Goal: Task Accomplishment & Management: Manage account settings

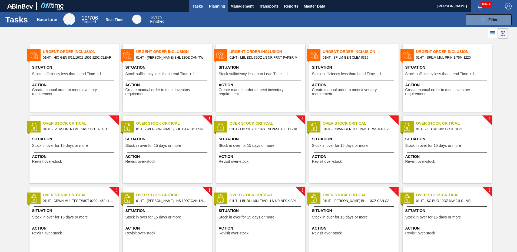
click at [215, 6] on span "Planning" at bounding box center [217, 6] width 16 height 6
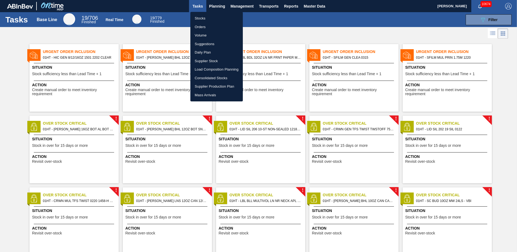
click at [203, 19] on li "Stocks" at bounding box center [216, 18] width 52 height 9
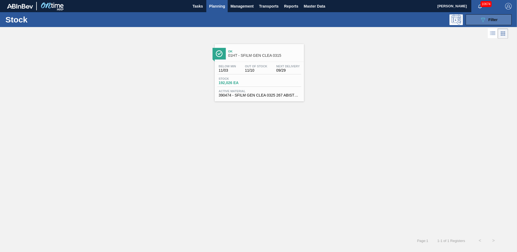
click at [479, 17] on button "089F7B8B-B2A5-4AFE-B5C0-19BA573D28AC Filter" at bounding box center [488, 19] width 46 height 11
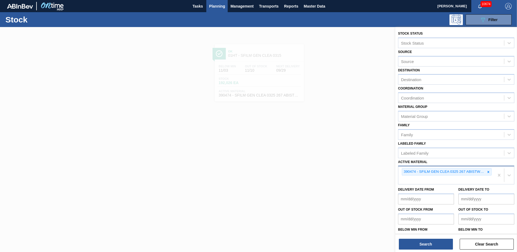
drag, startPoint x: 487, startPoint y: 170, endPoint x: 480, endPoint y: 167, distance: 7.6
click at [487, 170] on icon at bounding box center [488, 172] width 4 height 4
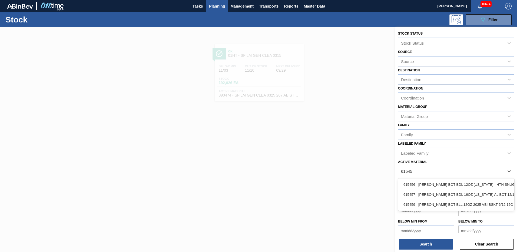
type Material "615456"
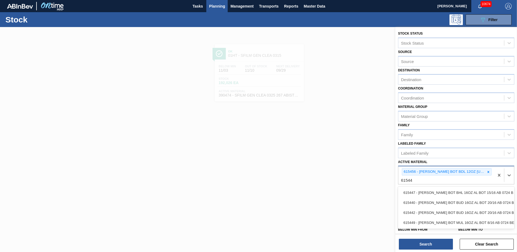
type Material "615449"
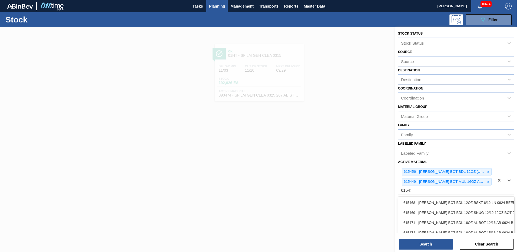
type Material "615457"
type Material "615470"
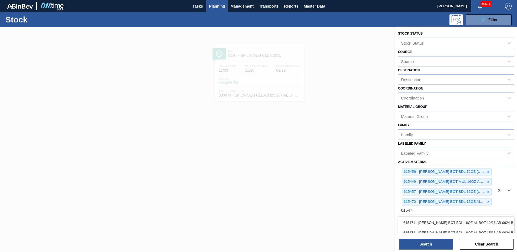
type Material "615471"
type Material "615488"
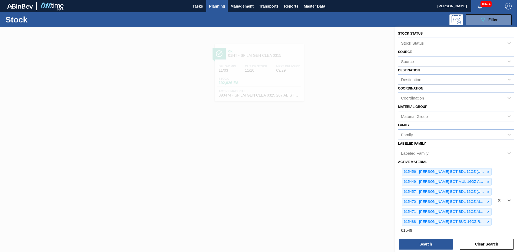
type Material "615490"
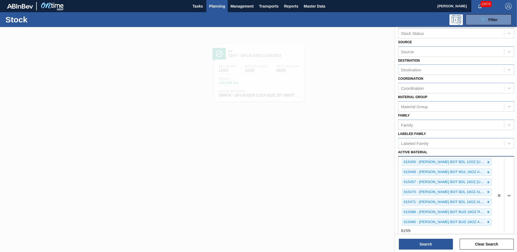
type Material "615502"
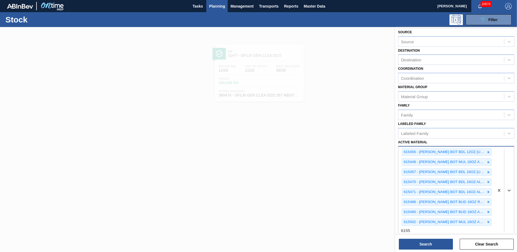
type Material "615515"
click at [488, 232] on icon at bounding box center [488, 232] width 4 height 4
type Material "615598"
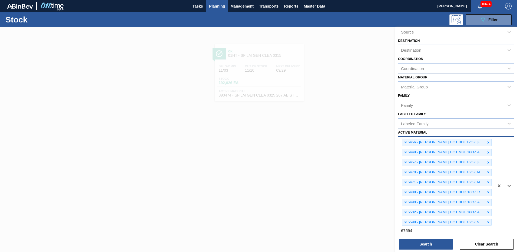
type Material "675940"
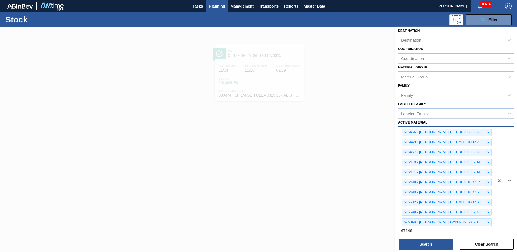
type Material "676468"
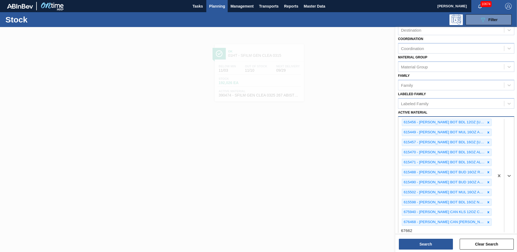
type Material "676627"
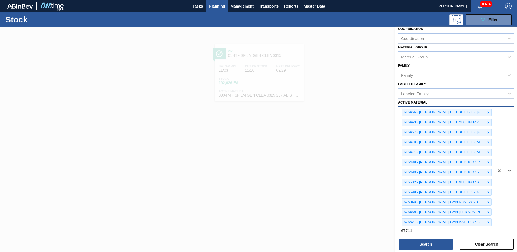
type Material "677116"
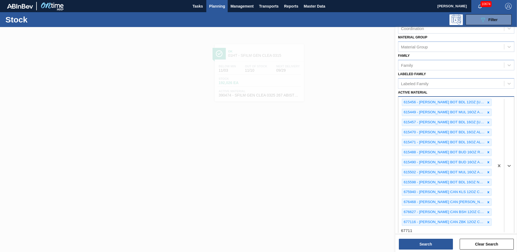
type Material "677119"
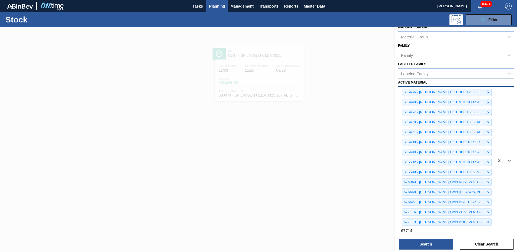
type Material "677148"
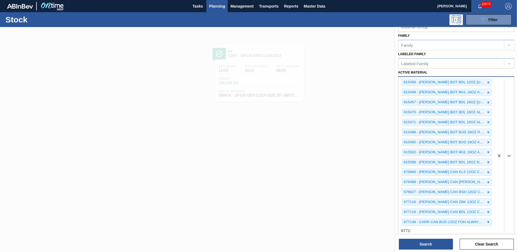
type Material "677154"
drag, startPoint x: 508, startPoint y: 161, endPoint x: 479, endPoint y: 160, distance: 29.5
click at [508, 161] on icon at bounding box center [508, 161] width 3 height 2
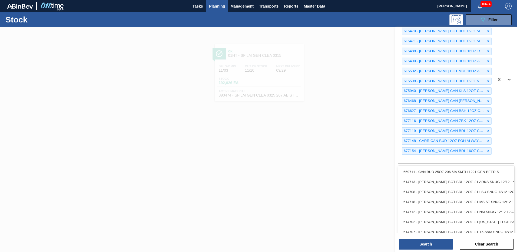
click at [405, 159] on div "615456 - CARR BOT BDL 12OZ TEXAS - HTN SNUG 12/12 615449 - CARR BOT MUL 16OZ AL…" at bounding box center [446, 79] width 96 height 167
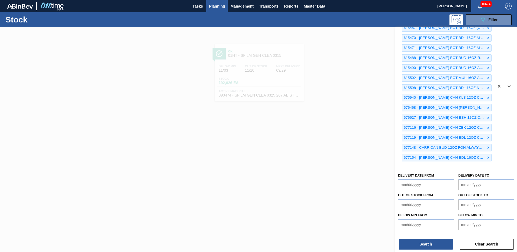
drag, startPoint x: 489, startPoint y: 157, endPoint x: 467, endPoint y: 157, distance: 22.7
click at [489, 157] on div at bounding box center [488, 157] width 6 height 7
type Material "677406"
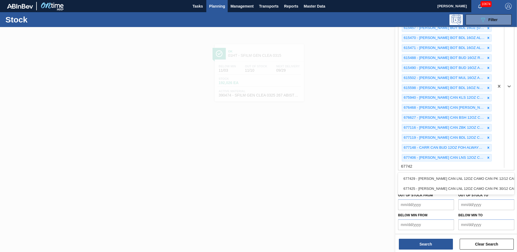
type Material "677429"
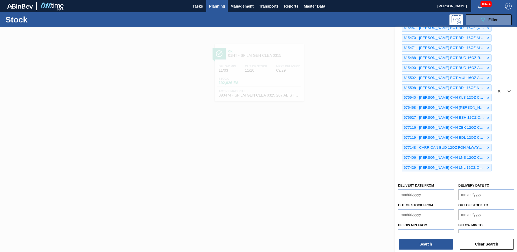
scroll to position [171, 0]
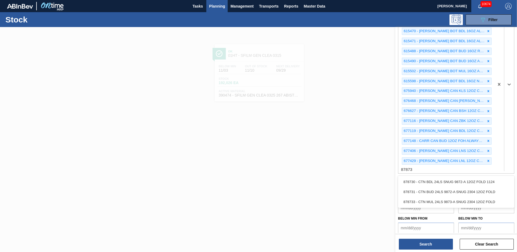
type Material "878733"
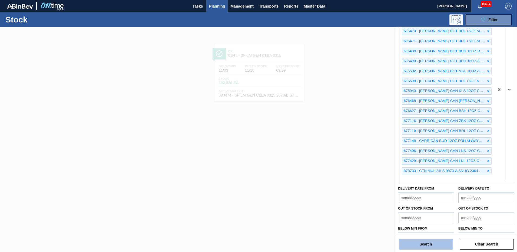
click at [425, 242] on button "Search" at bounding box center [426, 244] width 54 height 11
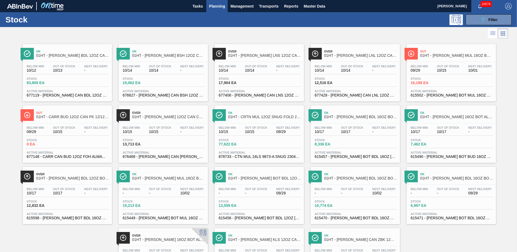
click at [149, 208] on div "Stock 15,213 EA" at bounding box center [163, 205] width 84 height 10
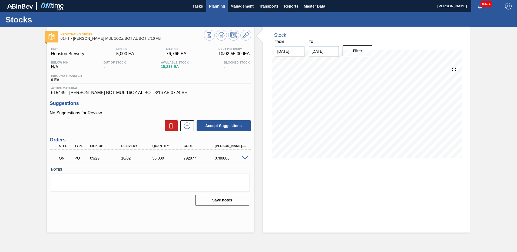
click at [215, 5] on span "Planning" at bounding box center [217, 6] width 16 height 6
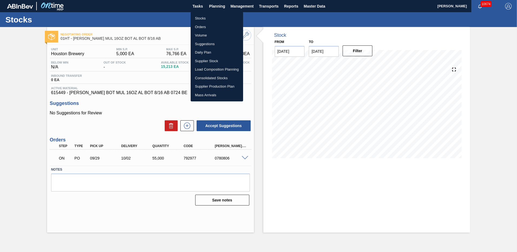
click at [201, 19] on li "Stocks" at bounding box center [217, 18] width 52 height 9
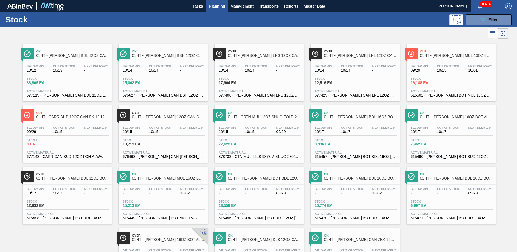
click at [231, 194] on span "-" at bounding box center [227, 193] width 17 height 4
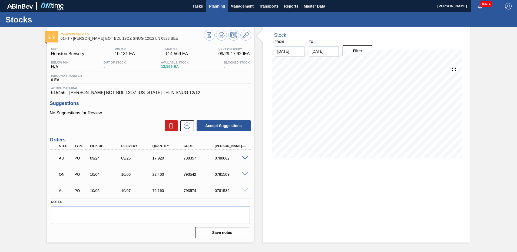
click at [216, 5] on span "Planning" at bounding box center [217, 6] width 16 height 6
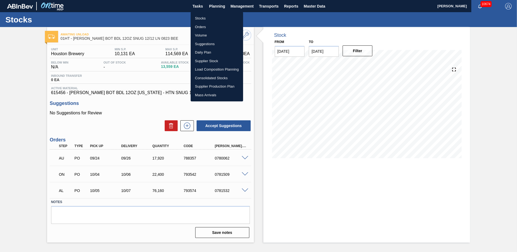
click at [199, 19] on li "Stocks" at bounding box center [217, 18] width 52 height 9
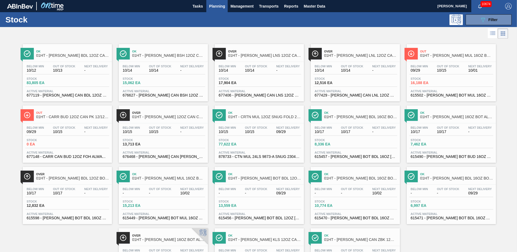
scroll to position [47, 0]
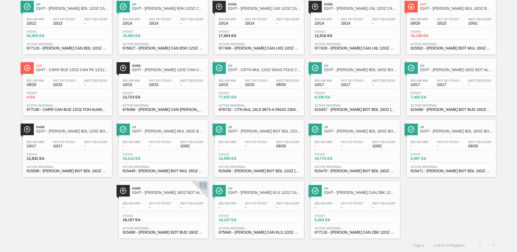
click at [326, 93] on span "Stock" at bounding box center [334, 92] width 38 height 3
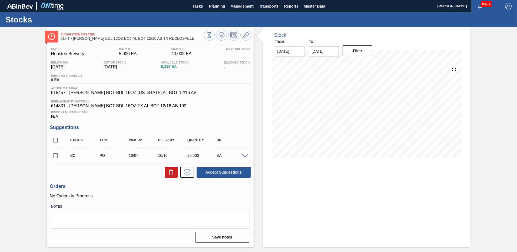
click at [244, 157] on span at bounding box center [245, 156] width 6 height 4
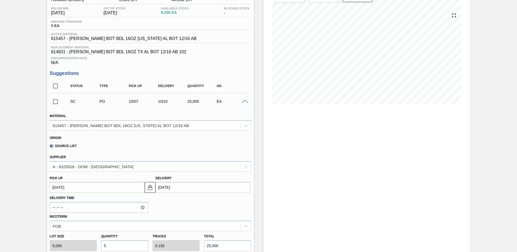
scroll to position [81, 0]
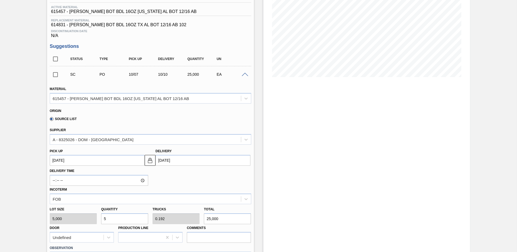
click at [245, 74] on span at bounding box center [245, 75] width 6 height 4
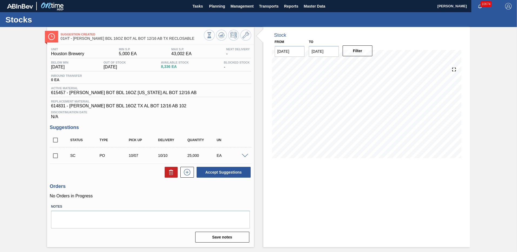
scroll to position [0, 0]
click at [55, 156] on input "checkbox" at bounding box center [55, 155] width 11 height 11
checkbox input "true"
click at [212, 7] on span "Planning" at bounding box center [217, 6] width 16 height 6
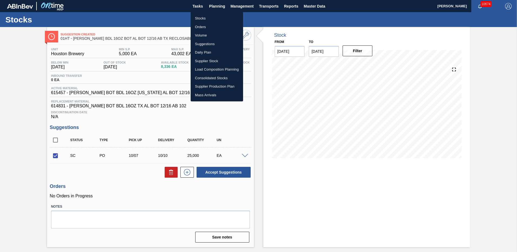
click at [204, 17] on li "Stocks" at bounding box center [217, 18] width 52 height 9
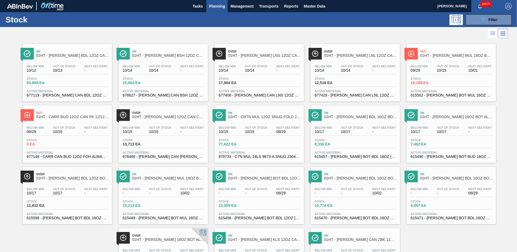
click at [341, 203] on div "Stock 10,774 EA" at bounding box center [333, 204] width 41 height 8
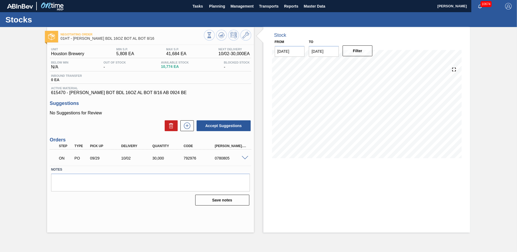
drag, startPoint x: 211, startPoint y: 5, endPoint x: 210, endPoint y: 30, distance: 24.9
click at [211, 5] on span "Planning" at bounding box center [217, 6] width 16 height 6
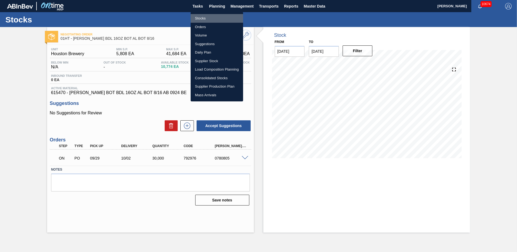
click at [205, 19] on li "Stocks" at bounding box center [217, 18] width 52 height 9
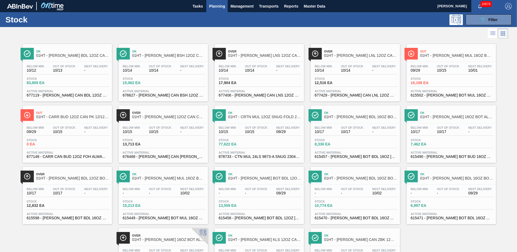
click at [427, 82] on span "16,188 EA" at bounding box center [430, 83] width 38 height 4
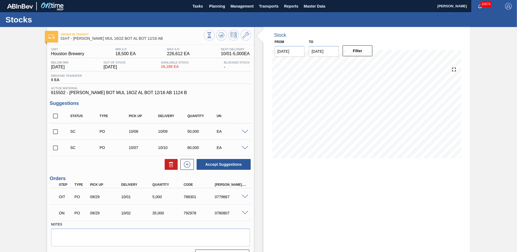
click at [243, 131] on span at bounding box center [245, 132] width 6 height 4
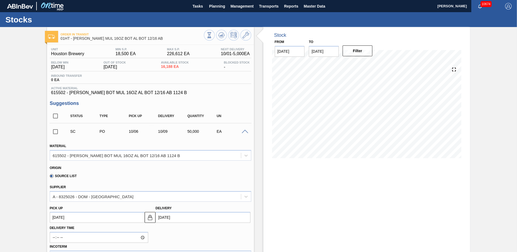
scroll to position [54, 0]
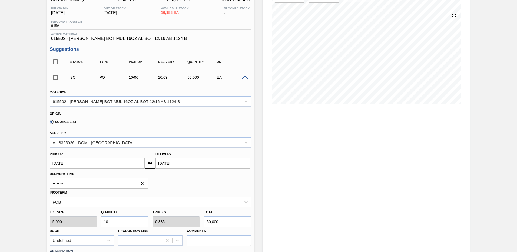
click at [243, 76] on span at bounding box center [245, 78] width 6 height 4
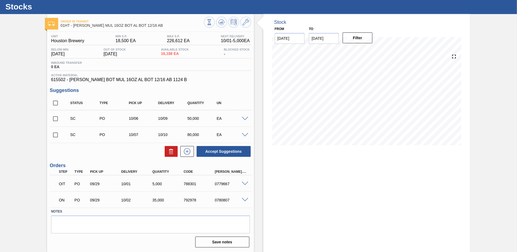
scroll to position [13, 0]
click at [245, 135] on span at bounding box center [245, 135] width 6 height 4
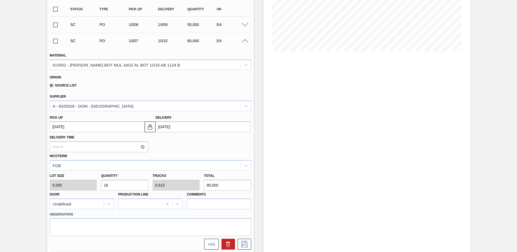
scroll to position [0, 0]
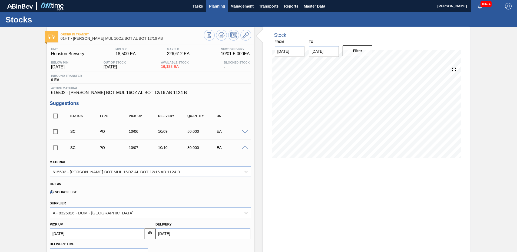
click at [214, 8] on span "Planning" at bounding box center [217, 6] width 16 height 6
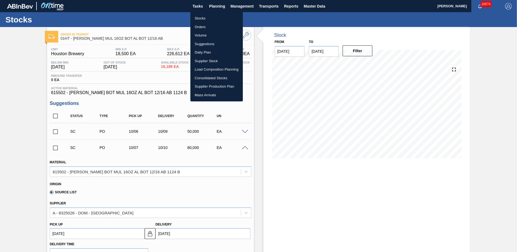
click at [196, 20] on li "Stocks" at bounding box center [216, 18] width 52 height 9
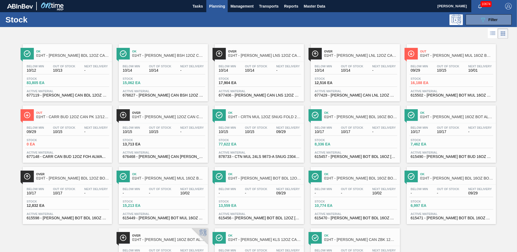
click at [218, 7] on span "Planning" at bounding box center [217, 6] width 16 height 6
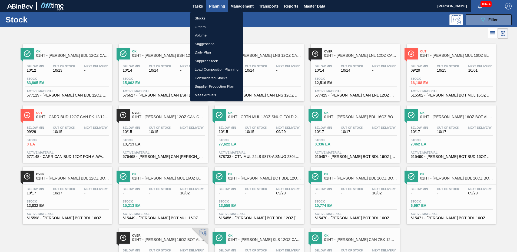
click at [202, 18] on li "Stocks" at bounding box center [216, 18] width 52 height 9
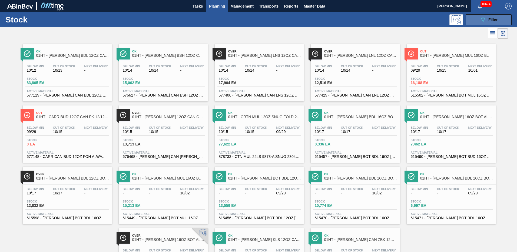
click at [478, 21] on button "089F7B8B-B2A5-4AFE-B5C0-19BA573D28AC Filter" at bounding box center [488, 19] width 46 height 11
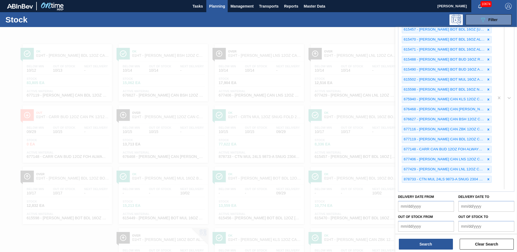
scroll to position [184, 0]
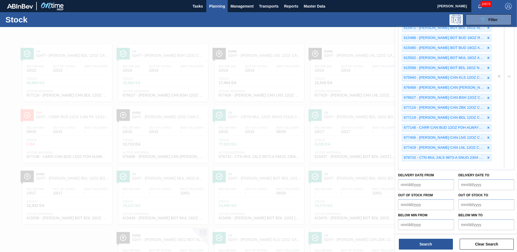
click at [407, 165] on div "615456 - CARR BOT BDL 12OZ TEXAS - HTN SNUG 12/12 615449 - CARR BOT MUL 16OZ AL…" at bounding box center [446, 75] width 96 height 187
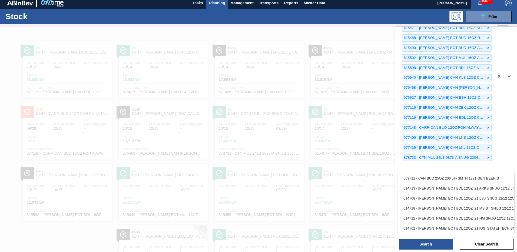
scroll to position [4, 0]
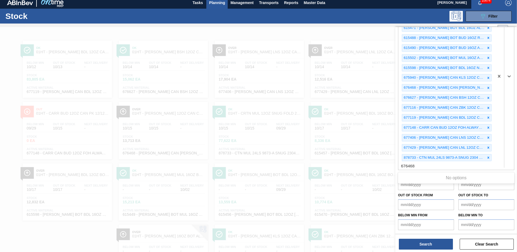
type Material "676468"
click at [417, 245] on button "Search" at bounding box center [426, 244] width 54 height 11
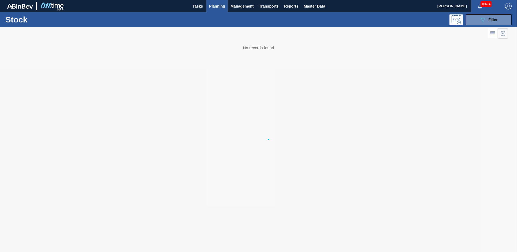
scroll to position [0, 0]
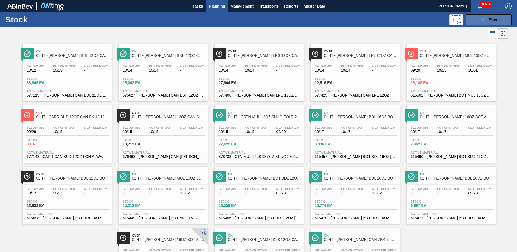
click at [481, 19] on icon at bounding box center [483, 20] width 4 height 5
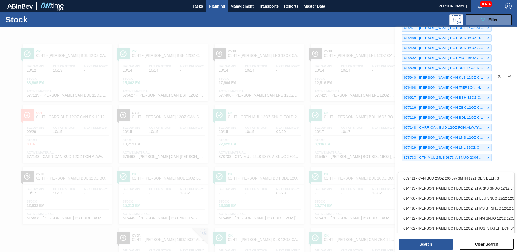
click at [407, 165] on div "615456 - CARR BOT BDL 12OZ TEXAS - HTN SNUG 12/12 615449 - CARR BOT MUL 16OZ AL…" at bounding box center [446, 75] width 96 height 187
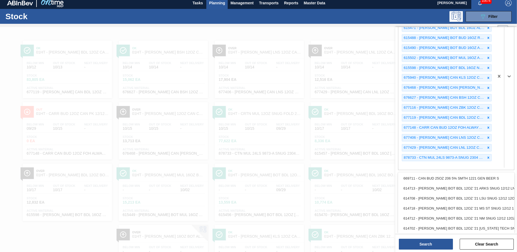
scroll to position [4, 0]
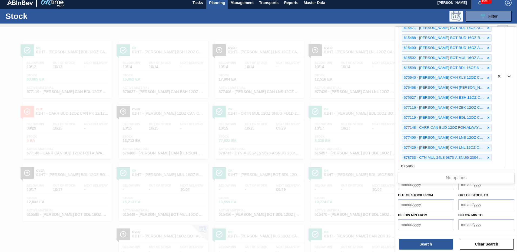
type Material "676468"
click at [432, 246] on button "Search" at bounding box center [426, 244] width 54 height 11
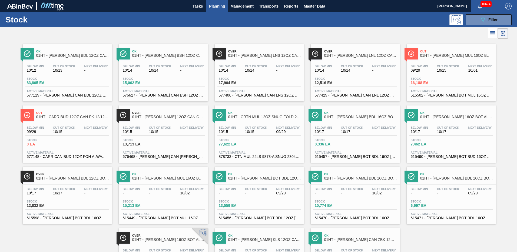
click at [150, 86] on div "Stock 15,062 EA" at bounding box center [163, 82] width 84 height 10
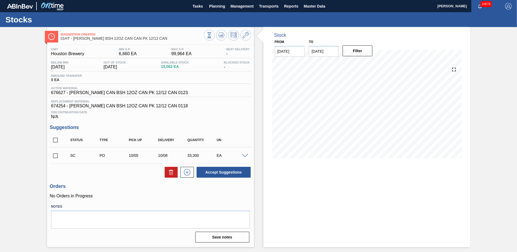
click at [244, 156] on span at bounding box center [245, 156] width 6 height 4
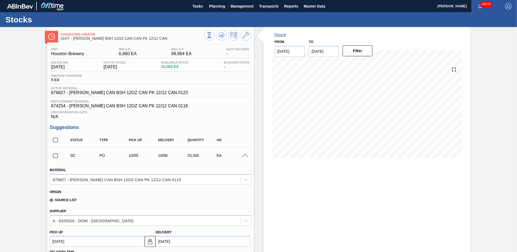
scroll to position [54, 0]
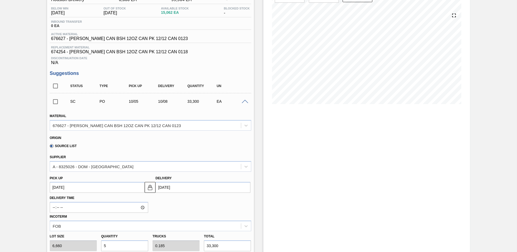
drag, startPoint x: 54, startPoint y: 101, endPoint x: 90, endPoint y: 98, distance: 35.8
click at [54, 101] on input "checkbox" at bounding box center [55, 101] width 11 height 11
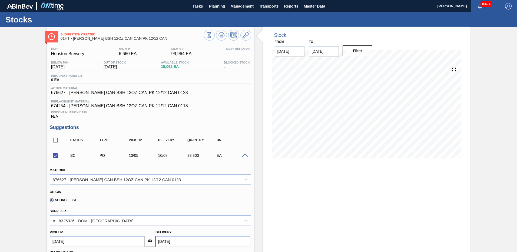
click at [243, 157] on span at bounding box center [245, 156] width 6 height 4
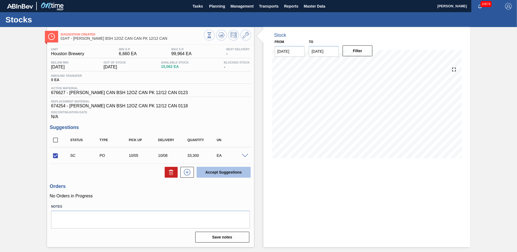
click at [215, 171] on button "Accept Suggestions" at bounding box center [224, 172] width 54 height 11
checkbox input "false"
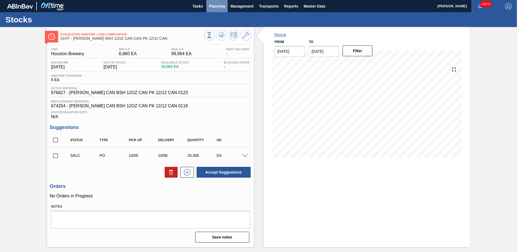
click at [216, 8] on span "Planning" at bounding box center [217, 6] width 16 height 6
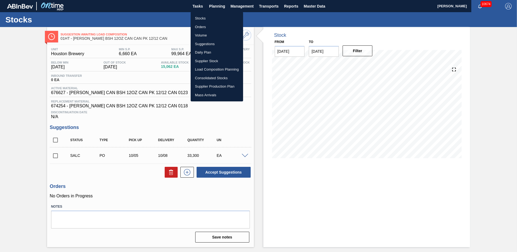
click at [200, 16] on li "Stocks" at bounding box center [217, 18] width 52 height 9
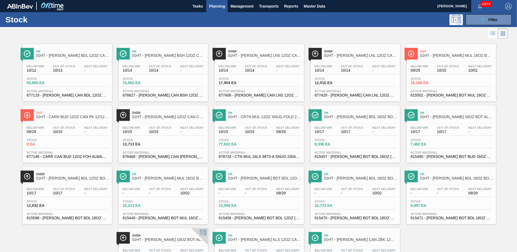
scroll to position [47, 0]
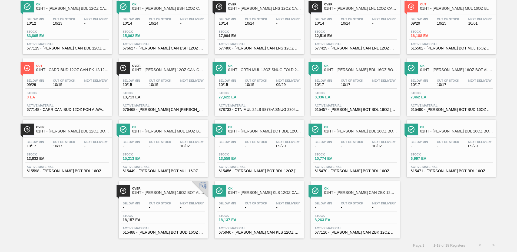
click at [340, 213] on div "Below Min - Out Of Stock - Next Delivery - Stock 8,263 EA Active Material 67711…" at bounding box center [355, 217] width 89 height 37
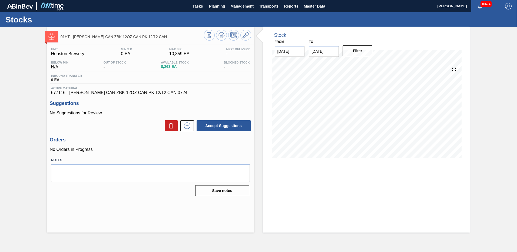
drag, startPoint x: 212, startPoint y: 7, endPoint x: 213, endPoint y: 16, distance: 9.3
click at [212, 7] on span "Planning" at bounding box center [217, 6] width 16 height 6
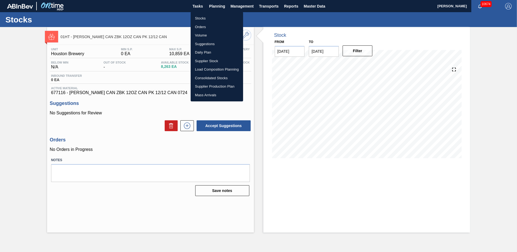
click at [202, 19] on li "Stocks" at bounding box center [217, 18] width 52 height 9
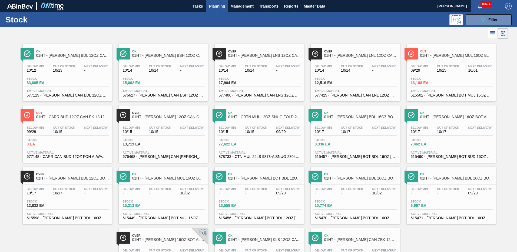
click at [267, 79] on div "Stock 17,904 EA" at bounding box center [259, 82] width 84 height 10
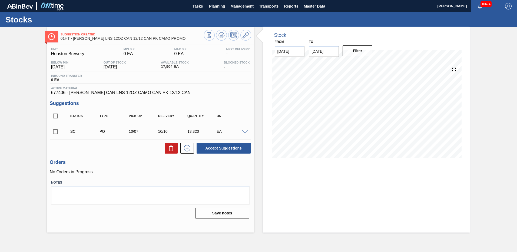
click at [244, 132] on span at bounding box center [245, 132] width 6 height 4
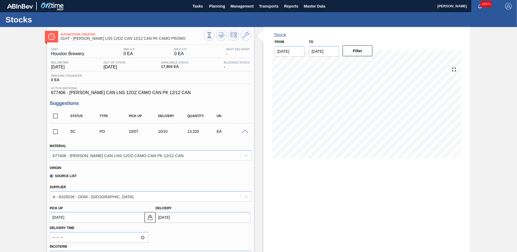
scroll to position [54, 0]
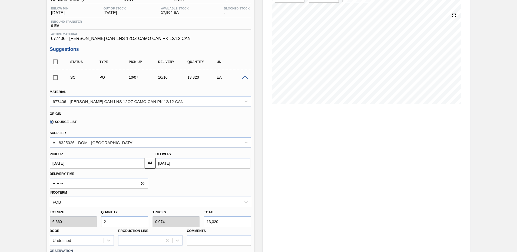
click at [55, 78] on input "checkbox" at bounding box center [55, 77] width 11 height 11
click at [244, 78] on span at bounding box center [245, 78] width 6 height 4
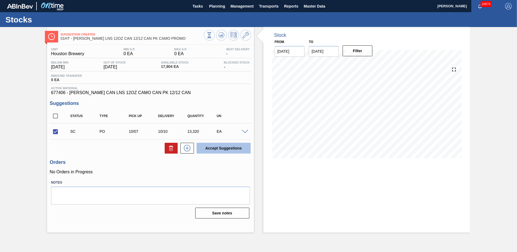
click at [216, 147] on button "Accept Suggestions" at bounding box center [224, 148] width 54 height 11
checkbox input "false"
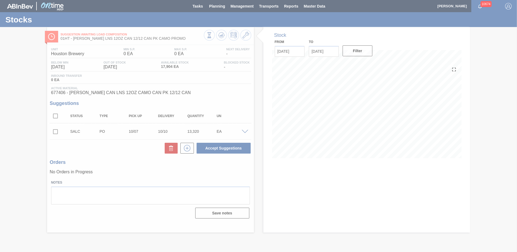
click at [176, 105] on div at bounding box center [258, 126] width 517 height 252
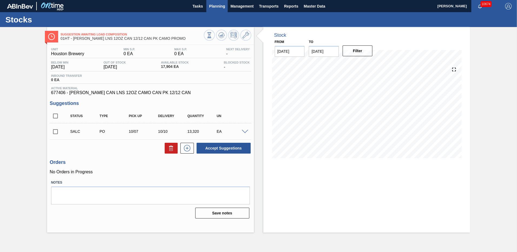
click at [217, 4] on span "Planning" at bounding box center [217, 6] width 16 height 6
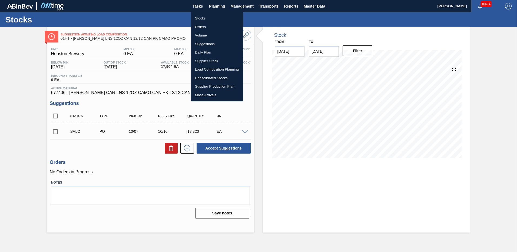
click at [202, 20] on li "Stocks" at bounding box center [217, 18] width 52 height 9
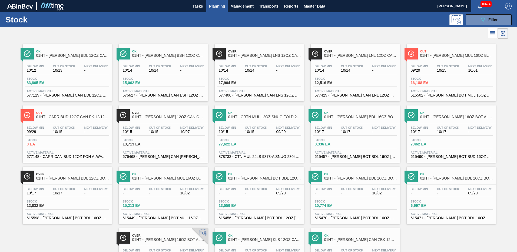
click at [332, 79] on span "Stock" at bounding box center [334, 78] width 38 height 3
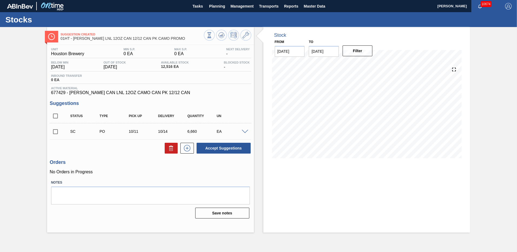
click at [245, 130] on span at bounding box center [245, 132] width 6 height 4
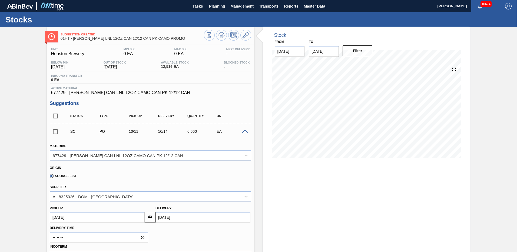
scroll to position [54, 0]
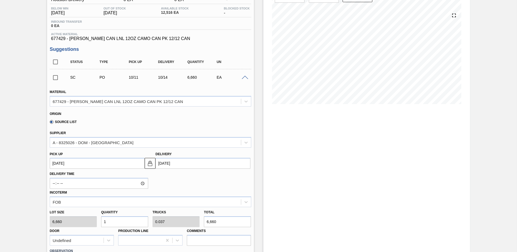
click at [109, 223] on input "1" at bounding box center [124, 221] width 47 height 11
type input "0"
type input "2"
type input "0.074"
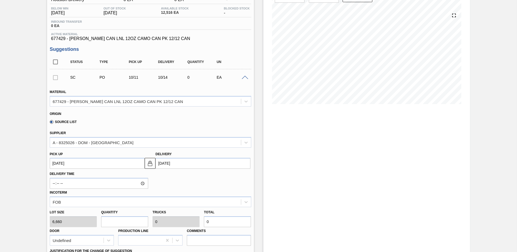
type input "13,320"
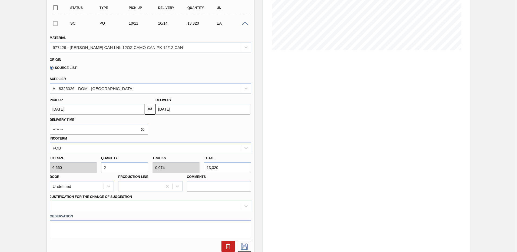
type input "2"
click at [60, 208] on div at bounding box center [150, 206] width 201 height 11
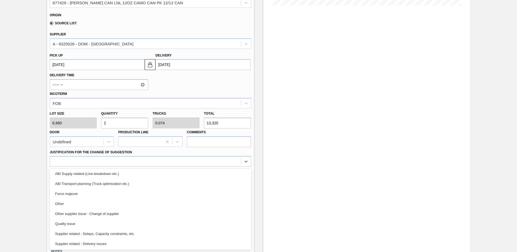
scroll to position [101, 0]
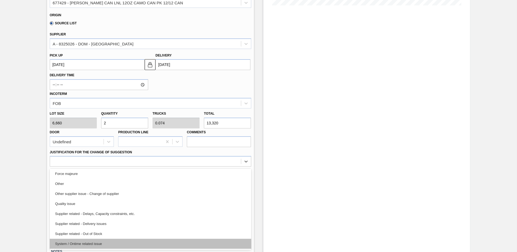
click at [81, 241] on div "System / Ontime related issue" at bounding box center [150, 244] width 201 height 10
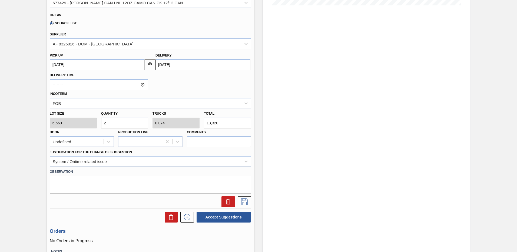
click at [60, 183] on textarea at bounding box center [150, 185] width 201 height 18
click at [242, 202] on icon at bounding box center [244, 201] width 9 height 6
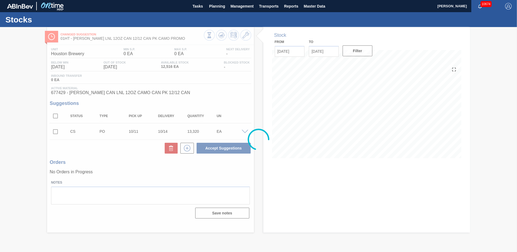
scroll to position [0, 0]
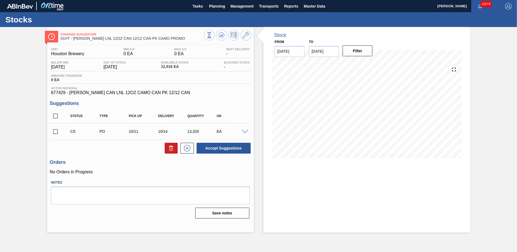
click at [55, 131] on input "checkbox" at bounding box center [55, 131] width 11 height 11
click at [226, 147] on button "Accept Suggestions" at bounding box center [224, 148] width 54 height 11
checkbox input "false"
click at [216, 6] on span "Planning" at bounding box center [217, 6] width 16 height 6
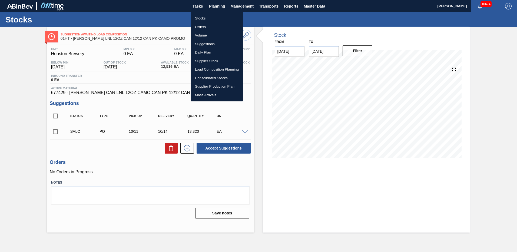
click at [203, 20] on li "Stocks" at bounding box center [217, 18] width 52 height 9
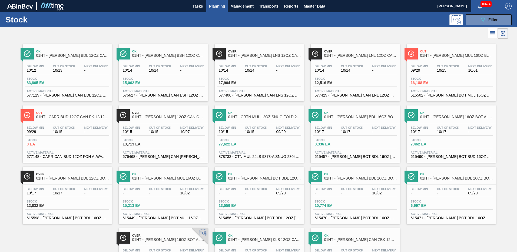
click at [338, 139] on span "Stock" at bounding box center [334, 139] width 38 height 3
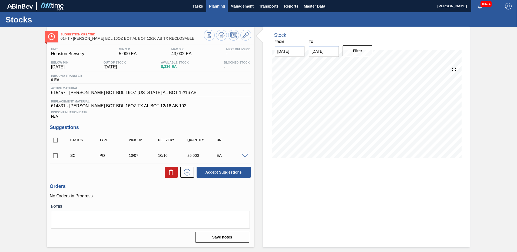
click at [218, 7] on span "Planning" at bounding box center [217, 6] width 16 height 6
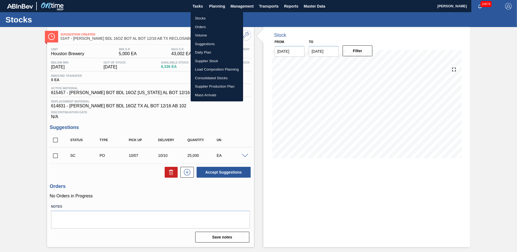
click at [199, 17] on li "Stocks" at bounding box center [217, 18] width 52 height 9
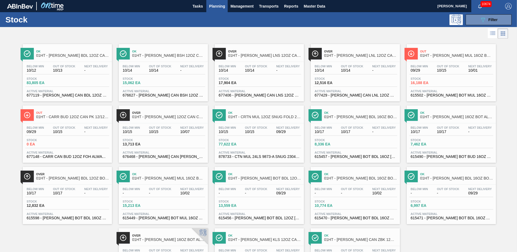
click at [423, 88] on div "Below Min 09/29 Out Of Stock 10/15 Next Delivery 10/01 Stock 16,188 EA Active M…" at bounding box center [451, 80] width 89 height 37
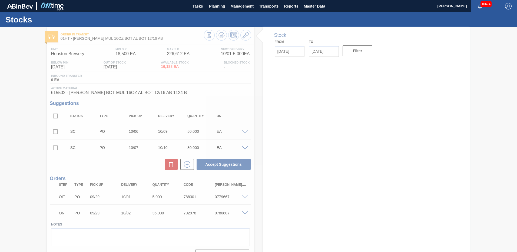
type input "[DATE]"
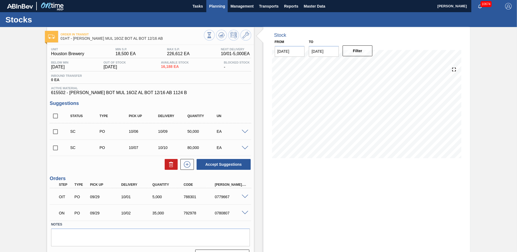
click at [216, 7] on span "Planning" at bounding box center [217, 6] width 16 height 6
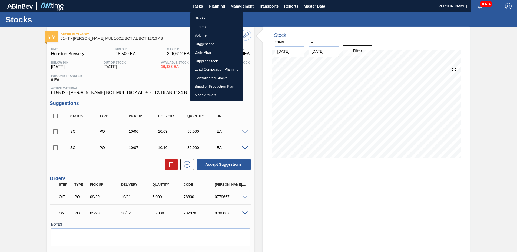
click at [201, 19] on li "Stocks" at bounding box center [216, 18] width 52 height 9
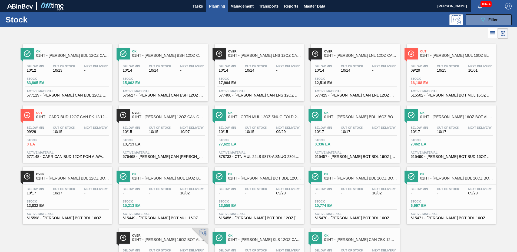
scroll to position [47, 0]
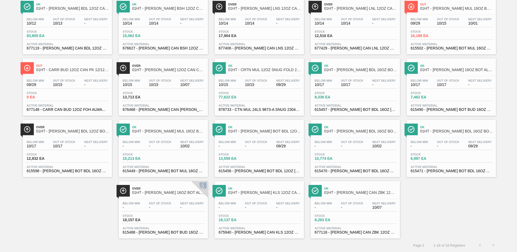
click at [241, 212] on div "Below Min - Out Of Stock - Next Delivery - Stock 18,137 EA Active Material 6759…" at bounding box center [259, 217] width 89 height 37
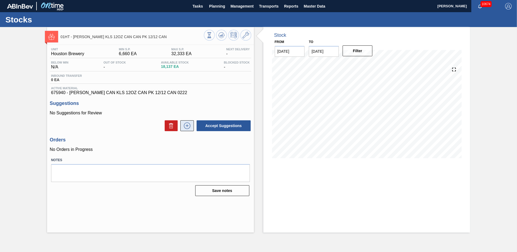
click at [186, 125] on icon at bounding box center [187, 125] width 9 height 6
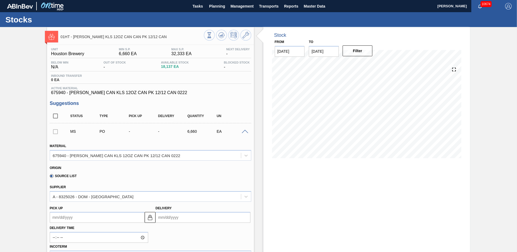
click at [161, 218] on input "Delivery" at bounding box center [202, 217] width 95 height 11
click at [214, 149] on button "Next Month" at bounding box center [216, 149] width 4 height 4
click at [178, 175] on div "7" at bounding box center [179, 175] width 7 height 7
type up105013712 "[DATE]"
type input "[DATE]"
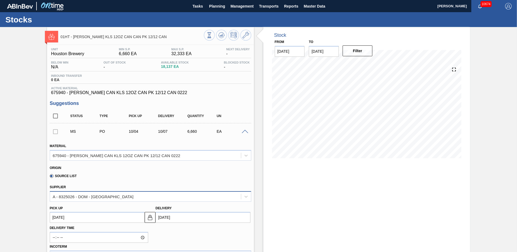
click at [198, 191] on div "A - 8325026 - DOM - Richmond" at bounding box center [150, 196] width 201 height 11
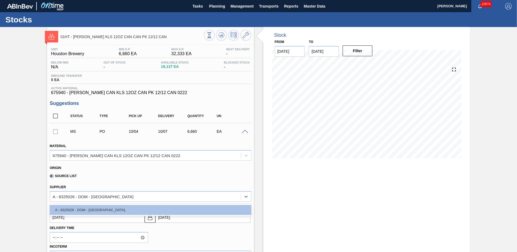
drag, startPoint x: 241, startPoint y: 222, endPoint x: 234, endPoint y: 212, distance: 12.6
click at [241, 222] on input "[DATE]" at bounding box center [202, 217] width 95 height 11
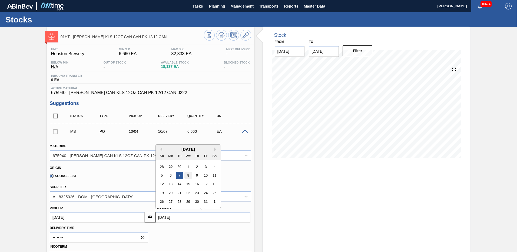
click at [187, 175] on div "8" at bounding box center [188, 175] width 7 height 7
type up105013712 "[DATE]"
type input "[DATE]"
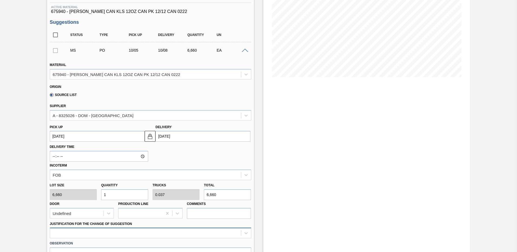
scroll to position [162, 0]
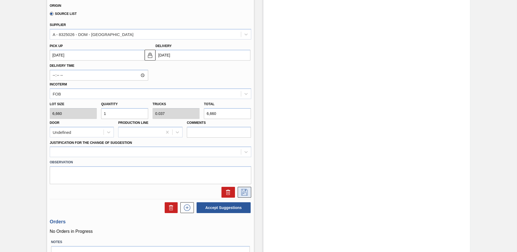
click at [242, 190] on icon at bounding box center [244, 192] width 9 height 6
click at [56, 151] on div at bounding box center [145, 152] width 191 height 8
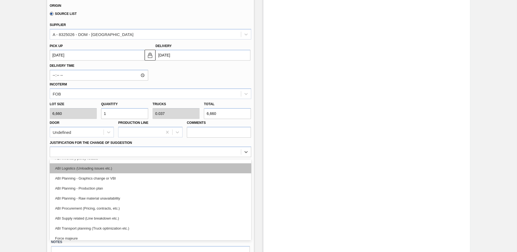
scroll to position [54, 0]
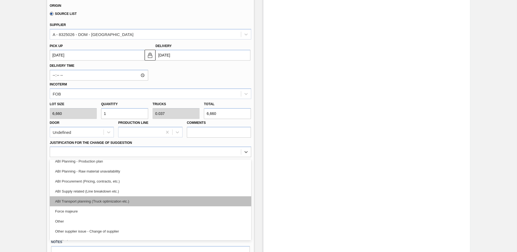
click at [99, 199] on div "ABI Transport planning (Truck optimization etc.)" at bounding box center [150, 201] width 201 height 10
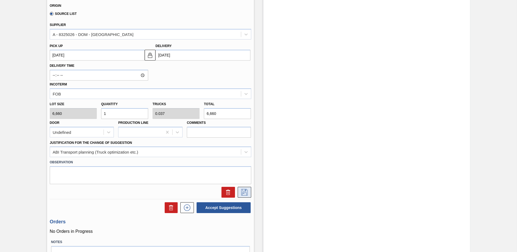
click at [243, 190] on icon at bounding box center [244, 192] width 9 height 6
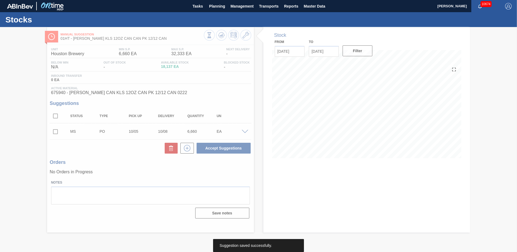
scroll to position [0, 0]
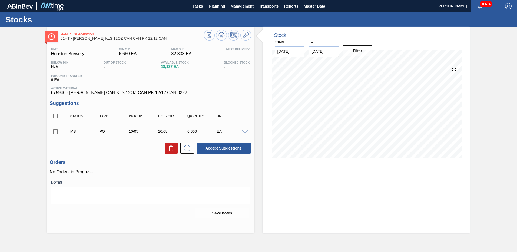
click at [55, 130] on input "checkbox" at bounding box center [55, 131] width 11 height 11
click at [214, 148] on button "Accept Suggestions" at bounding box center [224, 148] width 54 height 11
checkbox input "false"
click at [218, 7] on span "Planning" at bounding box center [217, 6] width 16 height 6
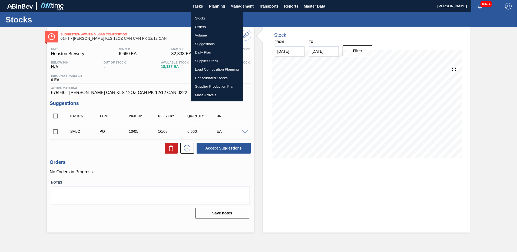
click at [201, 18] on li "Stocks" at bounding box center [217, 18] width 52 height 9
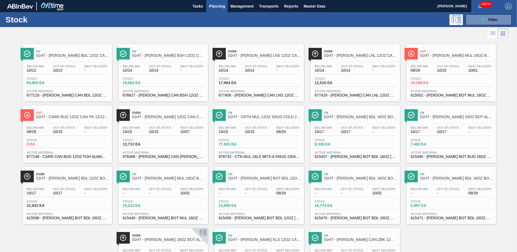
click at [427, 87] on div "Below Min 09/29 Out Of Stock 10/15 Next Delivery 10/01 Stock 16,188 EA Active M…" at bounding box center [451, 80] width 89 height 37
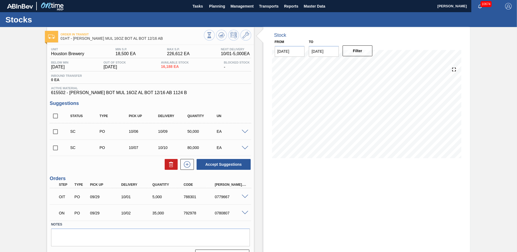
click at [245, 131] on span at bounding box center [245, 132] width 6 height 4
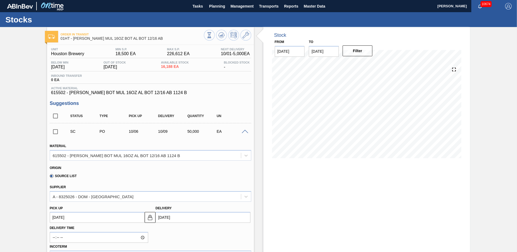
scroll to position [81, 0]
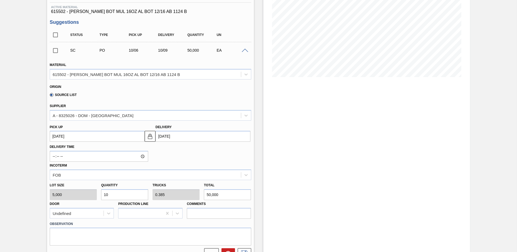
click at [114, 195] on input "10" at bounding box center [124, 194] width 47 height 11
type input "1"
type input "0.038"
type input "5,000"
type input "0"
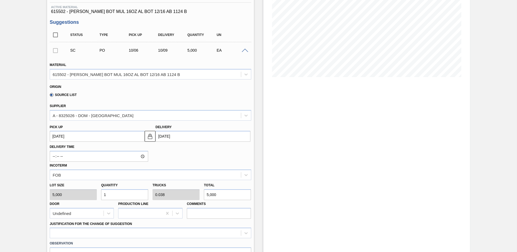
type input "0"
type input "2"
type input "0.077"
type input "10,000"
type input "26"
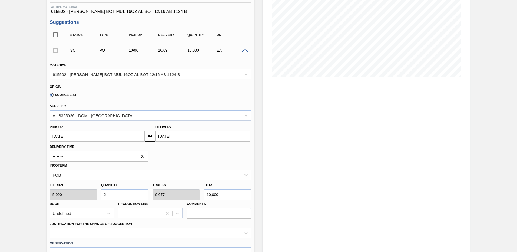
type input "1"
type input "130,000"
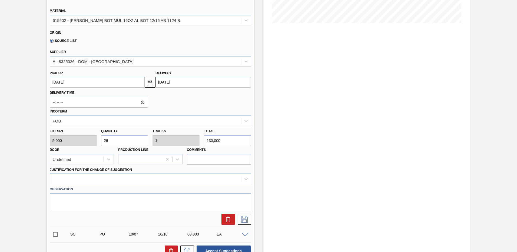
type input "26"
click at [65, 178] on div at bounding box center [150, 179] width 201 height 11
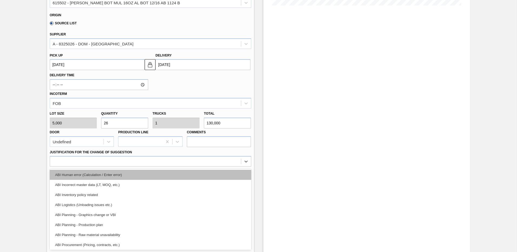
scroll to position [54, 0]
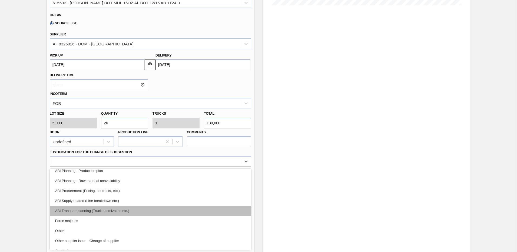
click at [81, 211] on div "ABI Transport planning (Truck optimization etc.)" at bounding box center [150, 211] width 201 height 10
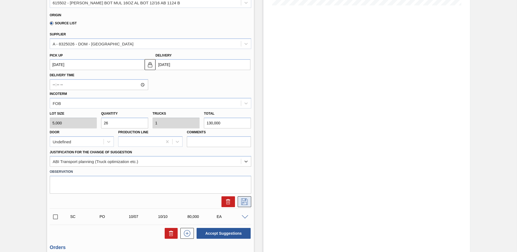
click at [245, 201] on icon at bounding box center [244, 201] width 9 height 6
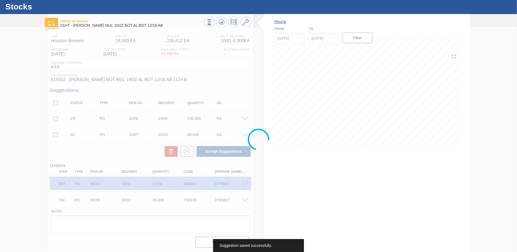
scroll to position [13, 0]
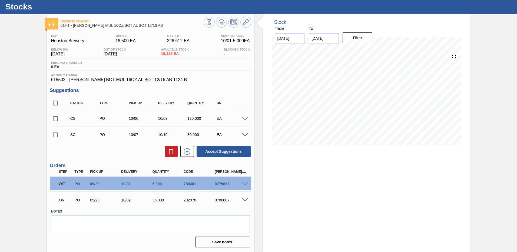
click at [55, 135] on input "checkbox" at bounding box center [55, 134] width 11 height 11
click at [170, 149] on icon at bounding box center [171, 149] width 4 height 1
checkbox input "false"
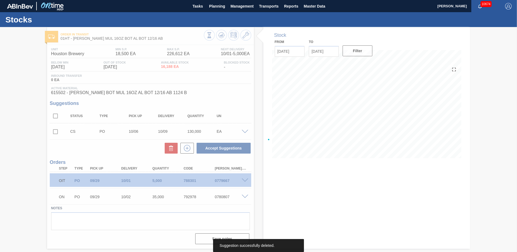
scroll to position [0, 0]
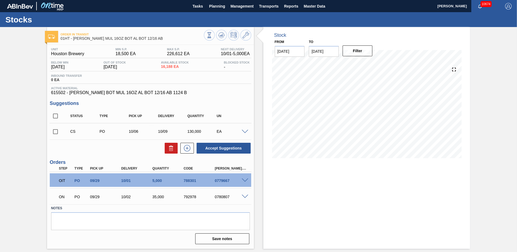
drag, startPoint x: 55, startPoint y: 130, endPoint x: 65, endPoint y: 134, distance: 10.6
click at [55, 130] on input "checkbox" at bounding box center [55, 131] width 11 height 11
checkbox input "true"
click at [217, 146] on button "Accept Suggestions" at bounding box center [224, 148] width 54 height 11
click at [212, 7] on span "Planning" at bounding box center [217, 6] width 16 height 6
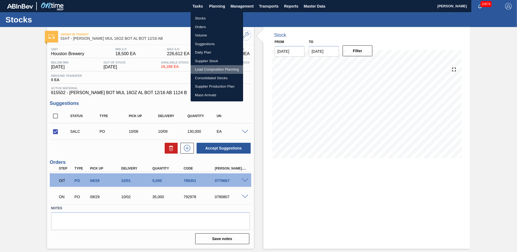
click at [198, 70] on li "Load Composition Planning" at bounding box center [217, 69] width 52 height 9
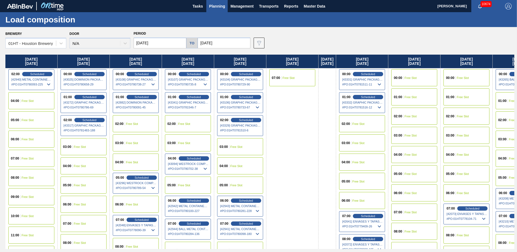
click at [157, 44] on input "[DATE]" at bounding box center [160, 43] width 53 height 11
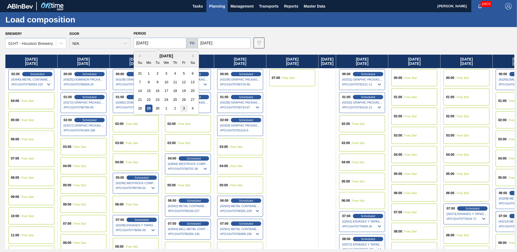
click at [183, 109] on div "3" at bounding box center [183, 108] width 7 height 7
type input "[DATE]"
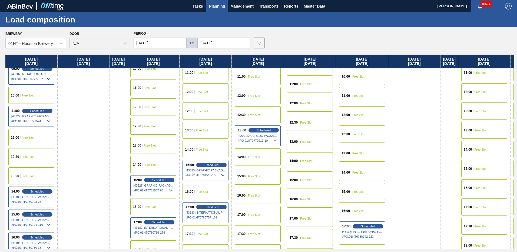
scroll to position [297, 0]
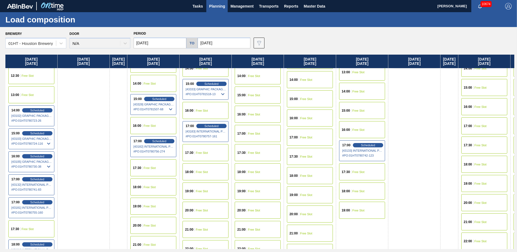
click at [255, 153] on span "Free Slot" at bounding box center [254, 152] width 12 height 3
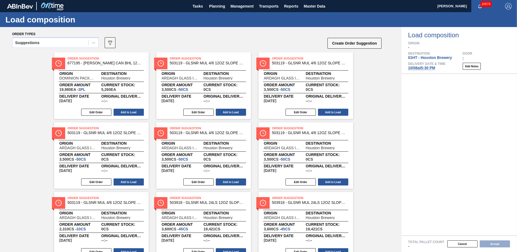
click at [93, 42] on icon at bounding box center [93, 42] width 5 height 5
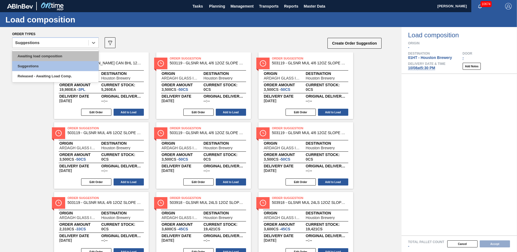
click at [56, 56] on div "Awaiting load composition" at bounding box center [55, 56] width 86 height 10
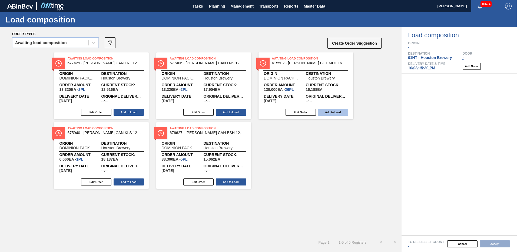
click at [328, 111] on button "Add to Load" at bounding box center [333, 112] width 30 height 7
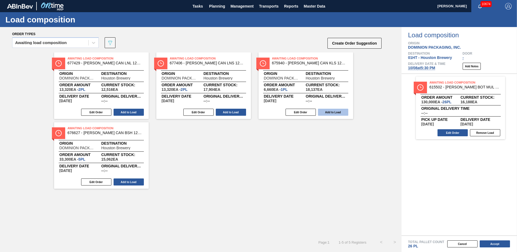
click at [335, 111] on button "Add to Load" at bounding box center [333, 112] width 30 height 7
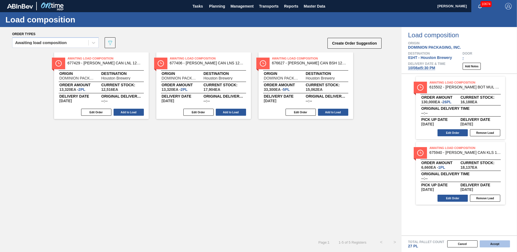
click at [495, 242] on button "Accept" at bounding box center [495, 243] width 30 height 7
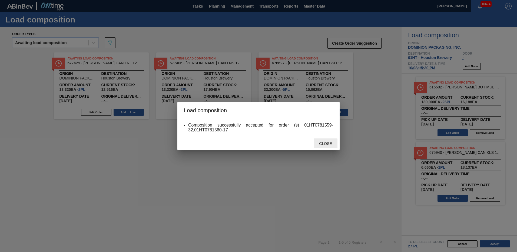
click at [329, 143] on span "Close" at bounding box center [325, 143] width 21 height 4
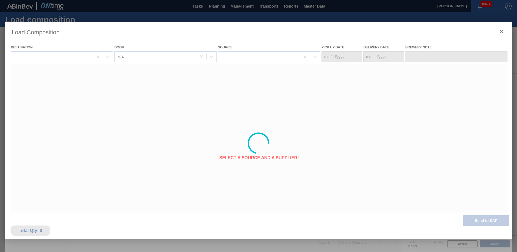
type Date "[DATE]"
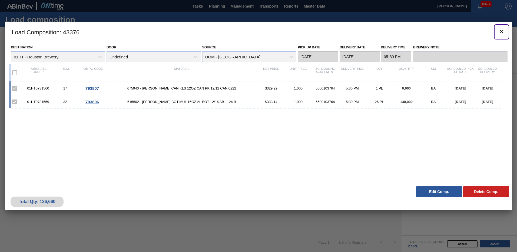
click at [502, 31] on icon "botão de ícone" at bounding box center [501, 31] width 3 height 3
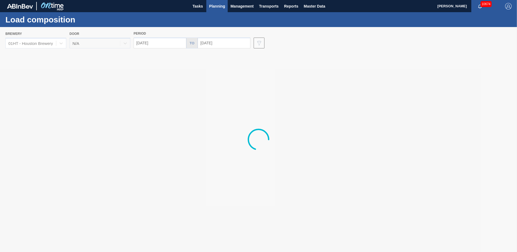
click at [216, 7] on span "Planning" at bounding box center [217, 6] width 16 height 6
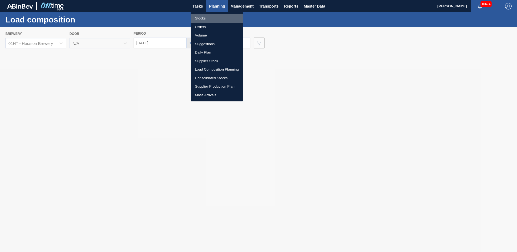
click at [194, 19] on li "Stocks" at bounding box center [217, 18] width 52 height 9
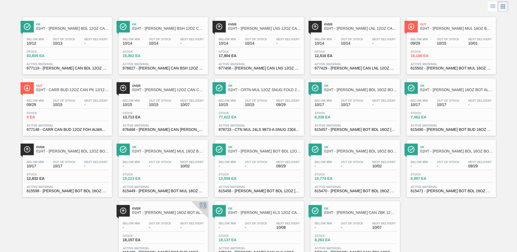
scroll to position [47, 0]
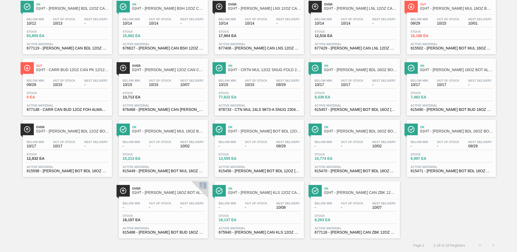
click at [431, 165] on span "Active Material" at bounding box center [451, 166] width 81 height 3
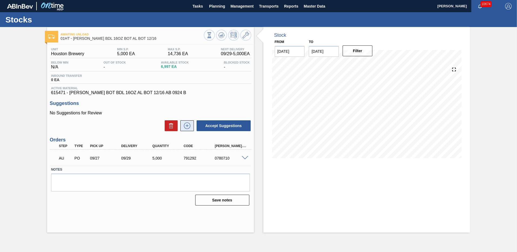
click at [188, 123] on icon at bounding box center [187, 125] width 9 height 6
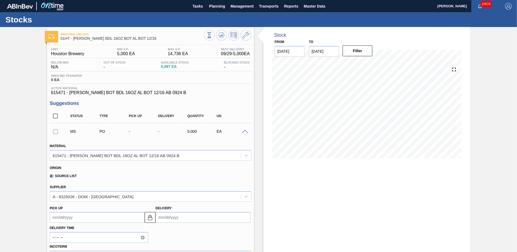
click at [178, 218] on input "Delivery" at bounding box center [202, 217] width 95 height 11
click at [214, 149] on button "Next Month" at bounding box center [216, 149] width 4 height 4
click at [178, 175] on div "7" at bounding box center [179, 175] width 7 height 7
type up105014289 "[DATE]"
type input "[DATE]"
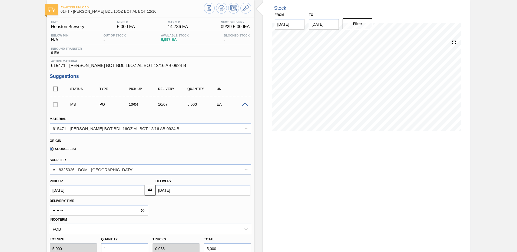
scroll to position [54, 0]
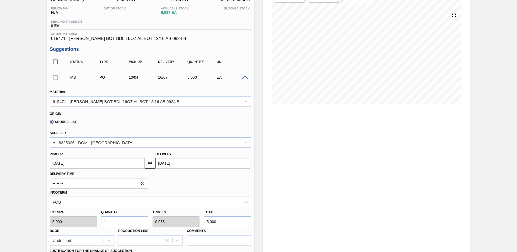
click at [110, 222] on input "1" at bounding box center [124, 221] width 47 height 11
type input "0"
type input "2"
type input "0.077"
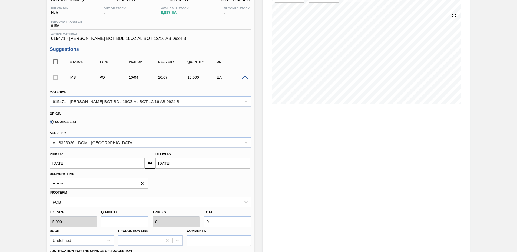
type input "10,000"
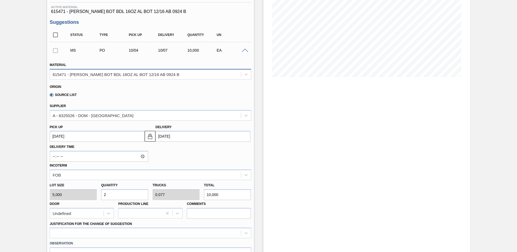
scroll to position [135, 0]
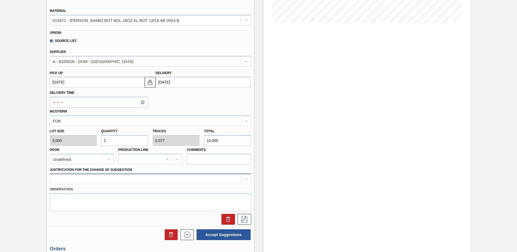
type input "2"
click at [61, 179] on div at bounding box center [150, 179] width 201 height 11
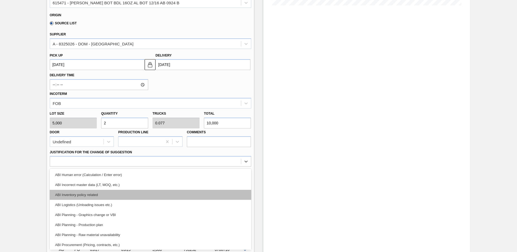
scroll to position [54, 0]
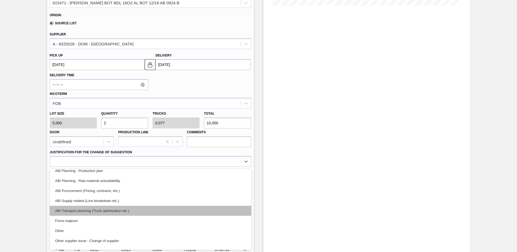
click at [92, 210] on div "ABI Transport planning (Truck optimization etc.)" at bounding box center [150, 211] width 201 height 10
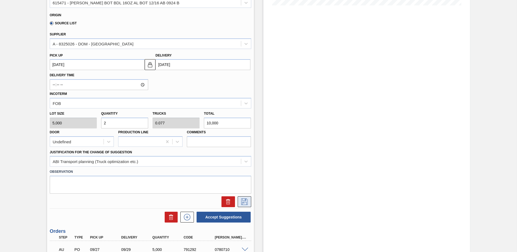
click at [244, 200] on icon at bounding box center [244, 201] width 9 height 6
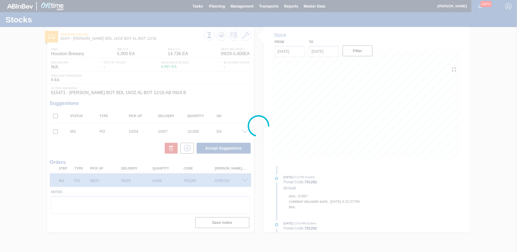
scroll to position [0, 0]
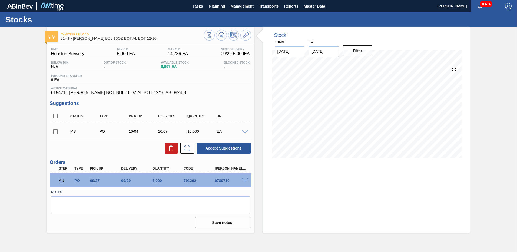
click at [56, 131] on input "checkbox" at bounding box center [55, 131] width 11 height 11
click at [227, 146] on button "Accept Suggestions" at bounding box center [224, 148] width 54 height 11
checkbox input "false"
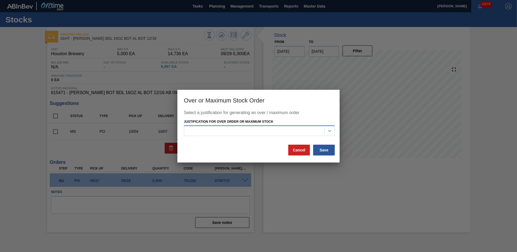
click at [331, 129] on icon at bounding box center [329, 130] width 5 height 5
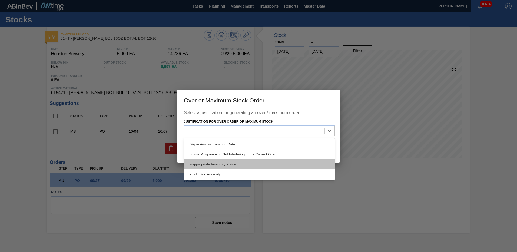
click at [210, 162] on div "Inappropriate Inventory Policy" at bounding box center [259, 164] width 151 height 10
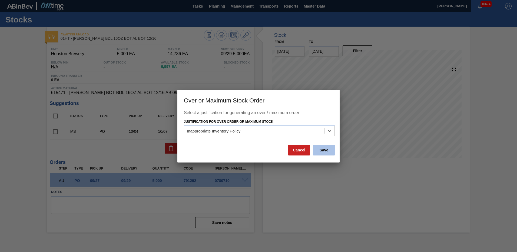
click at [330, 152] on button "Save" at bounding box center [324, 150] width 22 height 11
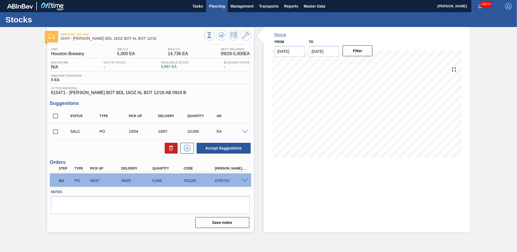
click at [215, 4] on span "Planning" at bounding box center [217, 6] width 16 height 6
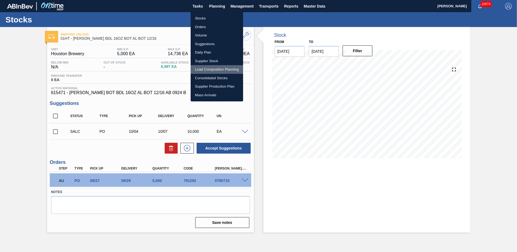
click at [200, 70] on li "Load Composition Planning" at bounding box center [217, 69] width 52 height 9
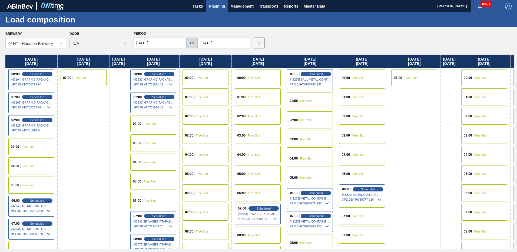
click at [201, 75] on div "00:00 Free Slot" at bounding box center [205, 77] width 46 height 17
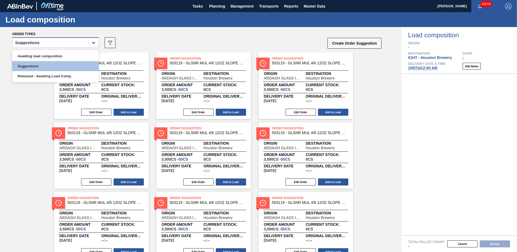
click at [93, 40] on icon at bounding box center [93, 42] width 5 height 5
click at [54, 53] on div "Awaiting load composition" at bounding box center [55, 56] width 86 height 10
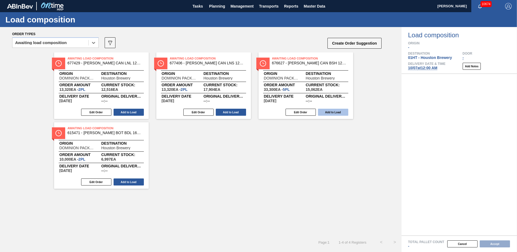
click at [335, 111] on button "Add to Load" at bounding box center [333, 112] width 30 height 7
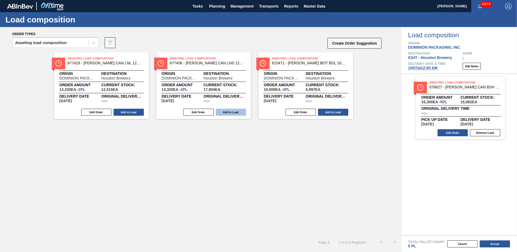
click at [238, 112] on button "Add to Load" at bounding box center [231, 112] width 30 height 7
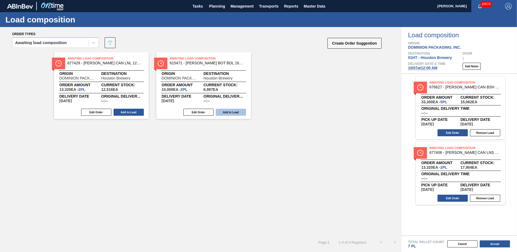
click at [235, 110] on button "Add to Load" at bounding box center [231, 112] width 30 height 7
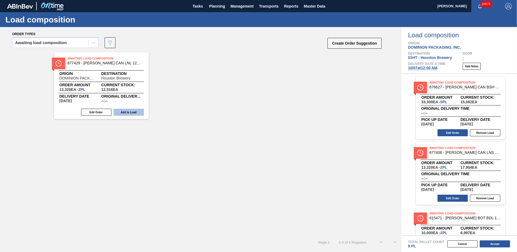
click at [135, 113] on button "Add to Load" at bounding box center [129, 112] width 30 height 7
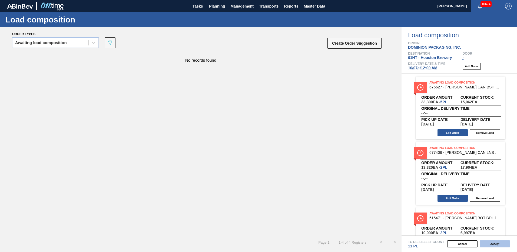
click at [499, 244] on button "Accept" at bounding box center [495, 243] width 30 height 7
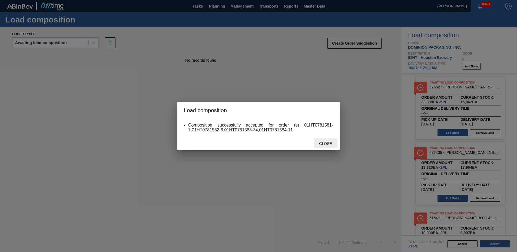
click at [324, 146] on div "Close" at bounding box center [326, 143] width 24 height 10
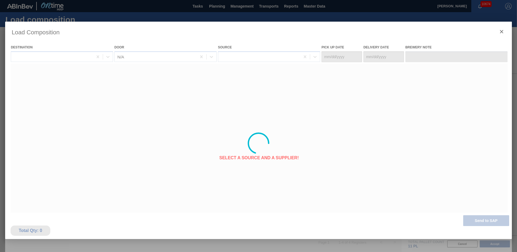
type Date "[DATE]"
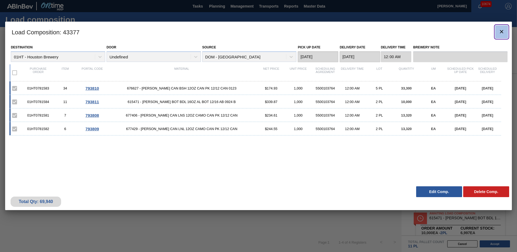
click at [501, 29] on icon "botão de ícone" at bounding box center [501, 31] width 6 height 6
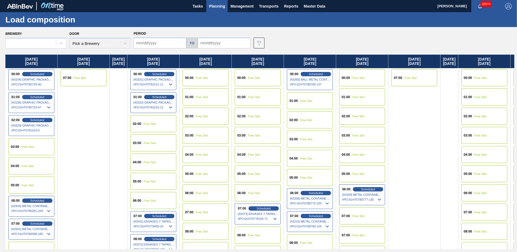
type input "[DATE]"
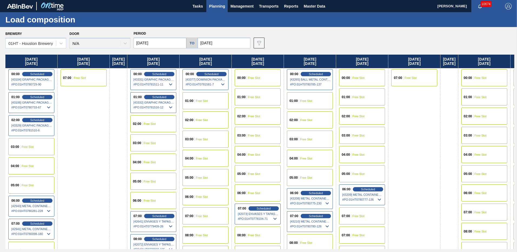
click at [216, 6] on span "Planning" at bounding box center [217, 6] width 16 height 6
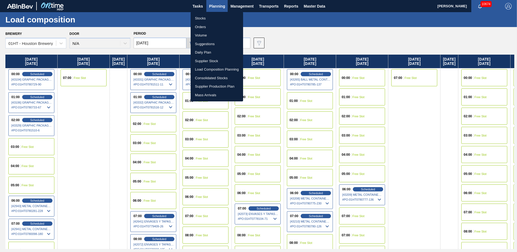
click at [196, 17] on li "Stocks" at bounding box center [217, 18] width 52 height 9
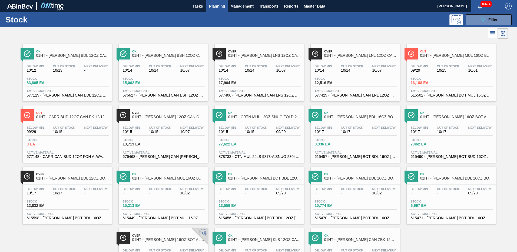
click at [81, 81] on div "Stock 83,805 EA" at bounding box center [67, 82] width 84 height 10
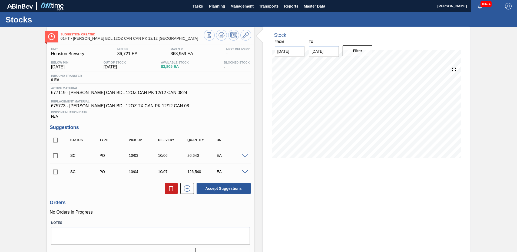
click at [245, 171] on span at bounding box center [245, 172] width 6 height 4
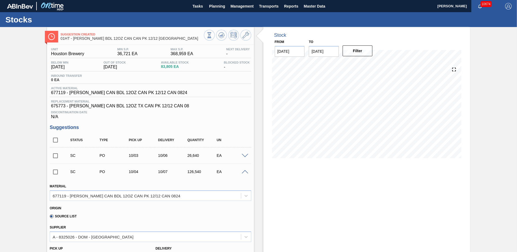
click at [242, 156] on span at bounding box center [245, 156] width 6 height 4
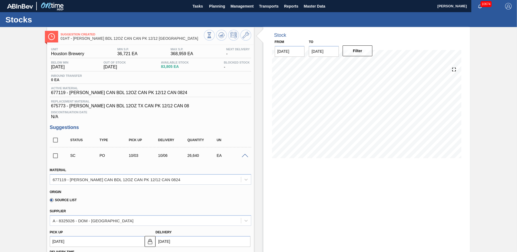
click at [245, 155] on span at bounding box center [245, 156] width 6 height 4
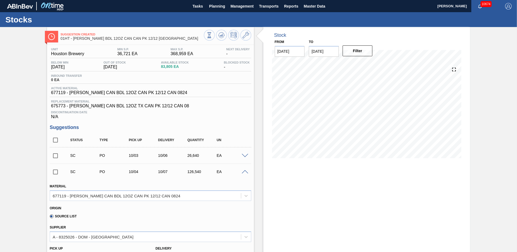
drag, startPoint x: 56, startPoint y: 172, endPoint x: 61, endPoint y: 172, distance: 5.5
click at [56, 172] on input "checkbox" at bounding box center [55, 171] width 11 height 11
click at [244, 154] on div at bounding box center [245, 155] width 11 height 4
click at [244, 172] on span at bounding box center [245, 172] width 6 height 4
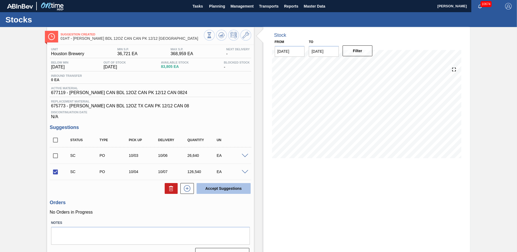
click at [215, 187] on button "Accept Suggestions" at bounding box center [224, 188] width 54 height 11
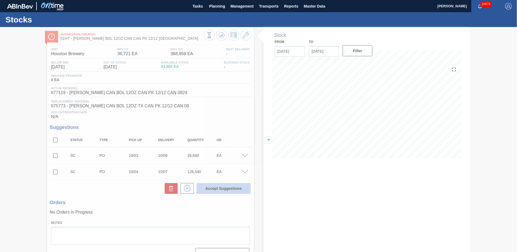
checkbox input "false"
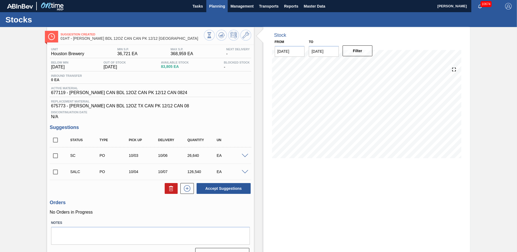
click at [213, 7] on span "Planning" at bounding box center [217, 6] width 16 height 6
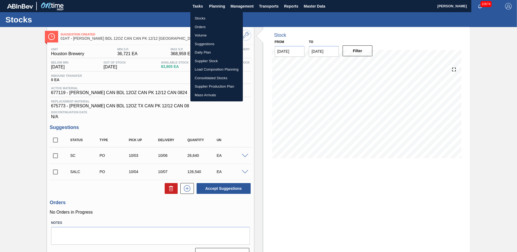
click at [200, 18] on li "Stocks" at bounding box center [216, 18] width 52 height 9
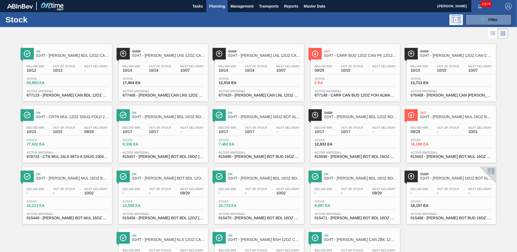
click at [242, 141] on span "Stock" at bounding box center [238, 139] width 38 height 3
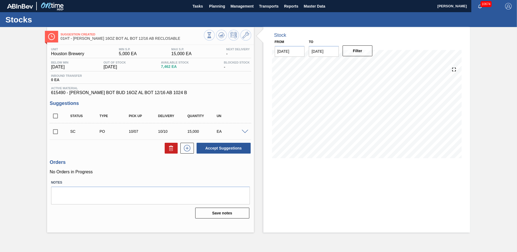
click at [246, 131] on span at bounding box center [245, 132] width 6 height 4
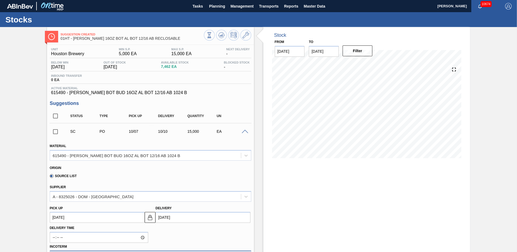
scroll to position [81, 0]
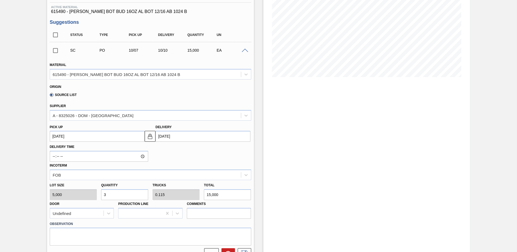
drag, startPoint x: 108, startPoint y: 196, endPoint x: 121, endPoint y: 185, distance: 17.4
click at [108, 196] on input "3" at bounding box center [124, 194] width 47 height 11
type input "0"
type input "4"
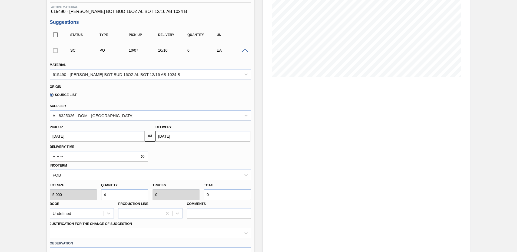
type input "0.154"
type input "20,000"
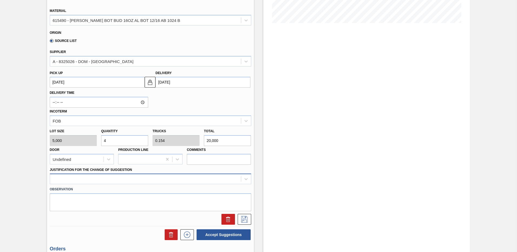
type input "4"
click at [56, 178] on div at bounding box center [150, 179] width 201 height 11
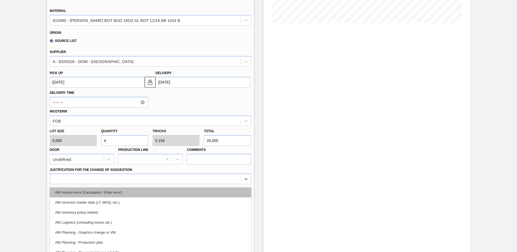
scroll to position [153, 0]
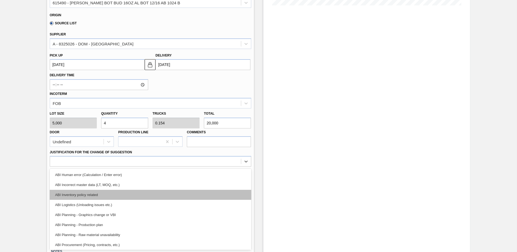
click at [76, 194] on div "ABI Inventory policy related" at bounding box center [150, 195] width 201 height 10
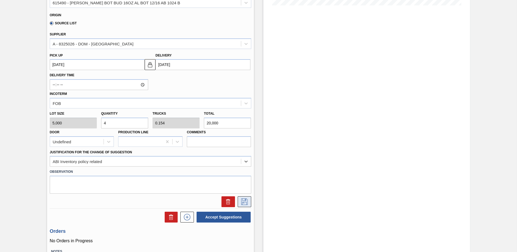
click at [245, 201] on icon at bounding box center [244, 201] width 9 height 6
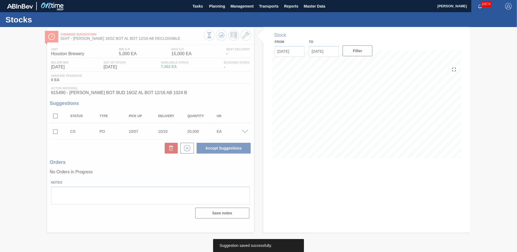
scroll to position [0, 0]
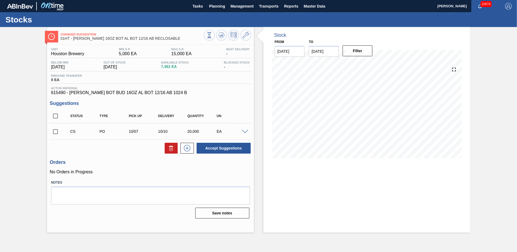
click at [56, 131] on input "checkbox" at bounding box center [55, 131] width 11 height 11
click at [217, 148] on button "Accept Suggestions" at bounding box center [224, 148] width 54 height 11
checkbox input "false"
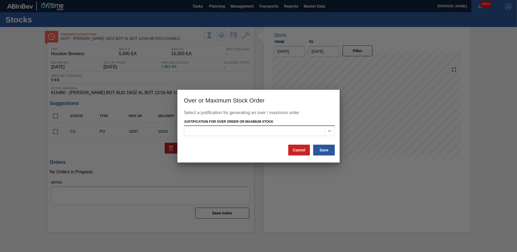
click at [329, 129] on icon at bounding box center [329, 130] width 5 height 5
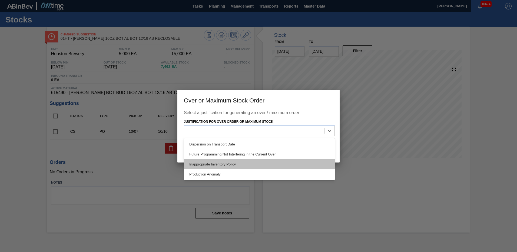
click at [216, 164] on div "Inappropriate Inventory Policy" at bounding box center [259, 164] width 151 height 10
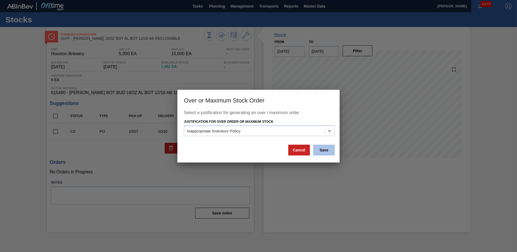
click at [321, 150] on button "Save" at bounding box center [324, 150] width 22 height 11
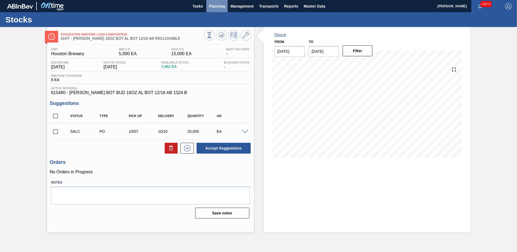
click at [215, 5] on span "Planning" at bounding box center [217, 6] width 16 height 6
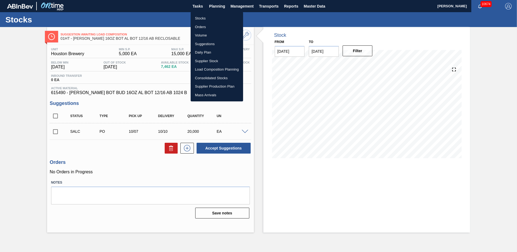
click at [195, 19] on li "Stocks" at bounding box center [217, 18] width 52 height 9
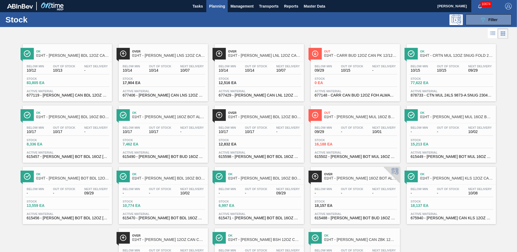
click at [241, 144] on span "12,832 EA" at bounding box center [238, 144] width 38 height 4
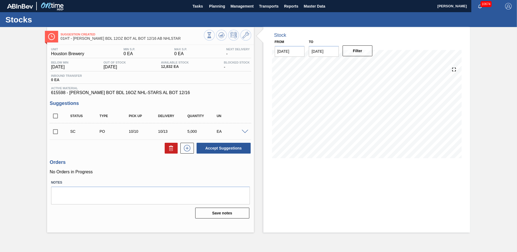
drag, startPoint x: 212, startPoint y: 6, endPoint x: 198, endPoint y: 29, distance: 27.4
click at [212, 6] on span "Planning" at bounding box center [217, 6] width 16 height 6
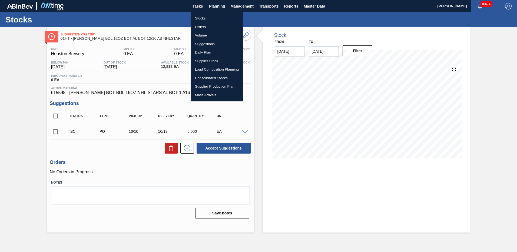
click at [194, 19] on li "Stocks" at bounding box center [217, 18] width 52 height 9
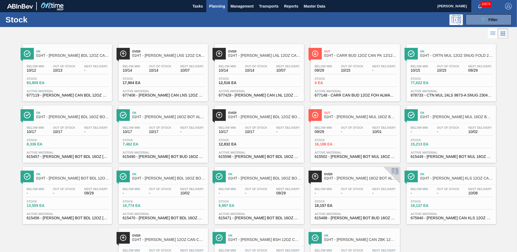
click at [54, 146] on div "Stock 8,336 EA" at bounding box center [67, 143] width 84 height 10
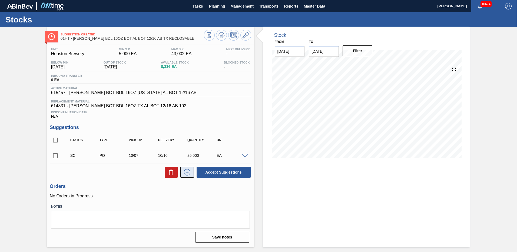
click at [185, 172] on icon at bounding box center [187, 172] width 9 height 6
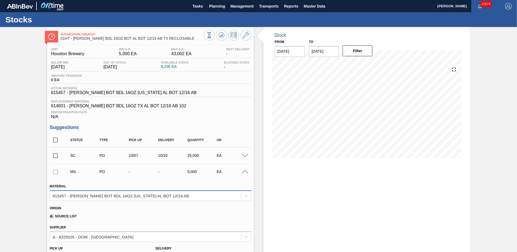
scroll to position [54, 0]
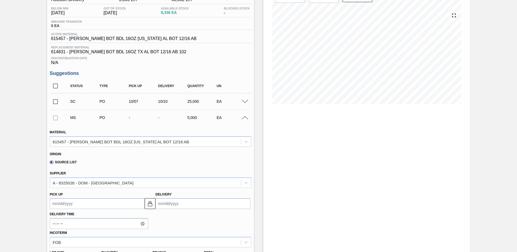
click at [166, 204] on input "Delivery" at bounding box center [202, 203] width 95 height 11
click at [214, 135] on button "Next Month" at bounding box center [216, 136] width 4 height 4
click at [205, 161] on div "10" at bounding box center [205, 161] width 7 height 7
type up105014879 "[DATE]"
type input "[DATE]"
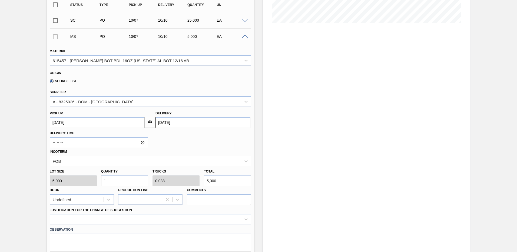
scroll to position [162, 0]
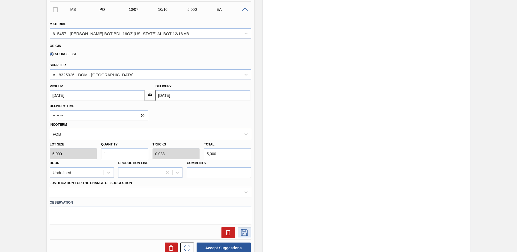
click at [242, 232] on icon at bounding box center [244, 232] width 9 height 6
click at [63, 194] on div at bounding box center [150, 192] width 201 height 11
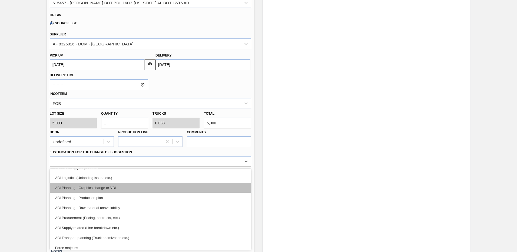
scroll to position [54, 0]
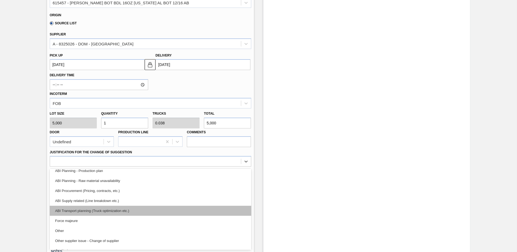
click at [107, 210] on div "ABI Transport planning (Truck optimization etc.)" at bounding box center [150, 211] width 201 height 10
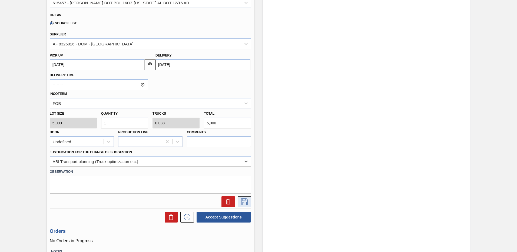
click at [242, 201] on icon at bounding box center [244, 201] width 9 height 6
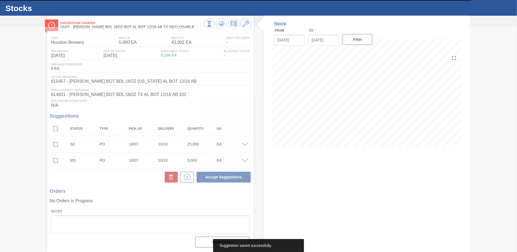
scroll to position [11, 0]
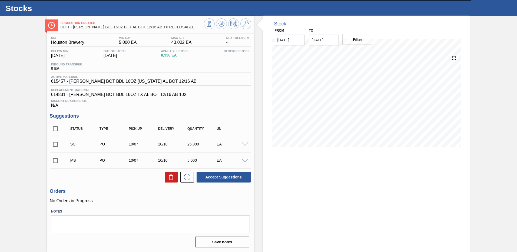
click at [244, 144] on span at bounding box center [245, 144] width 6 height 4
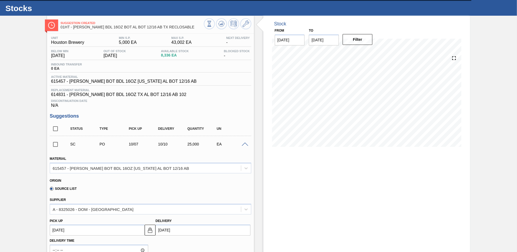
scroll to position [65, 0]
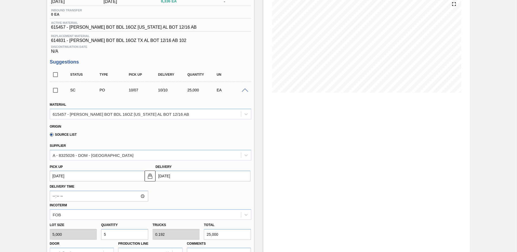
click at [117, 233] on input "5" at bounding box center [124, 234] width 47 height 11
type input "0"
type input "4"
type input "0.154"
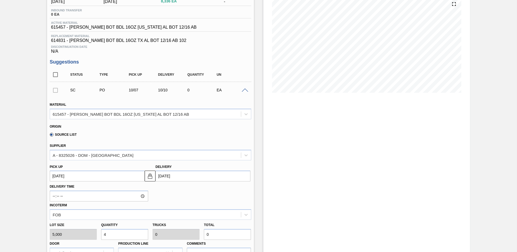
type input "20,000"
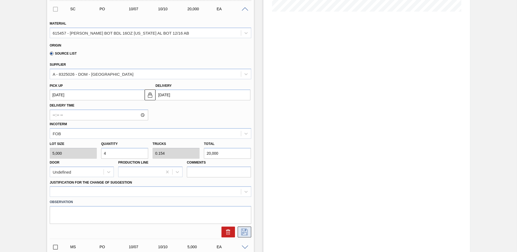
type input "4"
click at [244, 231] on icon at bounding box center [244, 232] width 6 height 6
click at [58, 192] on div at bounding box center [150, 191] width 201 height 11
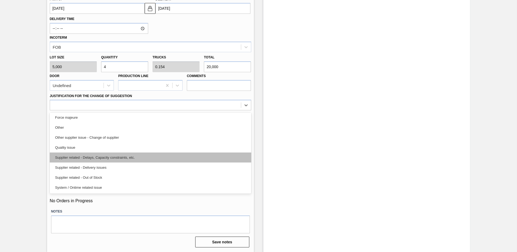
scroll to position [74, 0]
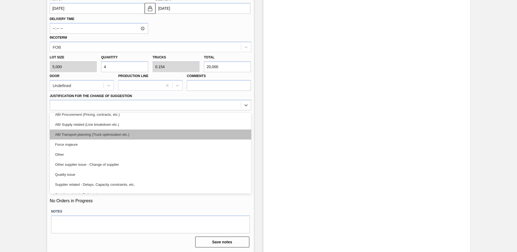
click at [114, 137] on div "ABI Transport planning (Truck optimization etc.)" at bounding box center [150, 134] width 201 height 10
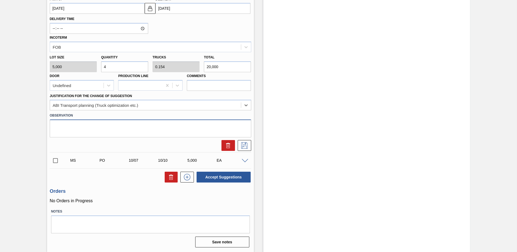
click at [54, 129] on textarea at bounding box center [150, 128] width 201 height 18
type textarea "5P suggested but needed 4 for 1 load and 1 for another"
click at [243, 145] on icon at bounding box center [244, 145] width 9 height 6
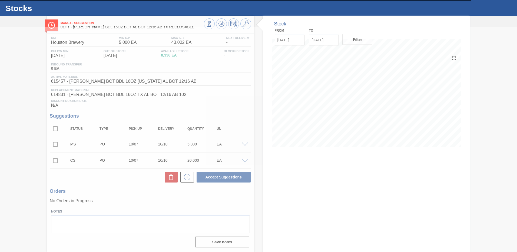
scroll to position [0, 0]
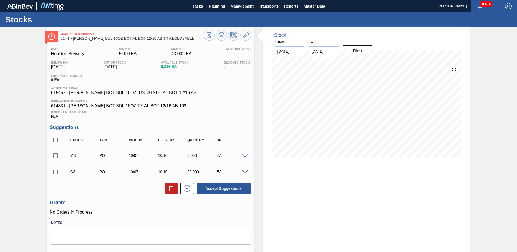
click at [54, 157] on input "checkbox" at bounding box center [55, 155] width 11 height 11
checkbox input "true"
click at [55, 171] on input "checkbox" at bounding box center [55, 171] width 11 height 11
checkbox input "true"
click at [221, 188] on button "Accept Suggestions" at bounding box center [224, 188] width 54 height 11
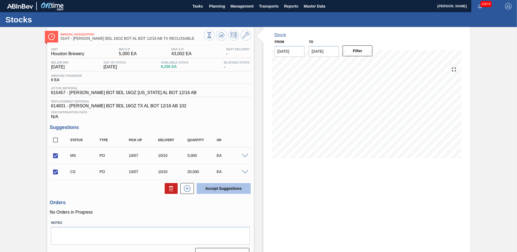
checkbox input "false"
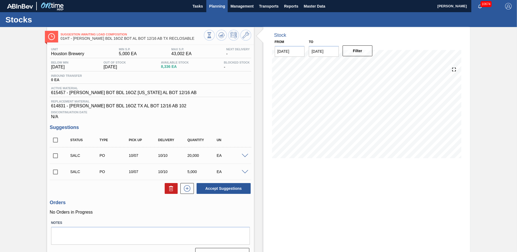
click at [215, 7] on span "Planning" at bounding box center [217, 6] width 16 height 6
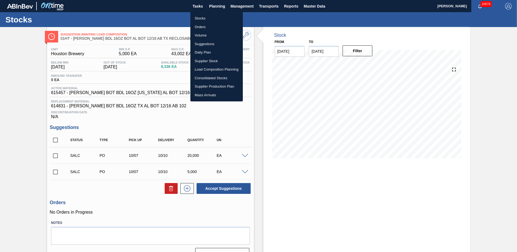
click at [202, 71] on li "Load Composition Planning" at bounding box center [216, 69] width 52 height 9
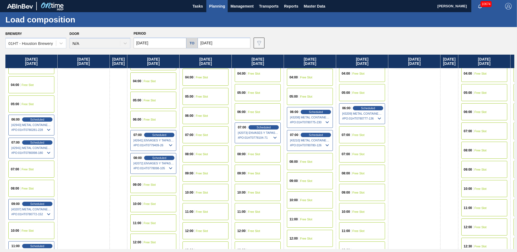
scroll to position [135, 0]
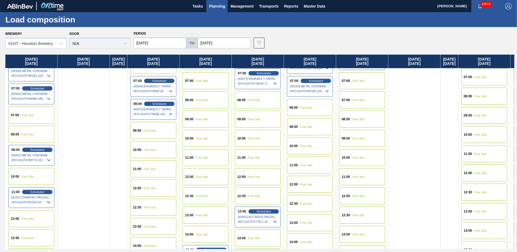
click at [202, 196] on div "12:30 Free Slot" at bounding box center [205, 195] width 46 height 17
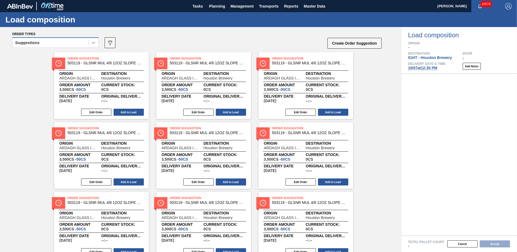
click at [94, 43] on icon at bounding box center [93, 43] width 3 height 2
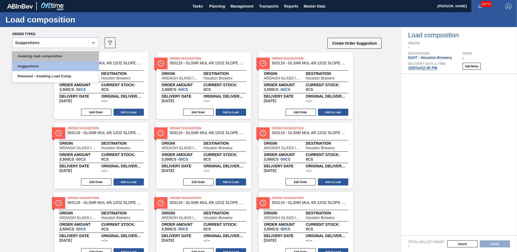
click at [62, 56] on div "Awaiting load composition" at bounding box center [55, 56] width 86 height 10
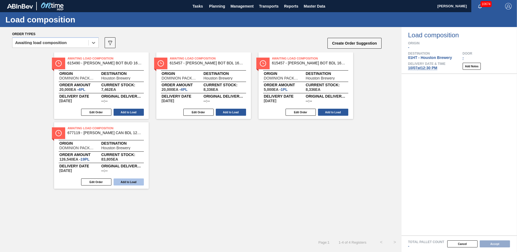
click at [125, 180] on button "Add to Load" at bounding box center [129, 181] width 30 height 7
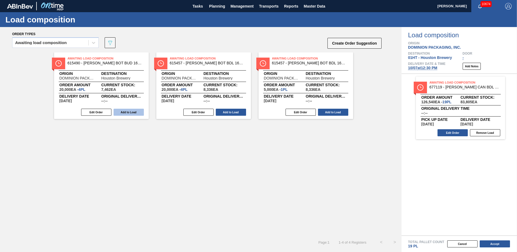
click at [128, 112] on button "Add to Load" at bounding box center [129, 112] width 30 height 7
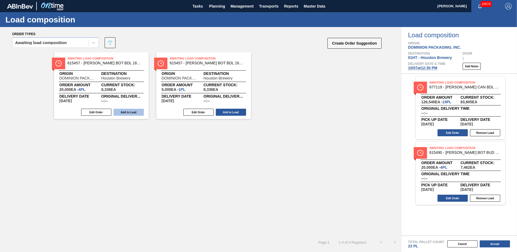
click at [133, 111] on button "Add to Load" at bounding box center [129, 112] width 30 height 7
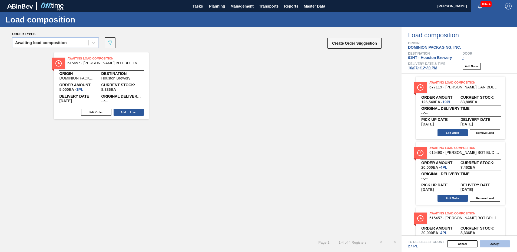
click at [496, 245] on button "Accept" at bounding box center [495, 243] width 30 height 7
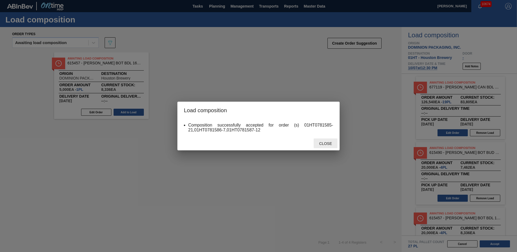
click at [322, 141] on div "Close" at bounding box center [326, 143] width 24 height 10
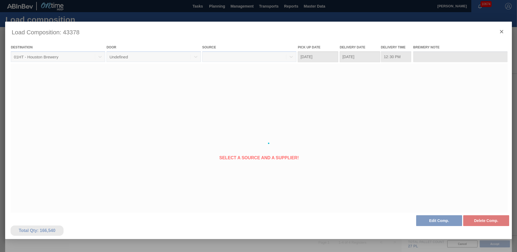
type Date "[DATE]"
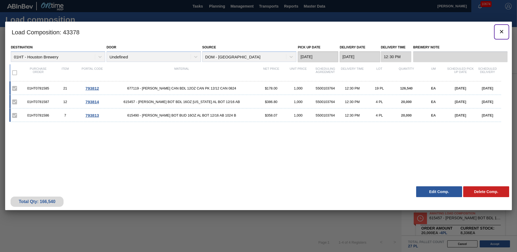
drag, startPoint x: 501, startPoint y: 30, endPoint x: 438, endPoint y: 1, distance: 69.7
click at [501, 30] on icon "botão de ícone" at bounding box center [501, 31] width 6 height 6
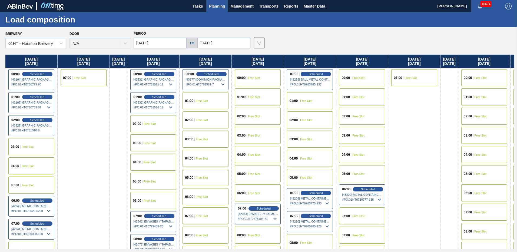
click at [220, 6] on span "Planning" at bounding box center [217, 6] width 16 height 6
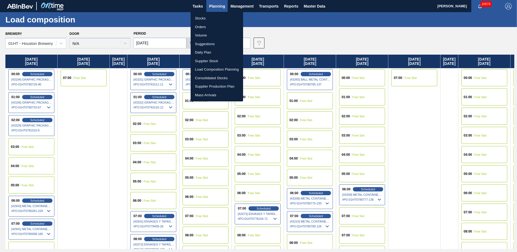
click at [198, 20] on li "Stocks" at bounding box center [217, 18] width 52 height 9
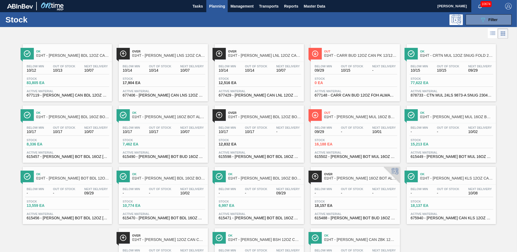
click at [219, 7] on span "Planning" at bounding box center [217, 6] width 16 height 6
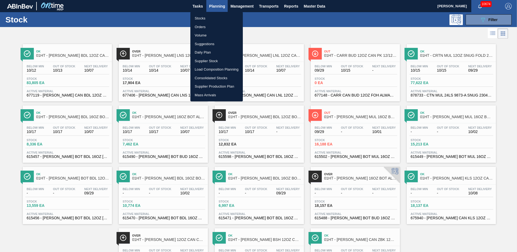
click at [202, 18] on li "Stocks" at bounding box center [216, 18] width 52 height 9
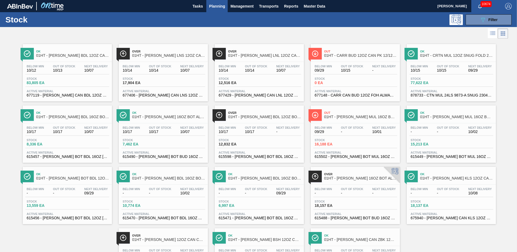
click at [220, 6] on span "Planning" at bounding box center [217, 6] width 16 height 6
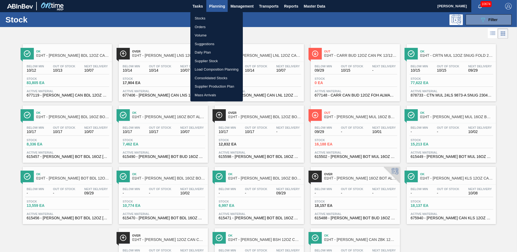
click at [205, 19] on li "Stocks" at bounding box center [216, 18] width 52 height 9
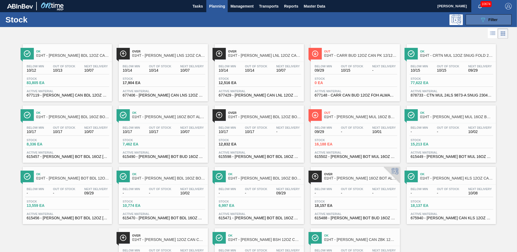
click at [481, 16] on icon "089F7B8B-B2A5-4AFE-B5C0-19BA573D28AC" at bounding box center [483, 19] width 6 height 6
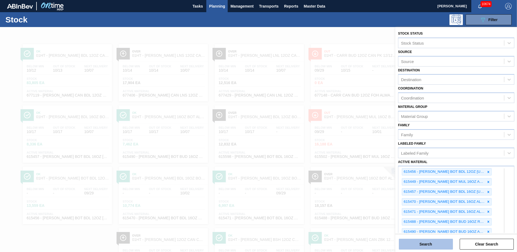
click at [422, 244] on button "Search" at bounding box center [426, 244] width 54 height 11
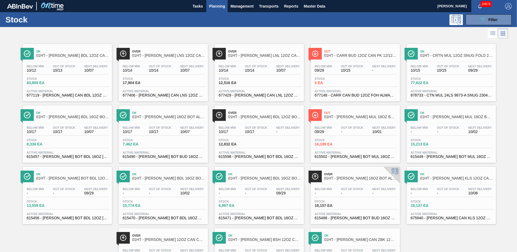
click at [337, 199] on div "Below Min - Out Of Stock - Next Delivery - Stock 18,157 EA Active Material 6154…" at bounding box center [355, 203] width 89 height 37
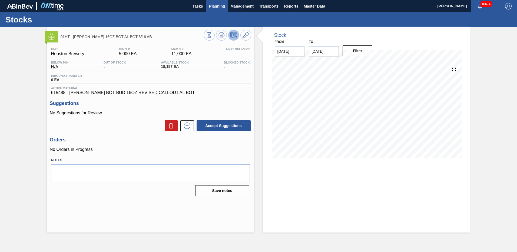
click at [214, 7] on span "Planning" at bounding box center [217, 6] width 16 height 6
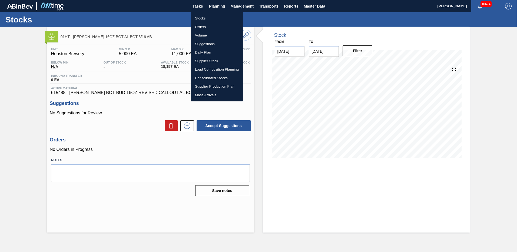
click at [198, 18] on li "Stocks" at bounding box center [217, 18] width 52 height 9
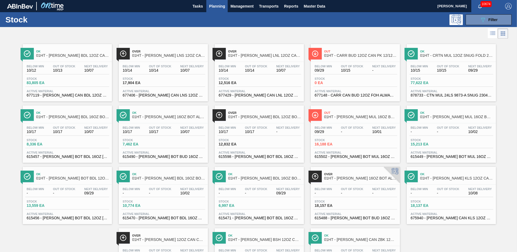
click at [422, 82] on span "77,622 EA" at bounding box center [430, 83] width 38 height 4
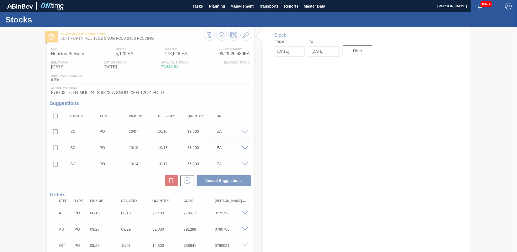
type input "[DATE]"
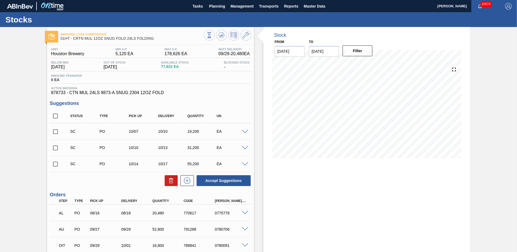
click at [243, 131] on span at bounding box center [245, 132] width 6 height 4
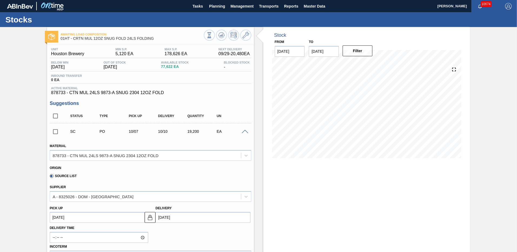
scroll to position [81, 0]
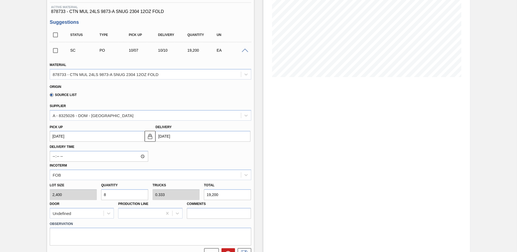
click at [242, 51] on span at bounding box center [245, 51] width 6 height 4
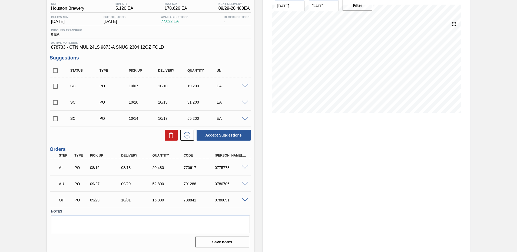
scroll to position [45, 0]
click at [243, 101] on span at bounding box center [245, 103] width 6 height 4
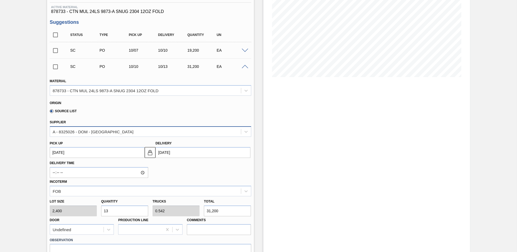
scroll to position [0, 0]
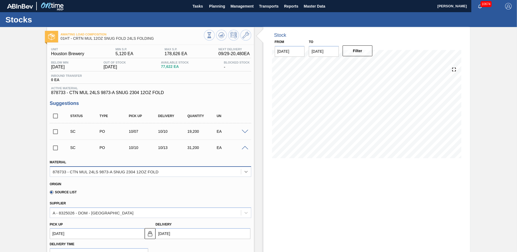
click at [246, 171] on icon at bounding box center [245, 171] width 5 height 5
click at [243, 148] on span at bounding box center [245, 148] width 6 height 4
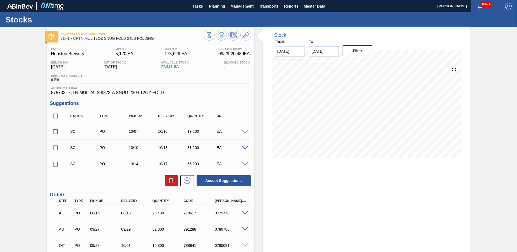
click at [244, 132] on span at bounding box center [245, 132] width 6 height 4
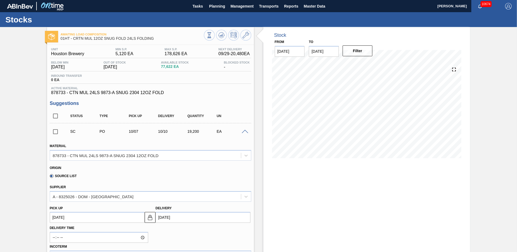
scroll to position [81, 0]
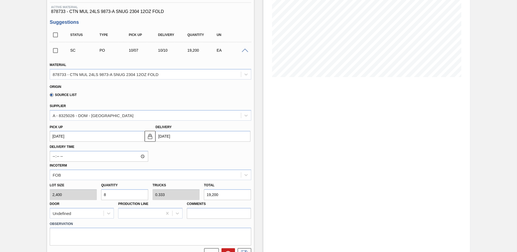
click at [118, 197] on input "8" at bounding box center [124, 194] width 47 height 11
type input "0"
type input "21"
type input "0.875"
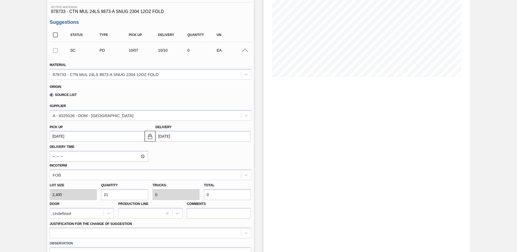
type input "50,400"
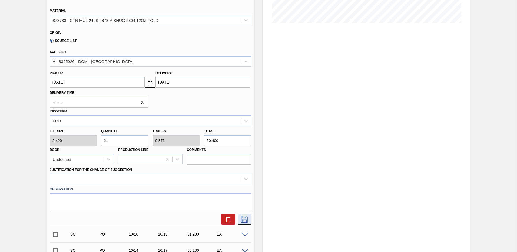
type input "21"
click at [243, 218] on icon at bounding box center [244, 219] width 9 height 6
click at [55, 178] on div at bounding box center [150, 179] width 201 height 11
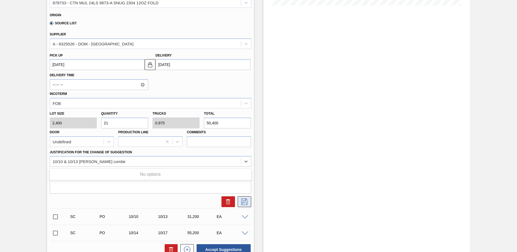
type Suggestion "10/10 & 10/13 sugg combined to fill load"
click at [245, 201] on icon at bounding box center [244, 201] width 9 height 6
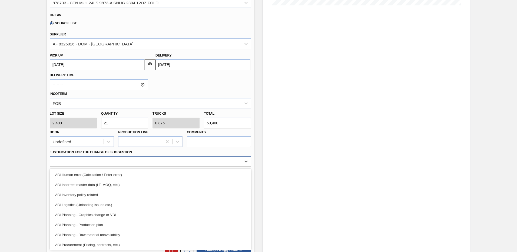
click at [59, 161] on div at bounding box center [145, 162] width 191 height 8
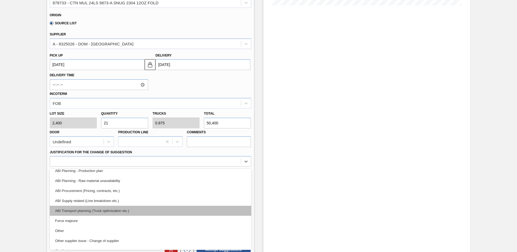
click at [102, 212] on div "ABI Transport planning (Truck optimization etc.)" at bounding box center [150, 211] width 201 height 10
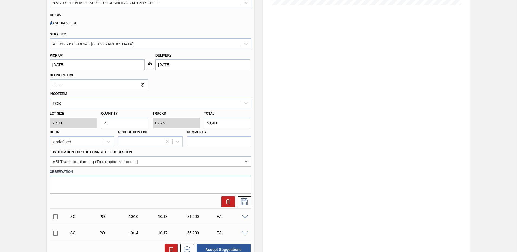
click at [68, 181] on textarea at bounding box center [150, 185] width 201 height 18
type textarea "10/10 & 10/13 suggestions combined to put on 1 load - 21p"
click at [245, 200] on icon at bounding box center [244, 201] width 9 height 6
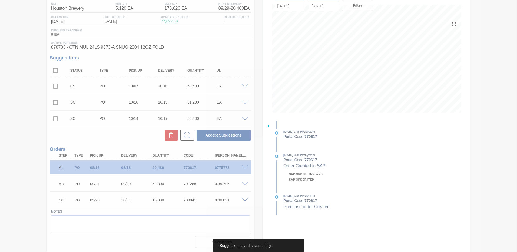
scroll to position [45, 0]
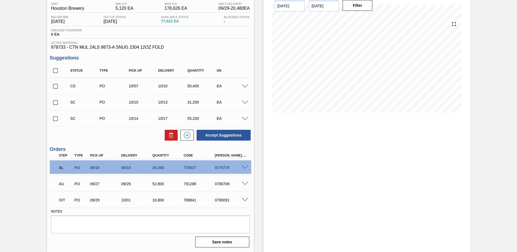
click at [56, 85] on input "checkbox" at bounding box center [55, 86] width 11 height 11
click at [221, 135] on button "Accept Suggestions" at bounding box center [224, 135] width 54 height 11
checkbox input "false"
click at [56, 102] on input "checkbox" at bounding box center [55, 102] width 11 height 11
click at [170, 134] on icon at bounding box center [171, 133] width 4 height 1
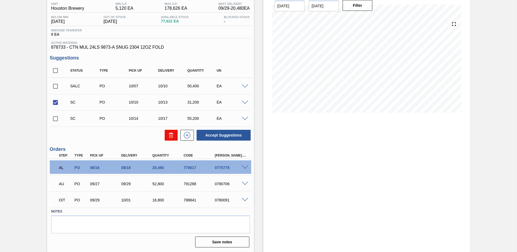
checkbox input "false"
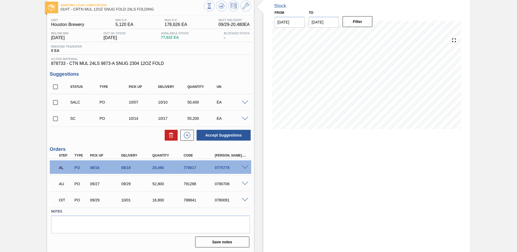
scroll to position [0, 0]
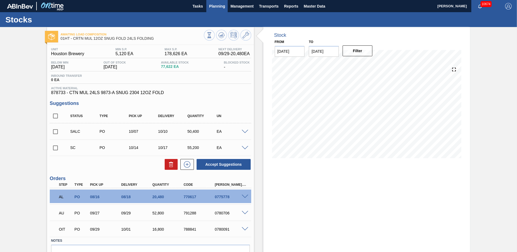
click at [216, 5] on span "Planning" at bounding box center [217, 6] width 16 height 6
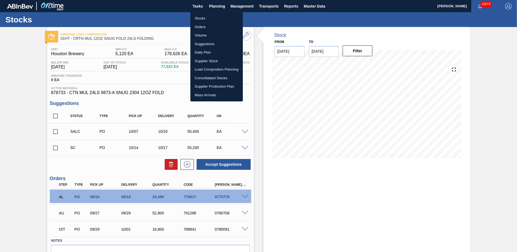
click at [198, 18] on li "Stocks" at bounding box center [216, 18] width 52 height 9
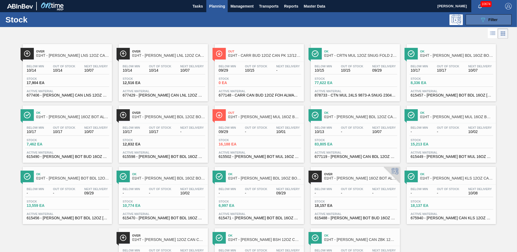
click at [478, 19] on button "089F7B8B-B2A5-4AFE-B5C0-19BA573D28AC Filter" at bounding box center [488, 19] width 46 height 11
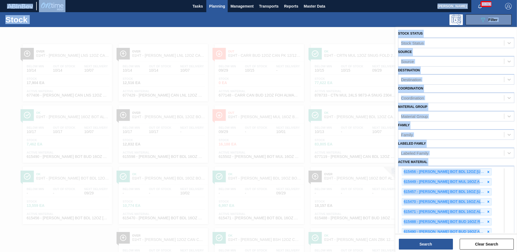
drag, startPoint x: 515, startPoint y: 188, endPoint x: 518, endPoint y: 222, distance: 35.0
click at [517, 0] on html "Tasks Planning Management Transports Reports Master Data Pam Seay 10674 Mark al…" at bounding box center [258, 0] width 517 height 0
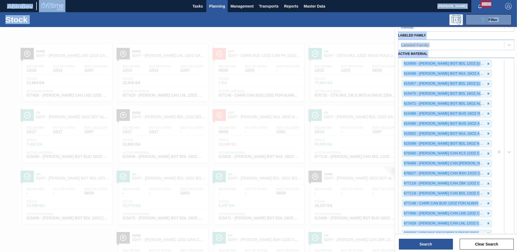
scroll to position [184, 0]
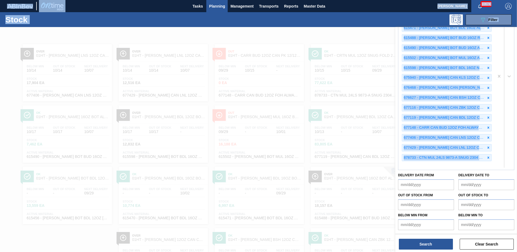
click at [406, 165] on div "615456 - CARR BOT BDL 12OZ TEXAS - HTN SNUG 12/12 615449 - CARR BOT MUL 16OZ AL…" at bounding box center [446, 75] width 96 height 187
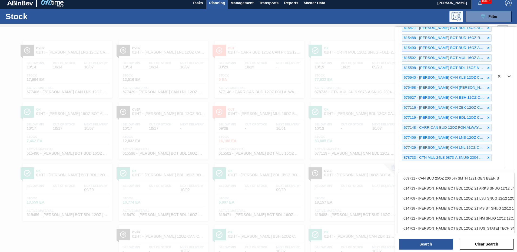
scroll to position [4, 0]
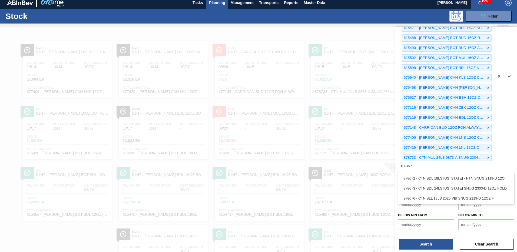
type Material "878673"
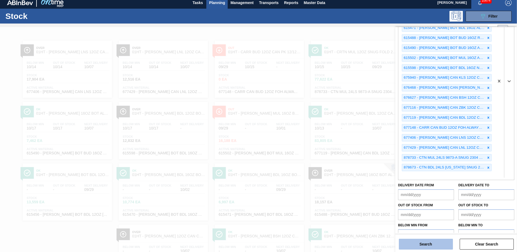
click at [425, 242] on button "Search" at bounding box center [426, 244] width 54 height 11
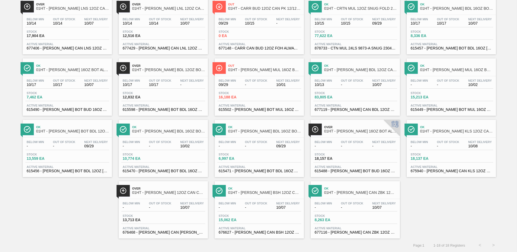
scroll to position [0, 0]
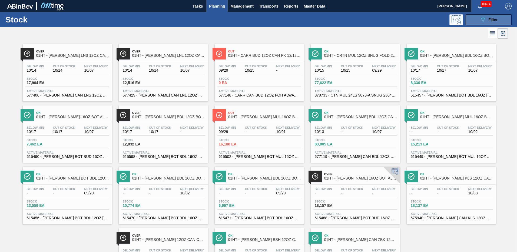
click at [480, 20] on icon "089F7B8B-B2A5-4AFE-B5C0-19BA573D28AC" at bounding box center [483, 19] width 6 height 6
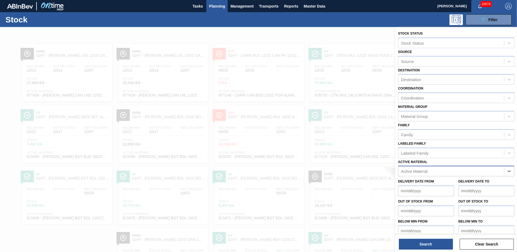
click at [403, 172] on div "Active Material" at bounding box center [414, 171] width 26 height 5
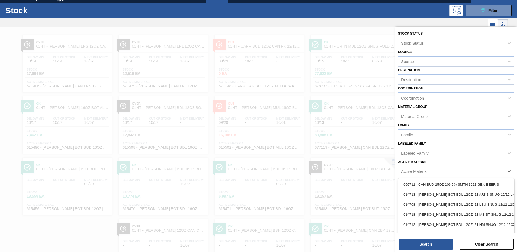
scroll to position [10, 0]
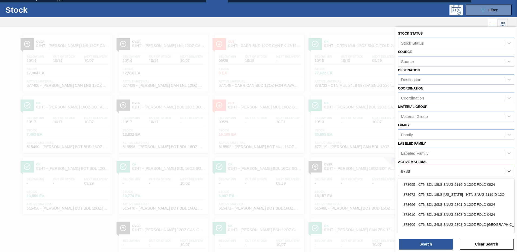
type Material "878673"
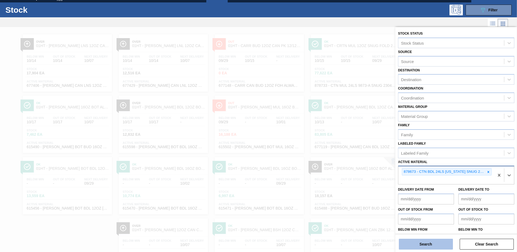
click at [422, 241] on button "Search" at bounding box center [426, 244] width 54 height 11
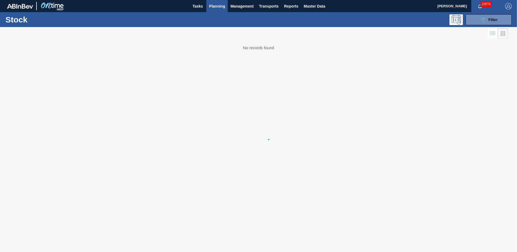
scroll to position [0, 0]
click at [479, 18] on button "089F7B8B-B2A5-4AFE-B5C0-19BA573D28AC Filter" at bounding box center [488, 19] width 46 height 11
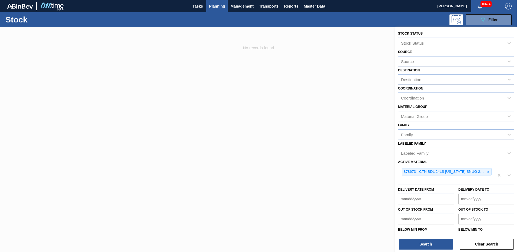
click at [408, 177] on div "878673 - CTN BDL 24LS TEXAS SNUG 2303-D 12OZ FOLD" at bounding box center [446, 175] width 96 height 18
type Material "878839"
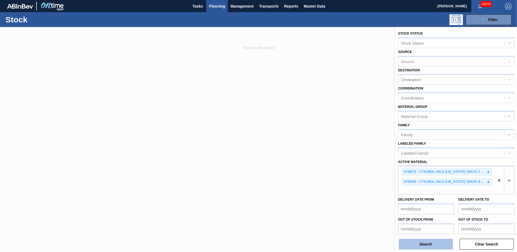
click at [420, 245] on button "Search" at bounding box center [426, 244] width 54 height 11
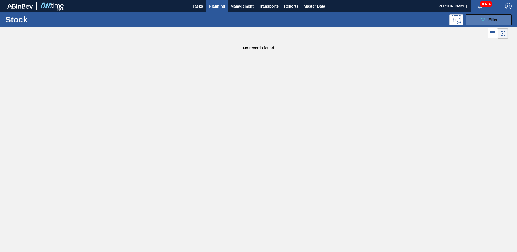
click at [487, 21] on div "089F7B8B-B2A5-4AFE-B5C0-19BA573D28AC Filter" at bounding box center [489, 19] width 18 height 6
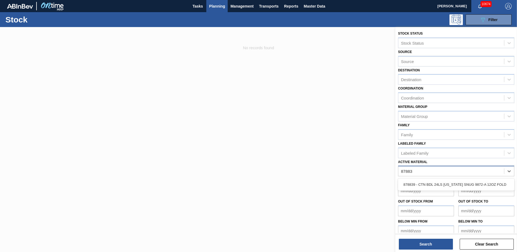
type Material "878839"
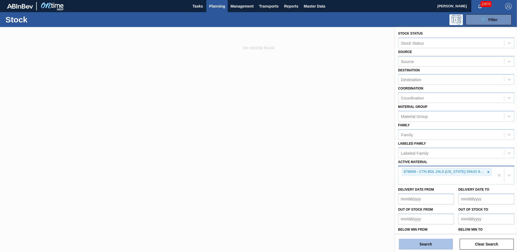
click at [430, 244] on button "Search" at bounding box center [426, 244] width 54 height 11
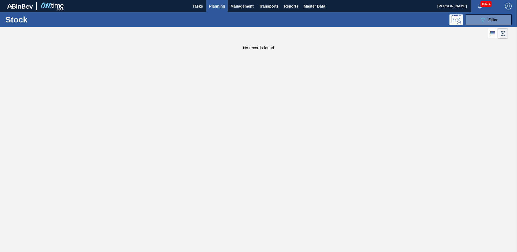
click at [214, 6] on span "Planning" at bounding box center [217, 6] width 16 height 6
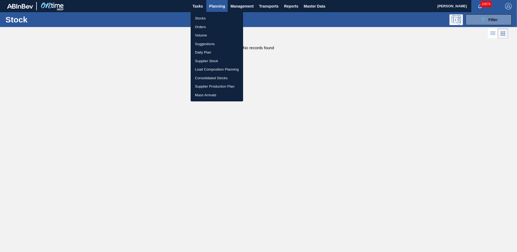
click at [203, 69] on li "Load Composition Planning" at bounding box center [217, 69] width 52 height 9
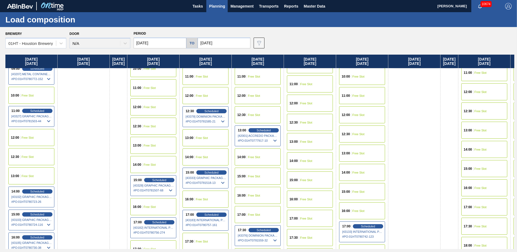
scroll to position [270, 0]
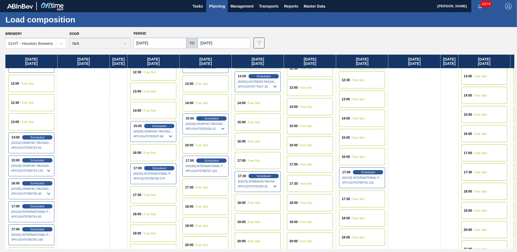
click at [308, 181] on div "17:30 Free Slot" at bounding box center [310, 183] width 46 height 17
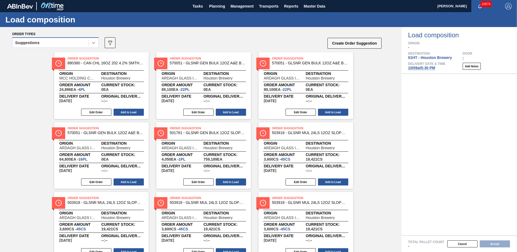
click at [94, 44] on icon at bounding box center [93, 42] width 5 height 5
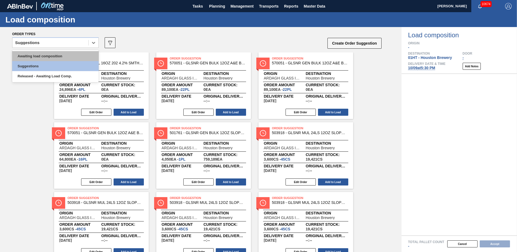
click at [55, 56] on div "Awaiting load composition" at bounding box center [55, 56] width 86 height 10
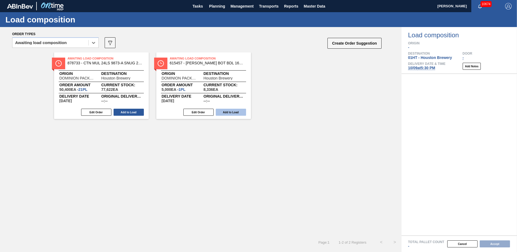
click at [227, 111] on button "Add to Load" at bounding box center [231, 112] width 30 height 7
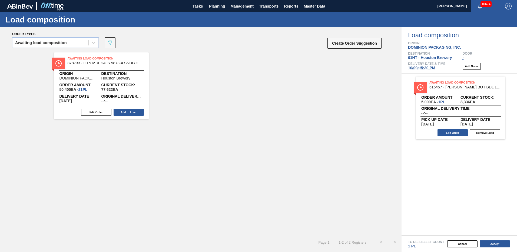
click at [128, 111] on button "Add to Load" at bounding box center [129, 112] width 30 height 7
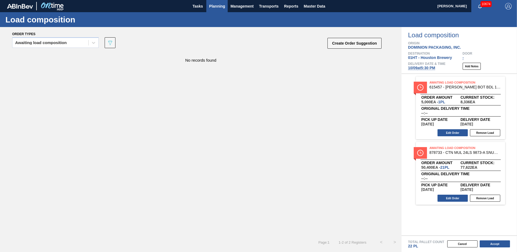
click at [218, 5] on span "Planning" at bounding box center [217, 6] width 16 height 6
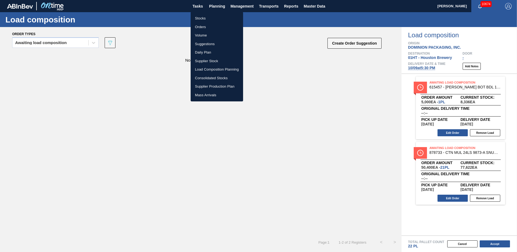
click at [201, 19] on li "Stocks" at bounding box center [217, 18] width 52 height 9
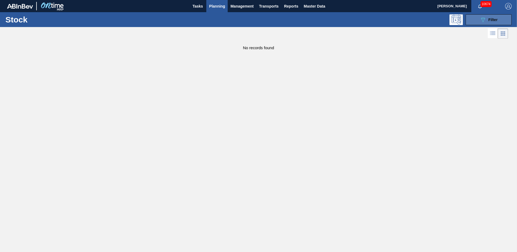
click at [491, 18] on span "Filter" at bounding box center [492, 20] width 9 height 4
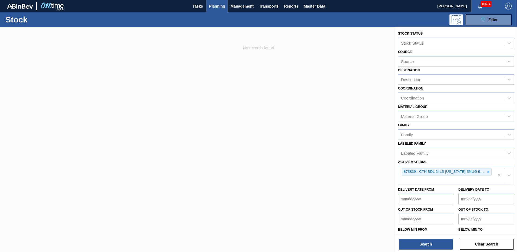
click at [407, 179] on div "878839 - CTN BDL 24LS TEXAS SNUG 9872-A 12OZ FOLD" at bounding box center [446, 175] width 96 height 18
type Material "677406"
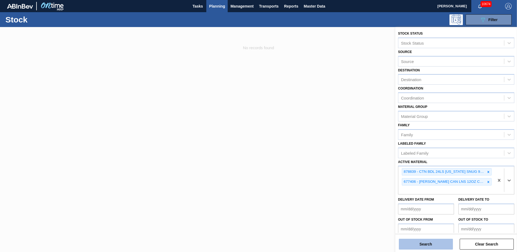
click at [414, 244] on button "Search" at bounding box center [426, 244] width 54 height 11
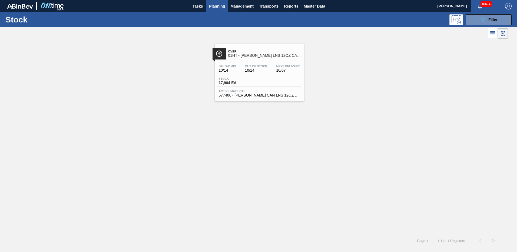
click at [262, 77] on div "Stock 17,904 EA" at bounding box center [259, 82] width 84 height 10
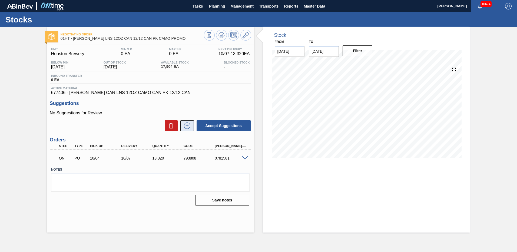
click at [185, 124] on icon at bounding box center [187, 125] width 9 height 6
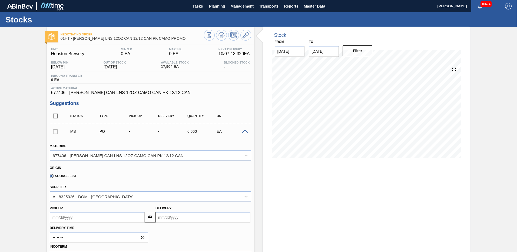
click at [166, 218] on input "Delivery" at bounding box center [202, 217] width 95 height 11
click at [213, 149] on div "[DATE]" at bounding box center [188, 149] width 65 height 5
click at [215, 149] on button "Next Month" at bounding box center [216, 149] width 4 height 4
click at [195, 175] on div "9" at bounding box center [196, 175] width 7 height 7
type up105017129 "[DATE]"
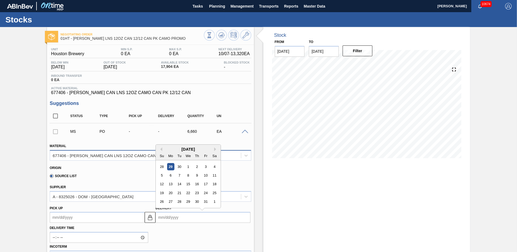
type input "[DATE]"
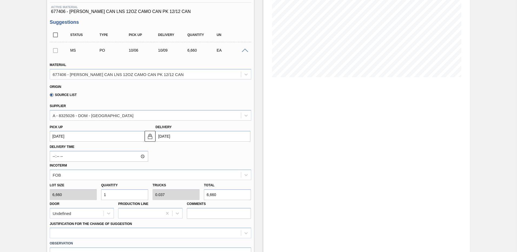
scroll to position [135, 0]
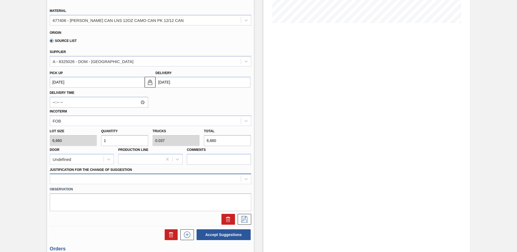
click at [60, 179] on div at bounding box center [150, 179] width 201 height 11
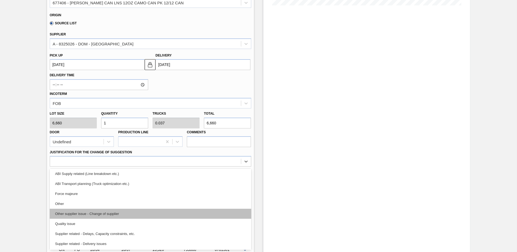
scroll to position [101, 0]
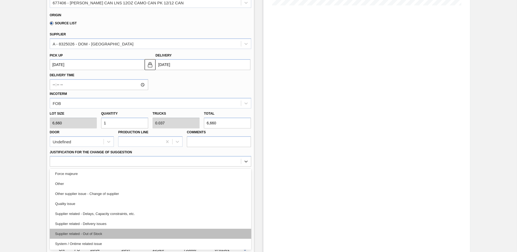
click at [97, 233] on div "Supplier related - Out of Stock" at bounding box center [150, 234] width 201 height 10
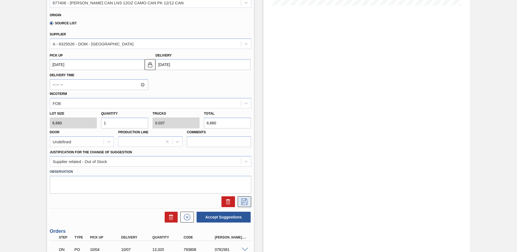
click at [244, 202] on icon at bounding box center [244, 201] width 9 height 6
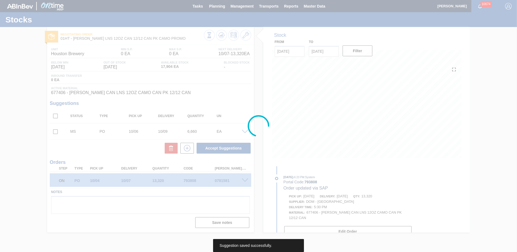
scroll to position [0, 0]
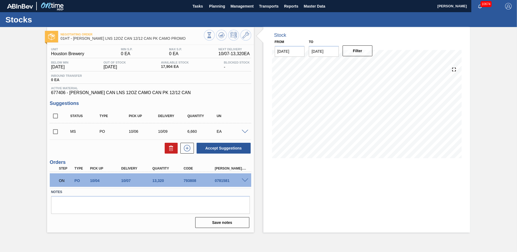
click at [54, 131] on input "checkbox" at bounding box center [55, 131] width 11 height 11
click at [213, 147] on button "Accept Suggestions" at bounding box center [224, 148] width 54 height 11
checkbox input "false"
click at [213, 4] on span "Planning" at bounding box center [217, 6] width 16 height 6
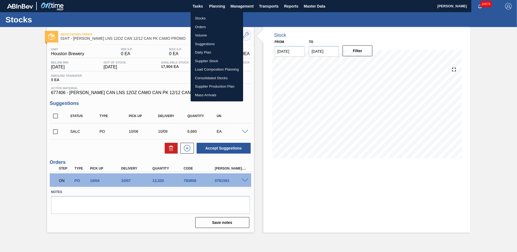
click at [195, 17] on li "Stocks" at bounding box center [217, 18] width 52 height 9
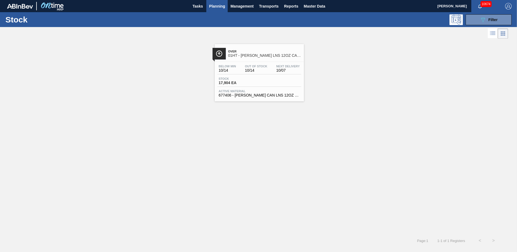
click at [215, 6] on span "Planning" at bounding box center [217, 6] width 16 height 6
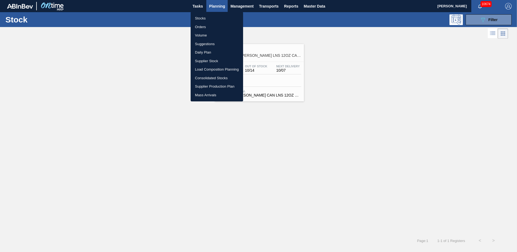
click at [203, 68] on li "Load Composition Planning" at bounding box center [217, 69] width 52 height 9
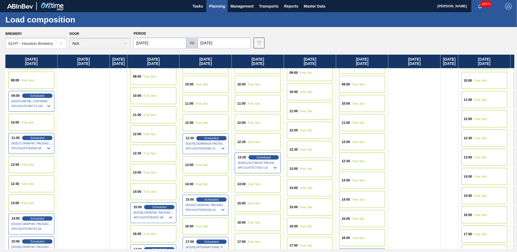
scroll to position [243, 0]
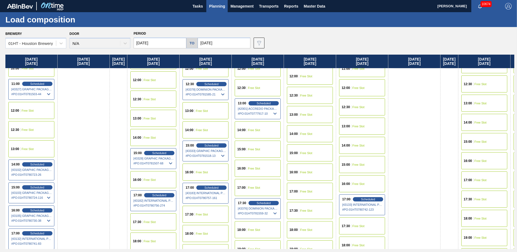
click at [298, 210] on span "17:30" at bounding box center [293, 210] width 8 height 3
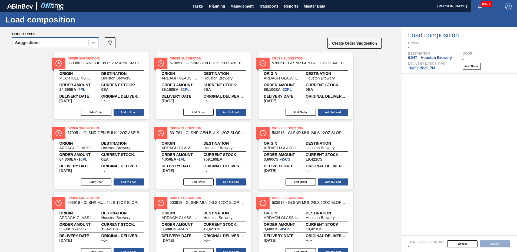
click at [91, 42] on icon at bounding box center [93, 42] width 5 height 5
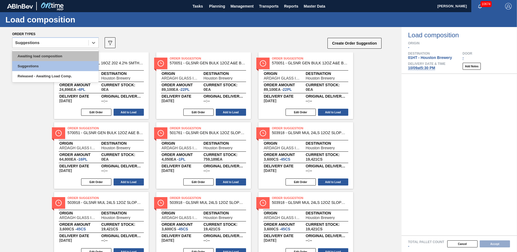
click at [62, 56] on div "Awaiting load composition" at bounding box center [55, 56] width 86 height 10
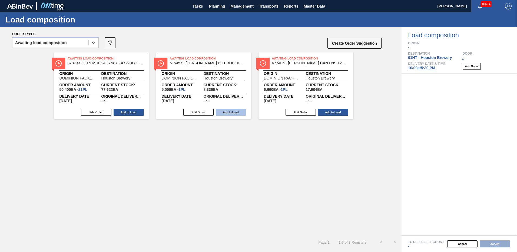
click at [225, 110] on button "Add to Load" at bounding box center [231, 112] width 30 height 7
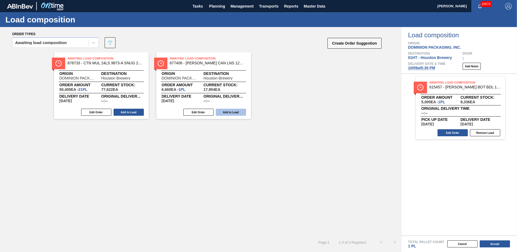
click at [226, 110] on button "Add to Load" at bounding box center [231, 112] width 30 height 7
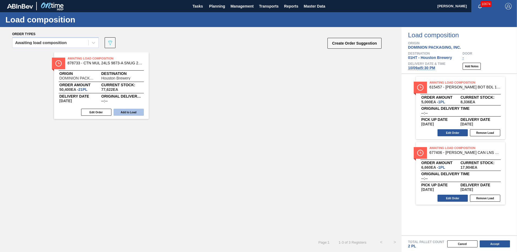
click at [132, 109] on button "Add to Load" at bounding box center [129, 112] width 30 height 7
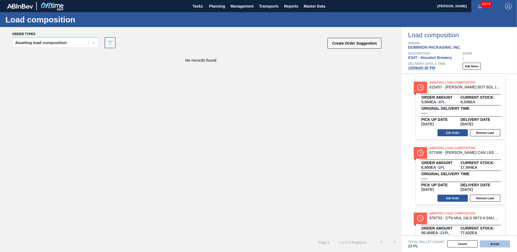
click at [493, 242] on button "Accept" at bounding box center [495, 243] width 30 height 7
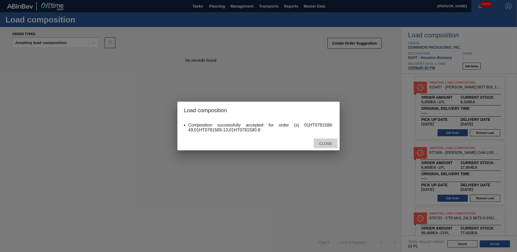
click at [328, 144] on span "Close" at bounding box center [325, 143] width 21 height 4
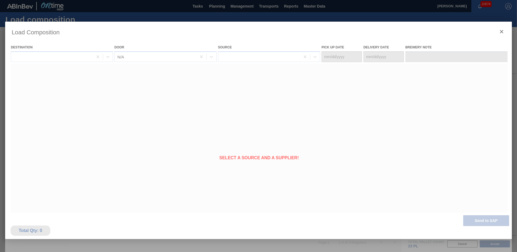
type Date "[DATE]"
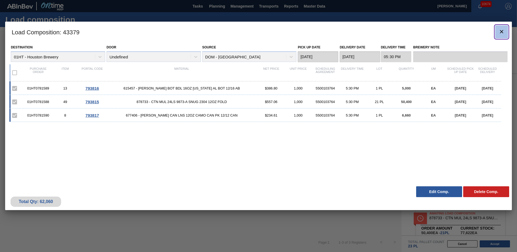
click at [500, 29] on icon "botão de ícone" at bounding box center [501, 31] width 6 height 6
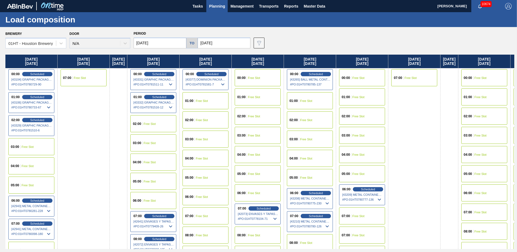
drag, startPoint x: 217, startPoint y: 5, endPoint x: 199, endPoint y: 36, distance: 35.5
click at [217, 5] on span "Planning" at bounding box center [217, 6] width 16 height 6
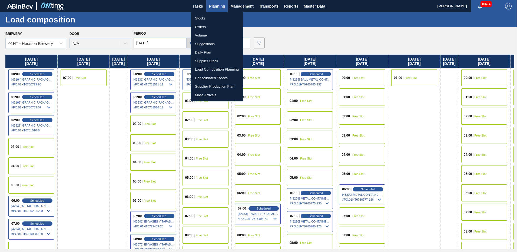
drag, startPoint x: 201, startPoint y: 18, endPoint x: 320, endPoint y: 0, distance: 120.8
click at [201, 18] on li "Stocks" at bounding box center [217, 18] width 52 height 9
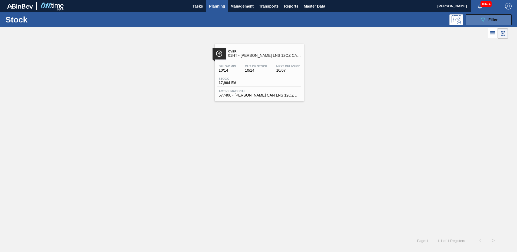
click at [487, 19] on div "089F7B8B-B2A5-4AFE-B5C0-19BA573D28AC Filter" at bounding box center [489, 19] width 18 height 6
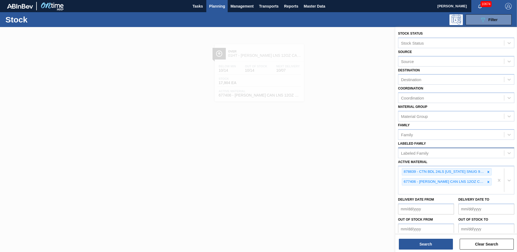
drag, startPoint x: 498, startPoint y: 179, endPoint x: 487, endPoint y: 154, distance: 27.6
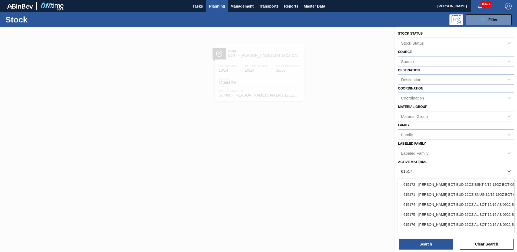
type Material "615171"
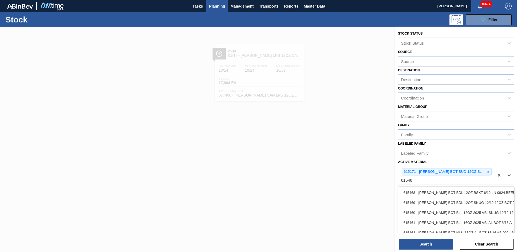
type Material "615469"
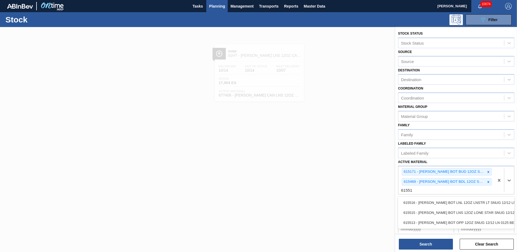
type Material "615515"
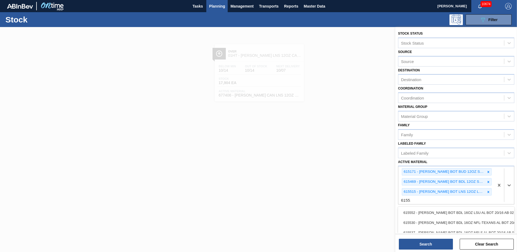
type Material "615516"
type Material "676437"
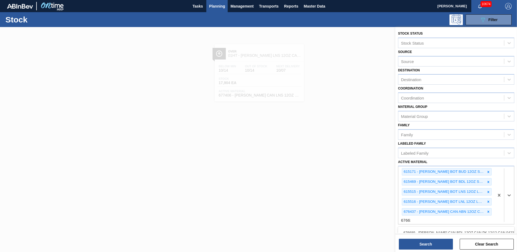
type Material "676631"
click at [488, 223] on icon at bounding box center [488, 222] width 4 height 4
type Material "683461"
type Material "683479"
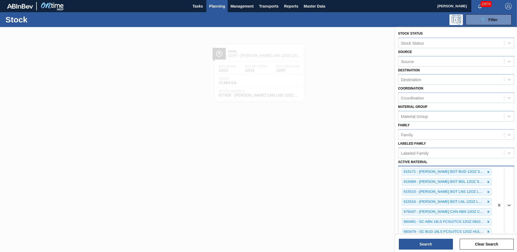
scroll to position [10, 0]
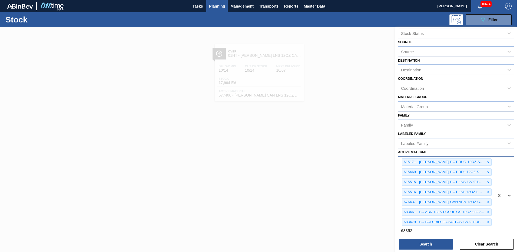
type Material "683529"
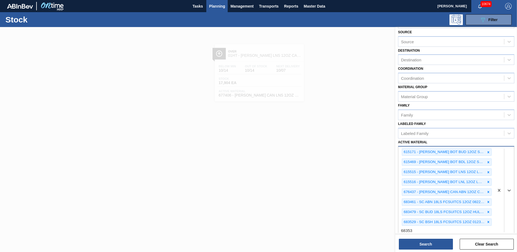
type Material "683530"
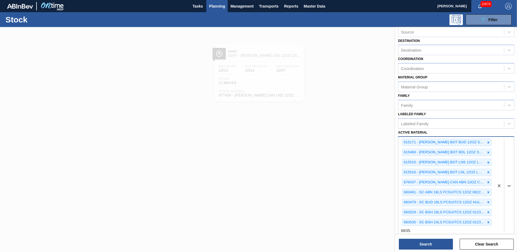
type Material "683532"
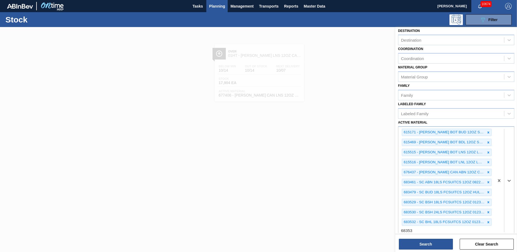
type Material "683536"
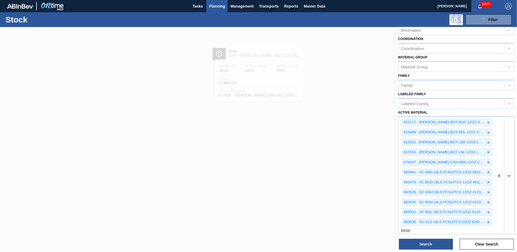
type Material "683622"
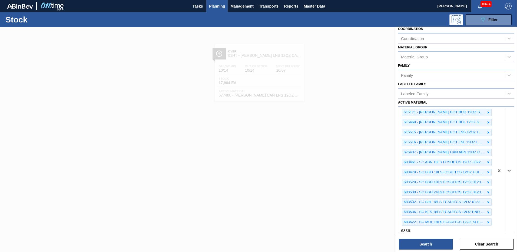
type Material "683623"
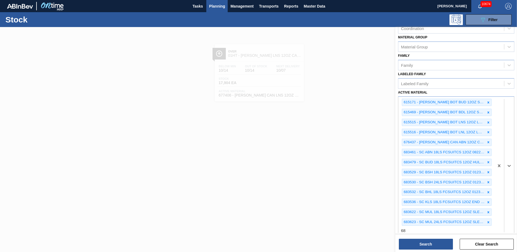
type Material "6"
type Material "683770"
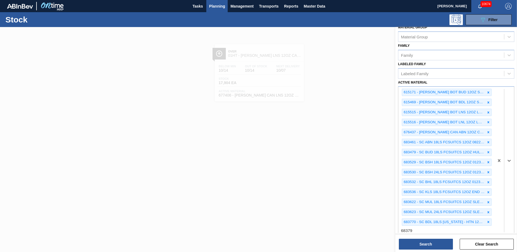
type Material "683790"
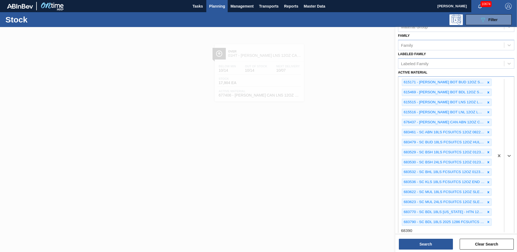
type Material "683906"
type Material "683956"
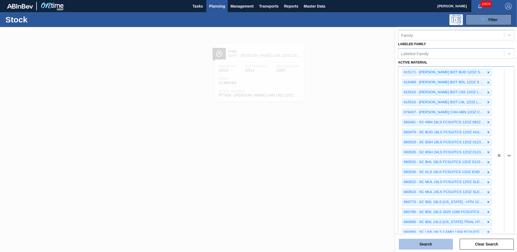
click at [421, 244] on button "Search" at bounding box center [426, 244] width 54 height 11
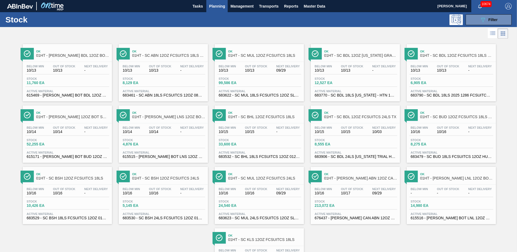
click at [167, 89] on span "Active Material" at bounding box center [163, 90] width 81 height 3
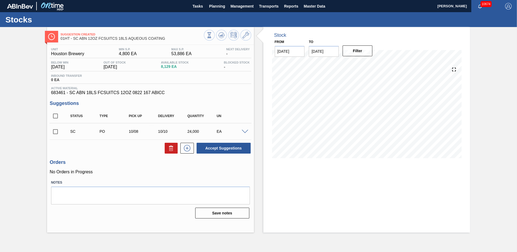
click at [246, 130] on span at bounding box center [245, 132] width 6 height 4
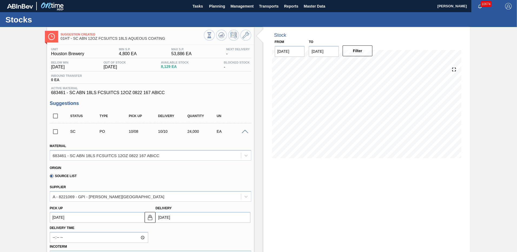
click at [244, 131] on span at bounding box center [245, 132] width 6 height 4
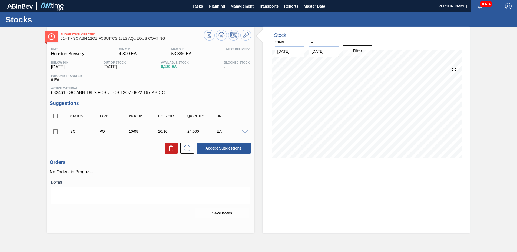
drag, startPoint x: 55, startPoint y: 131, endPoint x: 77, endPoint y: 133, distance: 21.7
click at [55, 131] on input "checkbox" at bounding box center [55, 131] width 11 height 11
click at [223, 148] on button "Accept Suggestions" at bounding box center [224, 148] width 54 height 11
checkbox input "false"
click at [219, 4] on span "Planning" at bounding box center [217, 6] width 16 height 6
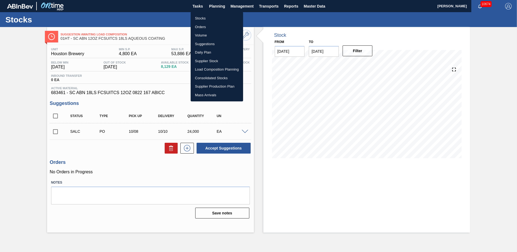
click at [199, 19] on li "Stocks" at bounding box center [217, 18] width 52 height 9
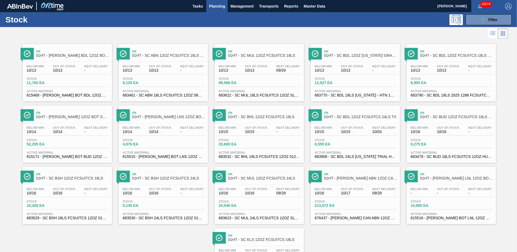
scroll to position [47, 0]
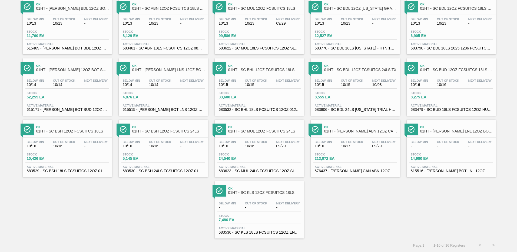
click at [241, 225] on div "Below Min - Out Of Stock - Next Delivery - Stock 7,486 EA Active Material 68353…" at bounding box center [259, 217] width 89 height 37
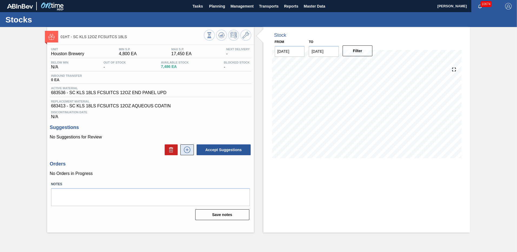
click at [185, 151] on icon at bounding box center [187, 150] width 9 height 6
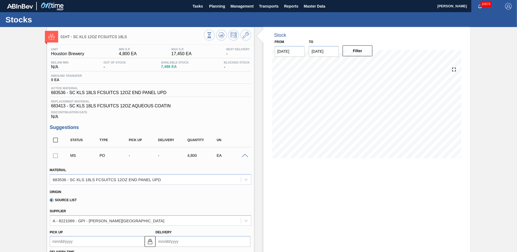
click at [172, 242] on input "Delivery" at bounding box center [202, 241] width 95 height 11
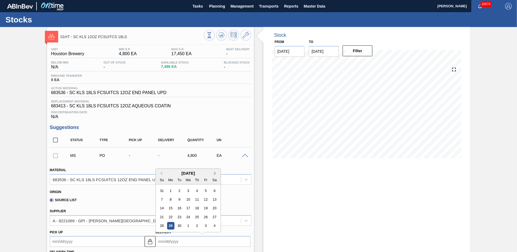
click at [215, 173] on button "Next Month" at bounding box center [216, 173] width 4 height 4
click at [179, 198] on div "7" at bounding box center [179, 199] width 7 height 7
type up105017349 "[DATE]"
type input "[DATE]"
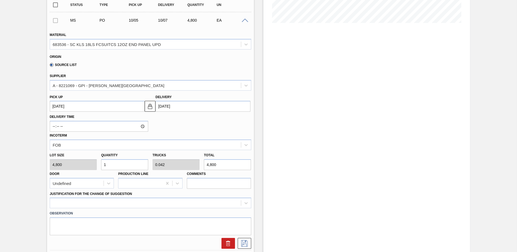
scroll to position [162, 0]
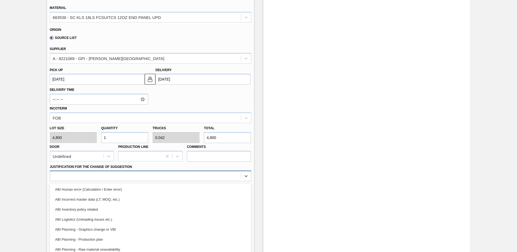
click at [56, 175] on div "option ABI Human error (Calculation / Enter error) focused, 1 of 18. 18 results…" at bounding box center [150, 176] width 201 height 11
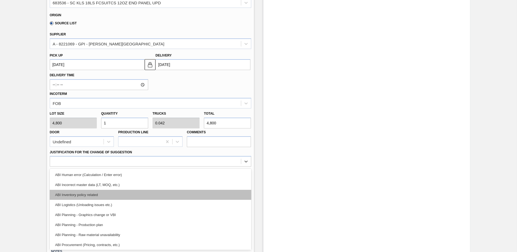
click at [79, 194] on div "ABI Inventory policy related" at bounding box center [150, 195] width 201 height 10
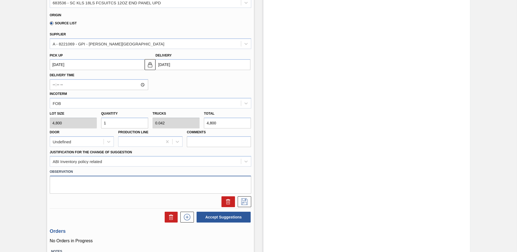
click at [63, 181] on textarea at bounding box center [150, 185] width 201 height 18
type textarea "some suspect matl in warehouse"
click at [245, 199] on icon at bounding box center [244, 201] width 6 height 6
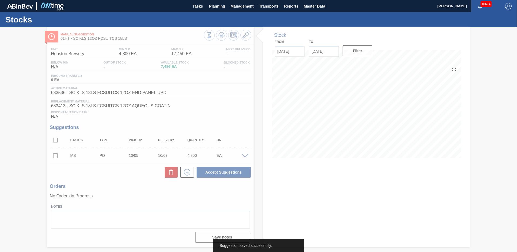
scroll to position [0, 0]
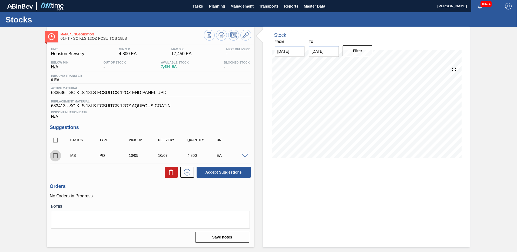
drag, startPoint x: 54, startPoint y: 155, endPoint x: 71, endPoint y: 155, distance: 16.8
click at [54, 155] on input "checkbox" at bounding box center [55, 155] width 11 height 11
click at [215, 173] on button "Accept Suggestions" at bounding box center [224, 172] width 54 height 11
checkbox input "false"
click at [217, 7] on span "Planning" at bounding box center [217, 6] width 16 height 6
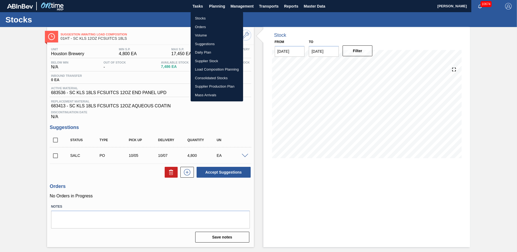
click at [204, 20] on li "Stocks" at bounding box center [217, 18] width 52 height 9
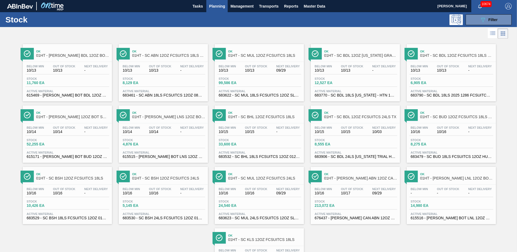
click at [244, 77] on span "Stock" at bounding box center [238, 78] width 38 height 3
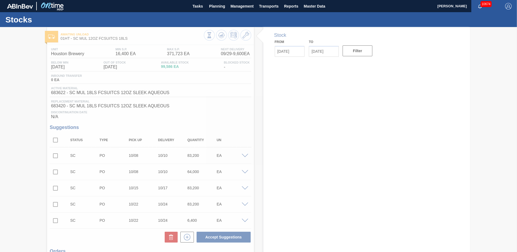
type input "[DATE]"
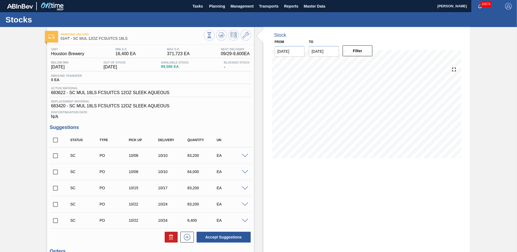
click at [244, 171] on span at bounding box center [245, 172] width 6 height 4
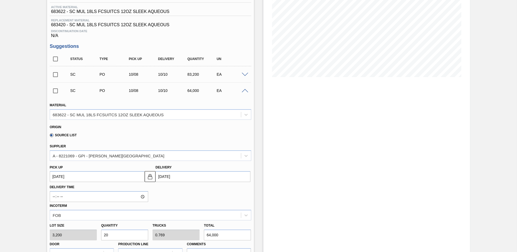
scroll to position [27, 0]
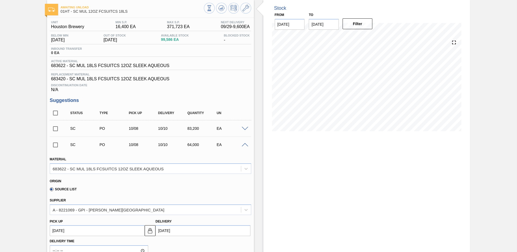
click at [244, 144] on span at bounding box center [245, 145] width 6 height 4
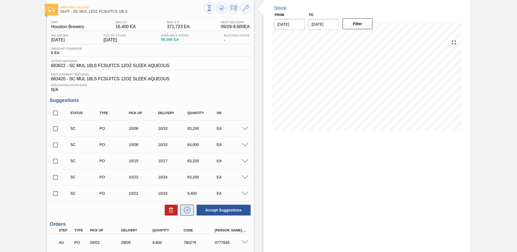
click at [186, 208] on icon at bounding box center [187, 210] width 9 height 6
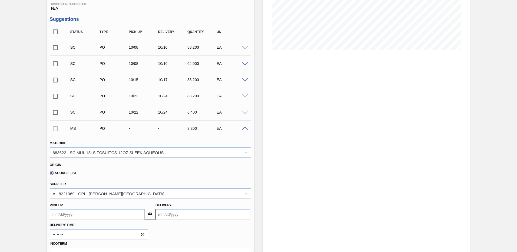
scroll to position [135, 0]
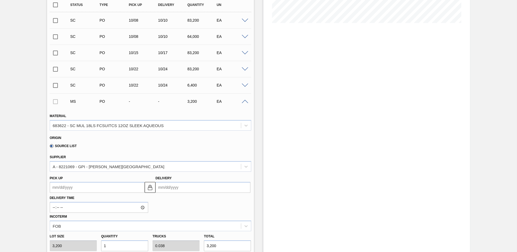
click at [164, 187] on input "Delivery" at bounding box center [202, 187] width 95 height 11
click at [214, 119] on button "Next Month" at bounding box center [216, 119] width 4 height 4
click at [178, 145] on div "7" at bounding box center [179, 145] width 7 height 7
type up105017432 "[DATE]"
type input "[DATE]"
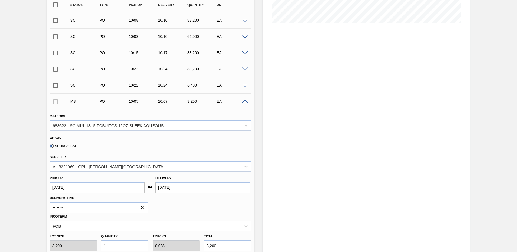
scroll to position [189, 0]
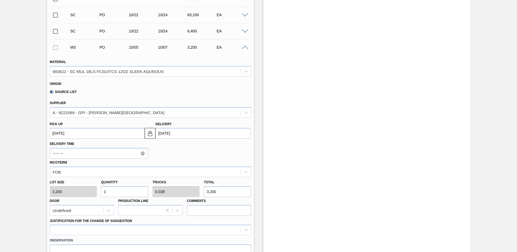
click at [113, 195] on input "1" at bounding box center [124, 191] width 47 height 11
type input "0"
type input "4"
type input "0.154"
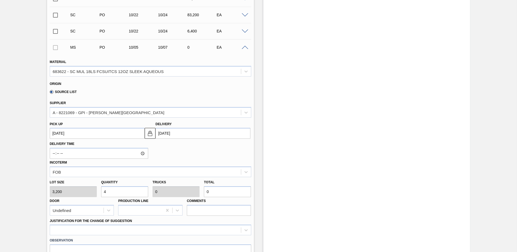
type input "12,800"
type input "4"
click at [57, 229] on div at bounding box center [150, 230] width 201 height 11
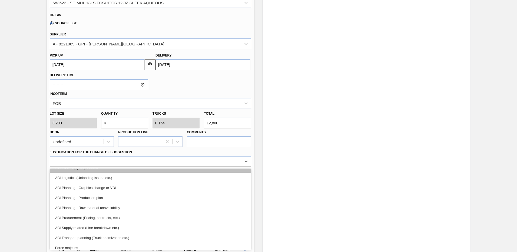
scroll to position [54, 0]
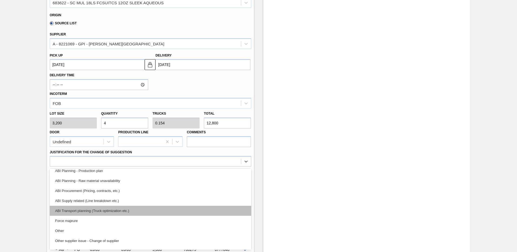
click at [103, 210] on div "ABI Transport planning (Truck optimization etc.)" at bounding box center [150, 211] width 201 height 10
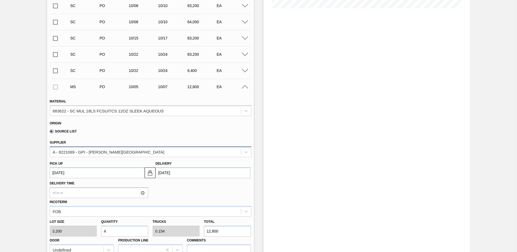
scroll to position [204, 0]
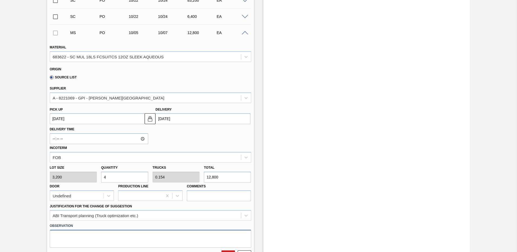
click at [59, 237] on textarea at bounding box center [150, 239] width 201 height 18
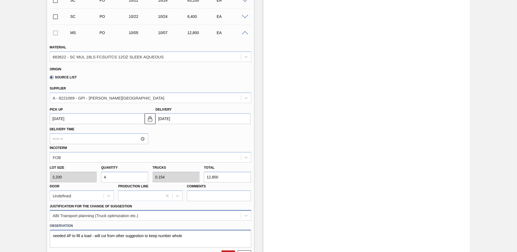
scroll to position [258, 0]
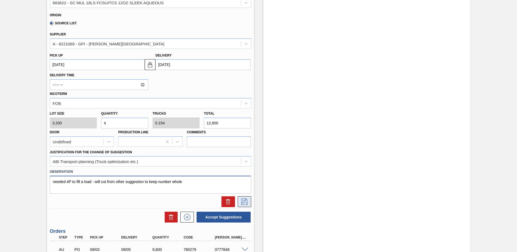
type textarea "needed 4P to fill a load - will cut from other suggestion to keep number whole"
click at [244, 200] on icon at bounding box center [244, 201] width 9 height 6
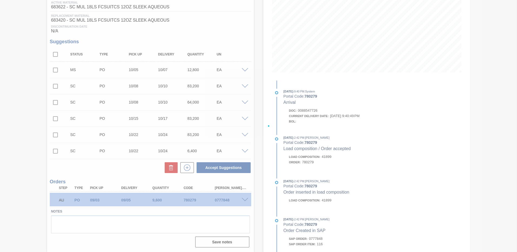
scroll to position [86, 0]
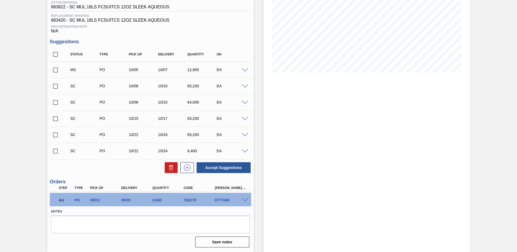
click at [243, 103] on span at bounding box center [245, 103] width 6 height 4
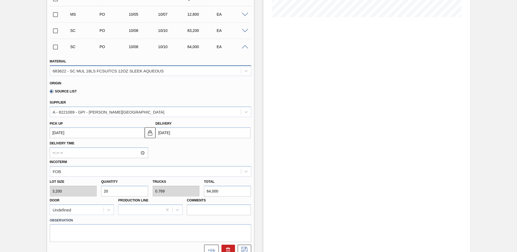
scroll to position [60, 0]
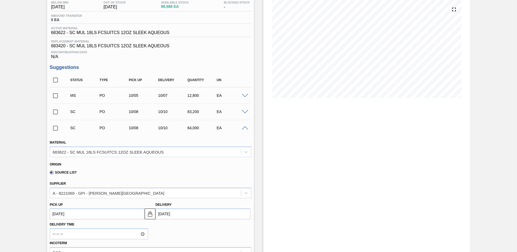
click at [243, 112] on span at bounding box center [245, 112] width 6 height 4
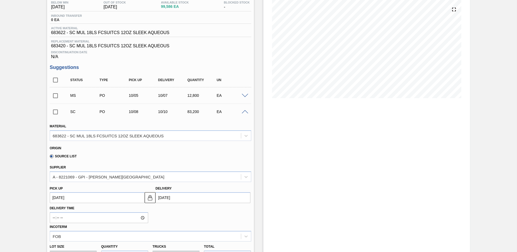
click at [244, 112] on span at bounding box center [245, 112] width 6 height 4
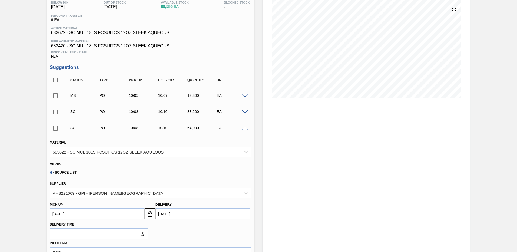
click at [243, 128] on span at bounding box center [245, 128] width 6 height 4
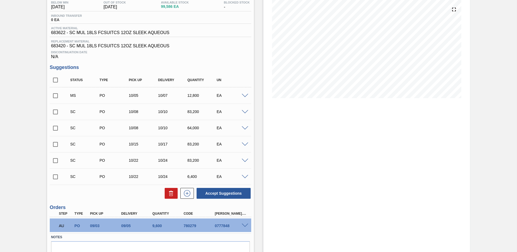
click at [245, 127] on span at bounding box center [245, 128] width 6 height 4
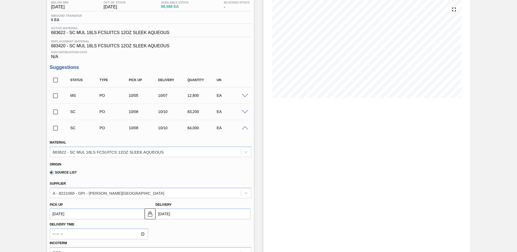
scroll to position [114, 0]
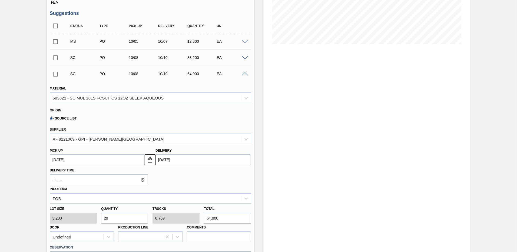
click at [114, 219] on input "20" at bounding box center [124, 218] width 47 height 11
type input "2"
type input "0.077"
type input "6,400"
type input "0"
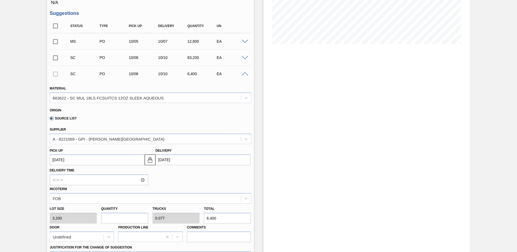
type input "0"
type input "1"
type input "0.038"
type input "3,200"
type input "14"
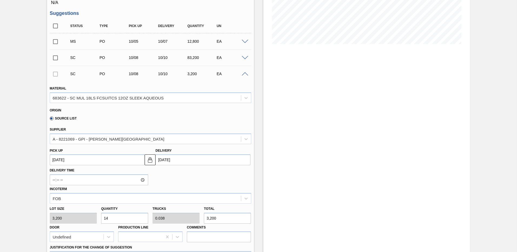
type input "0.538"
type input "44,800"
type input "14"
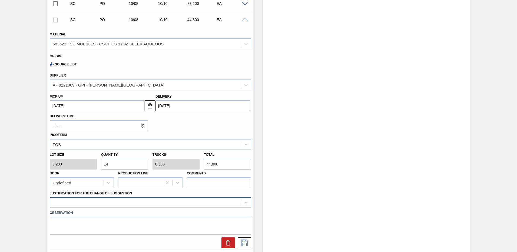
click at [61, 202] on div at bounding box center [150, 202] width 201 height 11
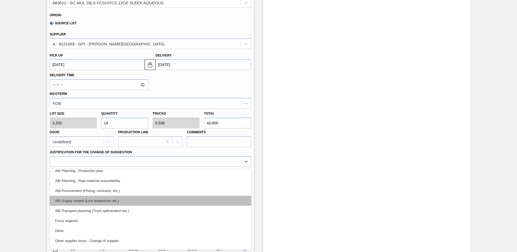
scroll to position [81, 0]
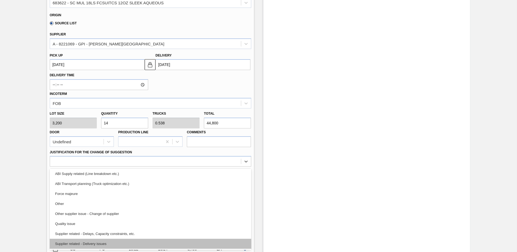
click at [94, 244] on div "Supplier related - Delivery issues" at bounding box center [150, 244] width 201 height 10
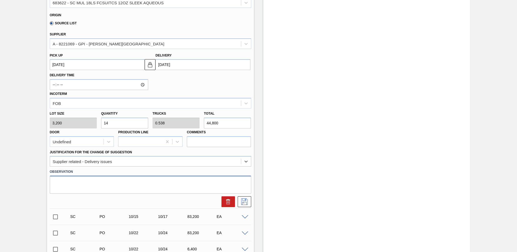
click at [60, 182] on textarea at bounding box center [150, 185] width 201 height 18
type textarea "3p did not post - created ticket to get it sent from WMS to SAP"
click at [246, 202] on icon at bounding box center [244, 201] width 6 height 6
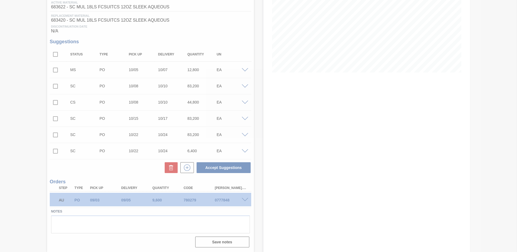
scroll to position [86, 0]
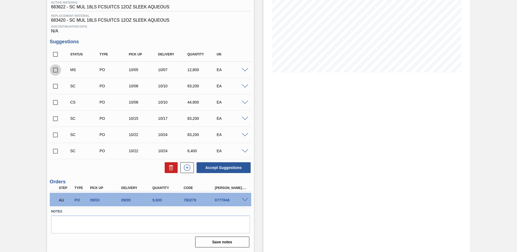
click at [57, 69] on input "checkbox" at bounding box center [55, 69] width 11 height 11
checkbox input "true"
click at [54, 86] on input "checkbox" at bounding box center [55, 86] width 11 height 11
checkbox input "true"
click at [54, 102] on input "checkbox" at bounding box center [55, 102] width 11 height 11
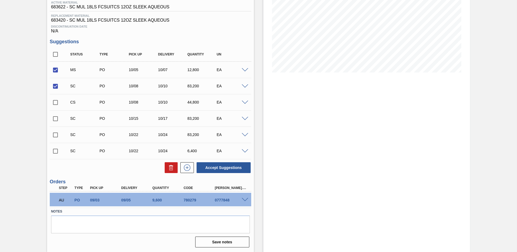
checkbox input "true"
click at [231, 167] on button "Accept Suggestions" at bounding box center [224, 167] width 54 height 11
checkbox input "false"
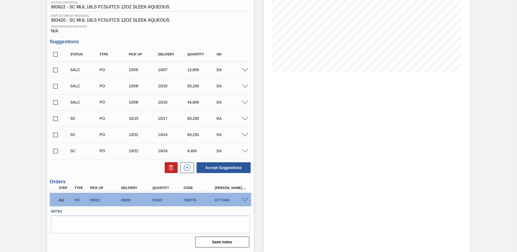
click at [244, 85] on span at bounding box center [245, 86] width 6 height 4
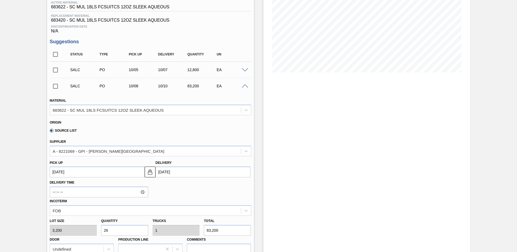
scroll to position [5, 0]
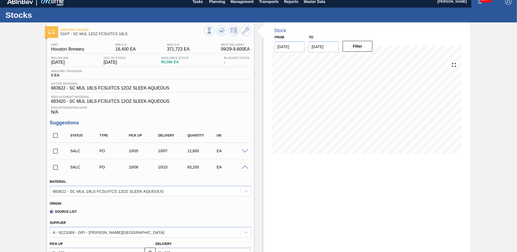
click at [245, 167] on span at bounding box center [245, 167] width 6 height 4
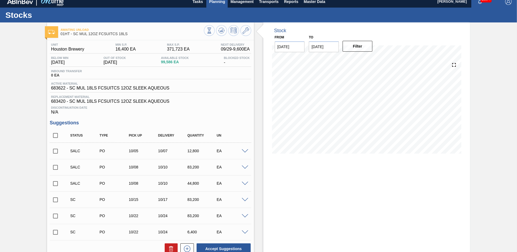
click at [215, 2] on span "Planning" at bounding box center [217, 1] width 16 height 6
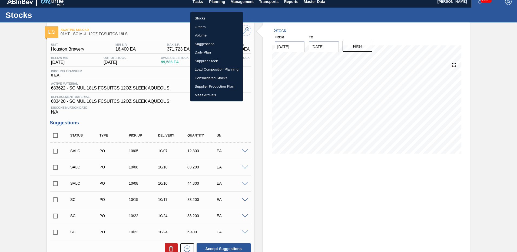
click at [198, 69] on li "Load Composition Planning" at bounding box center [216, 69] width 52 height 9
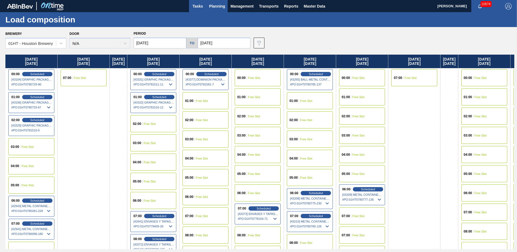
drag, startPoint x: 200, startPoint y: 98, endPoint x: 201, endPoint y: 5, distance: 93.0
click at [200, 98] on div "01:00 Free Slot" at bounding box center [205, 100] width 46 height 17
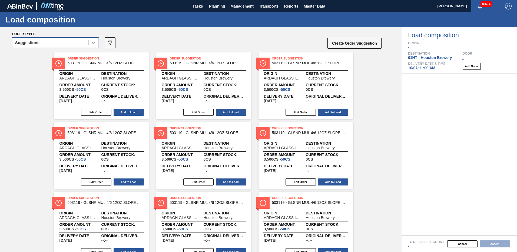
click at [92, 44] on icon at bounding box center [93, 42] width 5 height 5
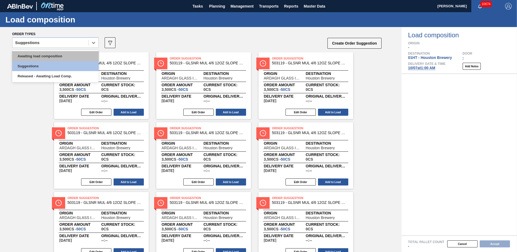
click at [63, 55] on div "Awaiting load composition" at bounding box center [55, 56] width 86 height 10
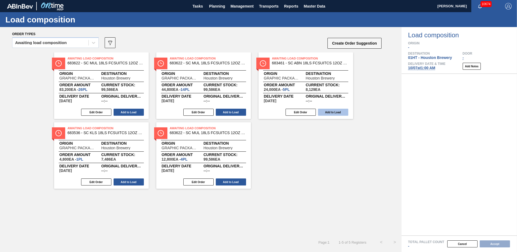
click at [335, 111] on button "Add to Load" at bounding box center [333, 112] width 30 height 7
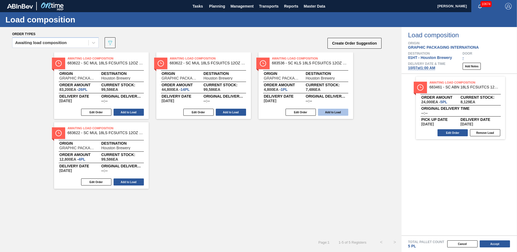
click at [328, 113] on button "Add to Load" at bounding box center [333, 112] width 30 height 7
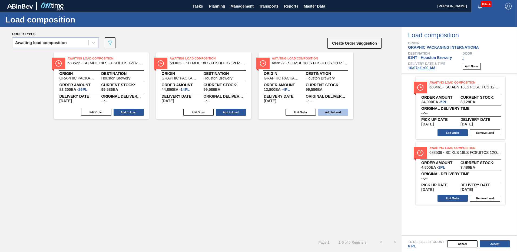
click at [335, 110] on button "Add to Load" at bounding box center [333, 112] width 30 height 7
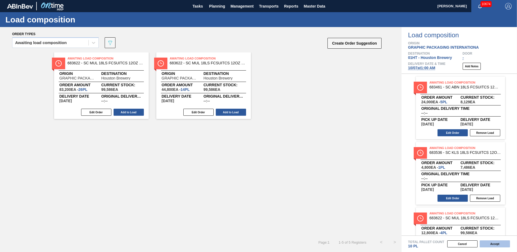
click at [498, 244] on button "Accept" at bounding box center [495, 243] width 30 height 7
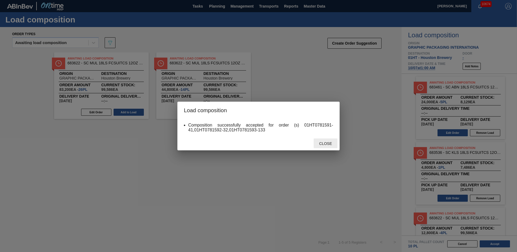
click at [321, 144] on span "Close" at bounding box center [325, 143] width 21 height 4
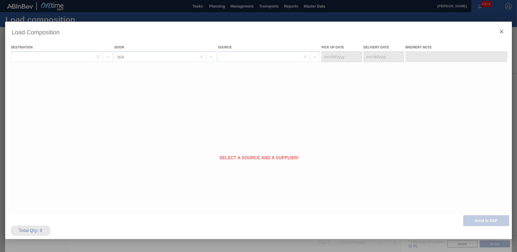
type Date "[DATE]"
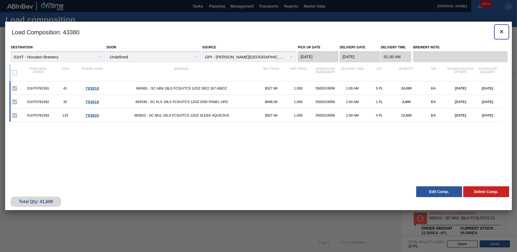
click at [501, 32] on icon "botão de ícone" at bounding box center [501, 31] width 3 height 3
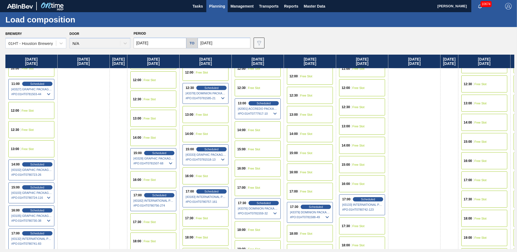
scroll to position [324, 0]
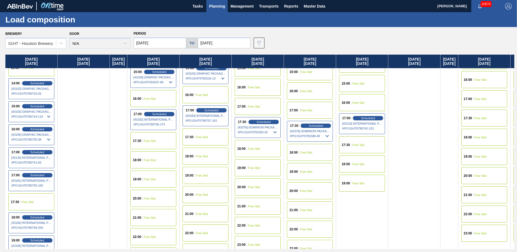
click at [208, 156] on span "Free Slot" at bounding box center [202, 156] width 12 height 3
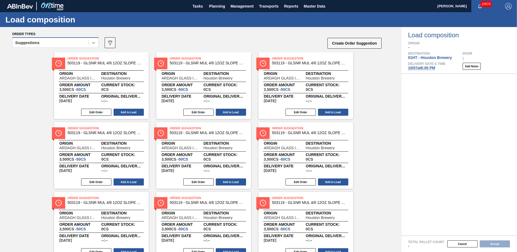
click at [91, 41] on icon at bounding box center [93, 42] width 5 height 5
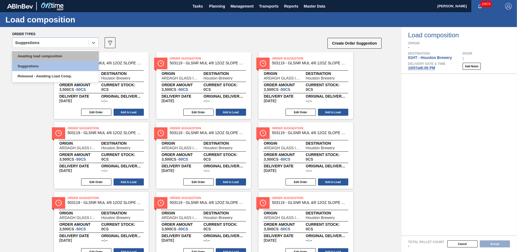
click at [64, 57] on div "Awaiting load composition" at bounding box center [55, 56] width 86 height 10
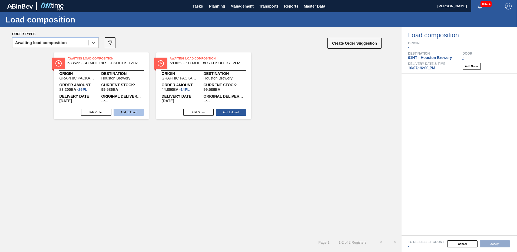
click at [131, 112] on button "Add to Load" at bounding box center [129, 112] width 30 height 7
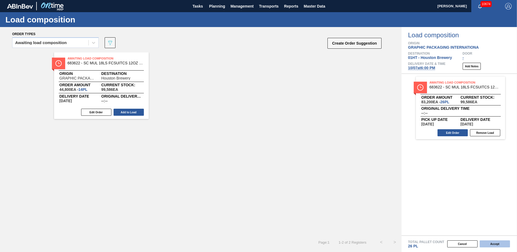
click at [496, 241] on button "Accept" at bounding box center [495, 243] width 30 height 7
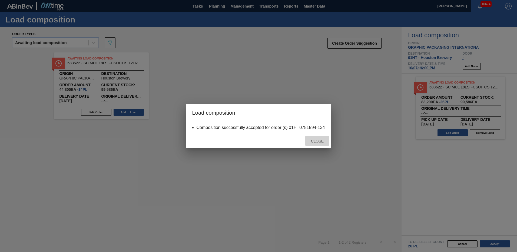
click at [317, 140] on span "Close" at bounding box center [317, 141] width 21 height 4
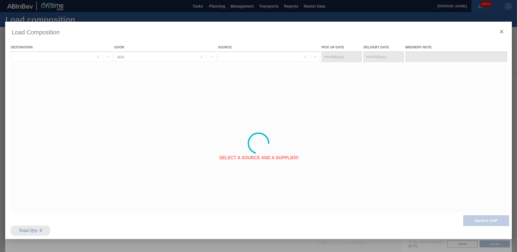
type Date "[DATE]"
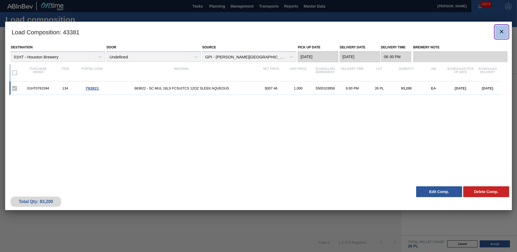
click at [502, 30] on icon "botão de ícone" at bounding box center [501, 31] width 6 height 6
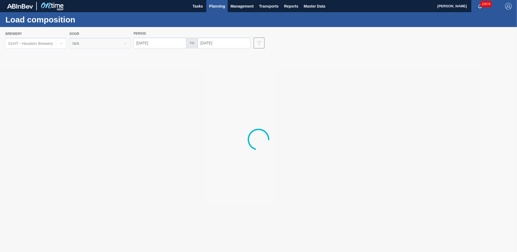
click at [217, 7] on span "Planning" at bounding box center [217, 6] width 16 height 6
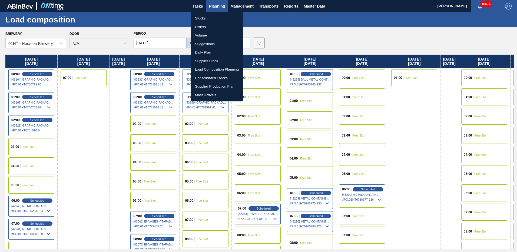
click at [198, 17] on li "Stocks" at bounding box center [217, 18] width 52 height 9
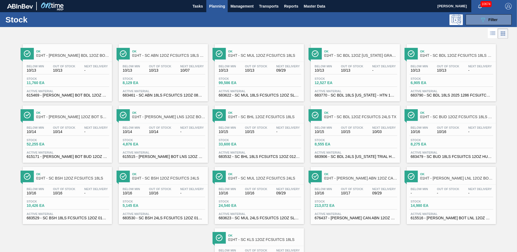
click at [437, 80] on div "Stock 6,905 EA" at bounding box center [429, 81] width 41 height 8
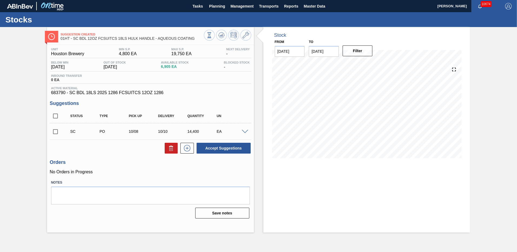
click at [243, 131] on span at bounding box center [245, 132] width 6 height 4
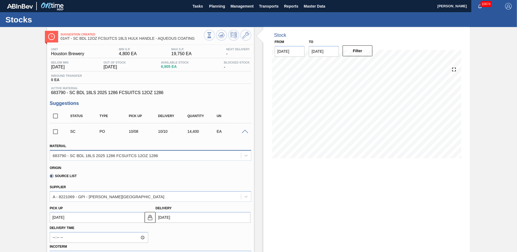
scroll to position [27, 0]
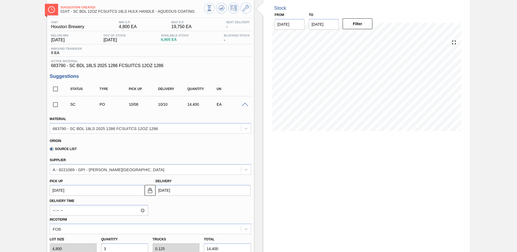
click at [54, 104] on input "checkbox" at bounding box center [55, 104] width 11 height 11
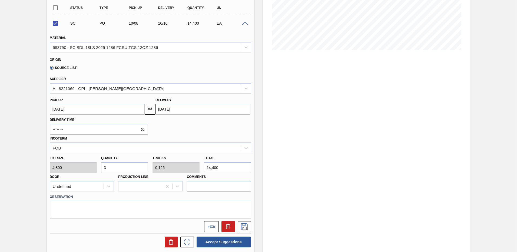
scroll to position [0, 0]
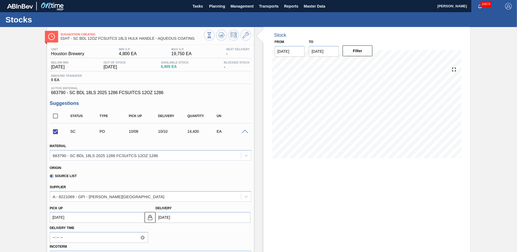
click at [246, 130] on span at bounding box center [245, 132] width 6 height 4
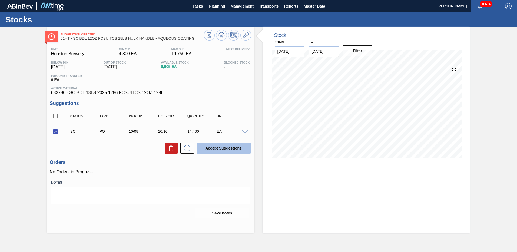
click at [225, 148] on button "Accept Suggestions" at bounding box center [224, 148] width 54 height 11
checkbox input "false"
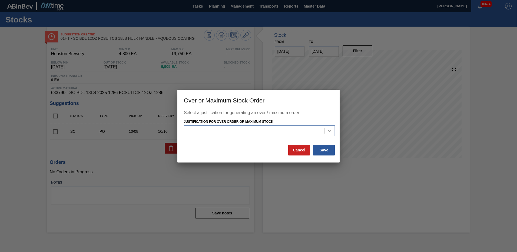
click at [330, 132] on icon at bounding box center [329, 130] width 5 height 5
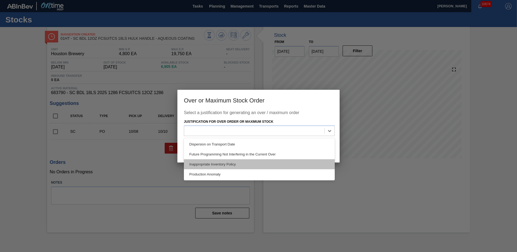
click at [214, 165] on div "Inappropriate Inventory Policy" at bounding box center [259, 164] width 151 height 10
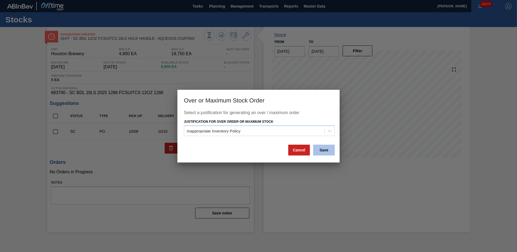
click at [327, 150] on button "Save" at bounding box center [324, 150] width 22 height 11
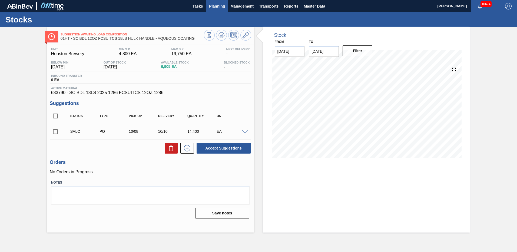
click at [218, 6] on span "Planning" at bounding box center [217, 6] width 16 height 6
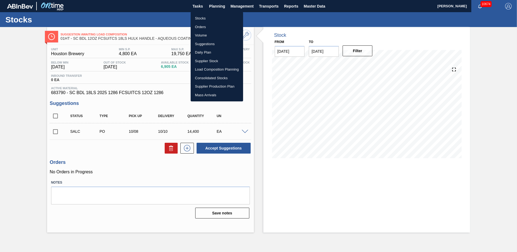
click at [203, 18] on li "Stocks" at bounding box center [217, 18] width 52 height 9
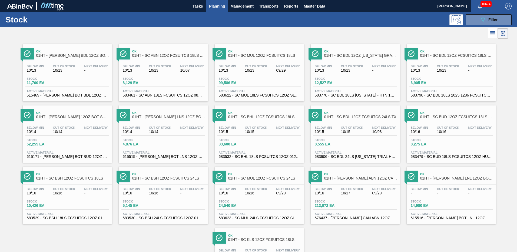
click at [343, 89] on div "Below Min 10/13 Out Of Stock 10/13 Next Delivery - Stock 12,527 EA Active Mater…" at bounding box center [355, 80] width 89 height 37
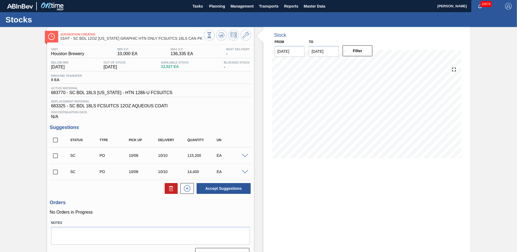
click at [244, 172] on span at bounding box center [245, 172] width 6 height 4
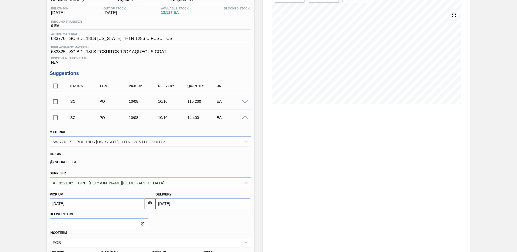
scroll to position [27, 0]
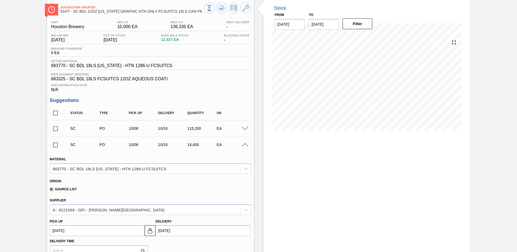
click at [55, 127] on input "checkbox" at bounding box center [55, 128] width 11 height 11
checkbox input "true"
click at [54, 145] on input "checkbox" at bounding box center [55, 144] width 11 height 11
checkbox input "true"
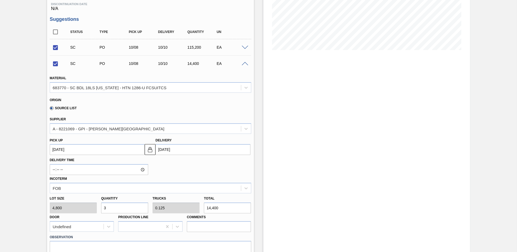
scroll to position [162, 0]
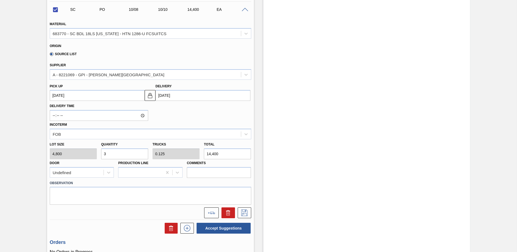
drag, startPoint x: 243, startPoint y: 10, endPoint x: 243, endPoint y: 26, distance: 16.2
click at [243, 10] on span at bounding box center [245, 10] width 6 height 4
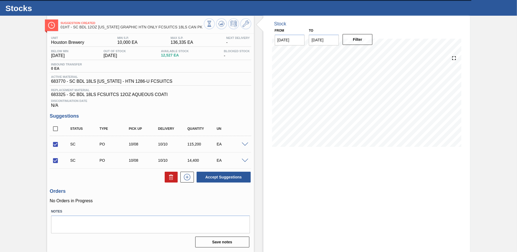
scroll to position [11, 0]
click at [221, 178] on button "Accept Suggestions" at bounding box center [224, 177] width 54 height 11
checkbox input "false"
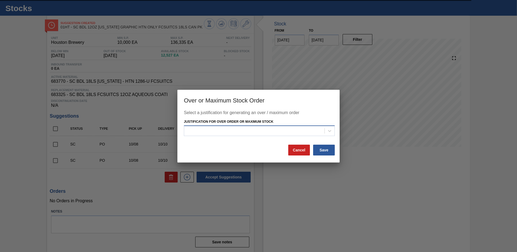
drag, startPoint x: 330, startPoint y: 130, endPoint x: 320, endPoint y: 132, distance: 10.2
click at [329, 130] on icon at bounding box center [329, 130] width 5 height 5
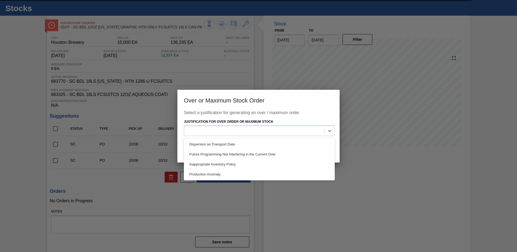
drag, startPoint x: 212, startPoint y: 163, endPoint x: 225, endPoint y: 161, distance: 13.4
click at [213, 163] on div "Inappropriate Inventory Policy" at bounding box center [259, 164] width 151 height 10
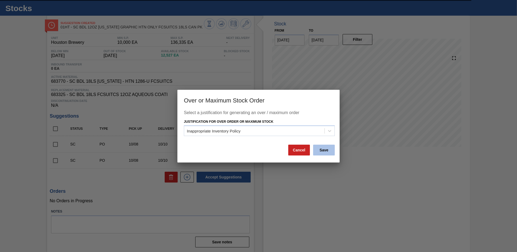
click at [324, 149] on button "Save" at bounding box center [324, 150] width 22 height 11
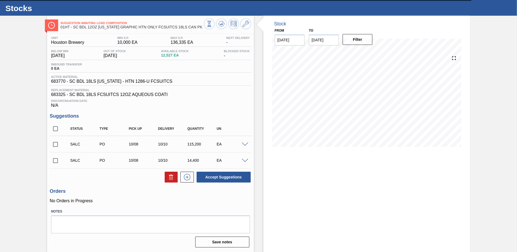
scroll to position [0, 0]
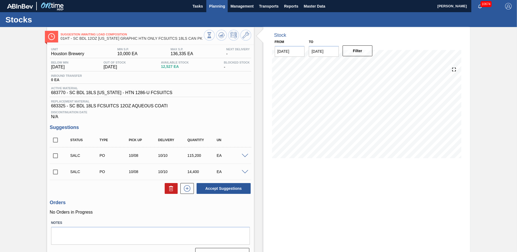
click at [211, 5] on span "Planning" at bounding box center [217, 6] width 16 height 6
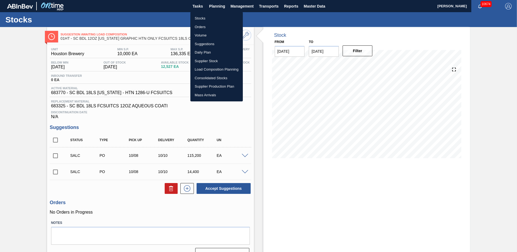
click at [202, 68] on li "Load Composition Planning" at bounding box center [216, 69] width 52 height 9
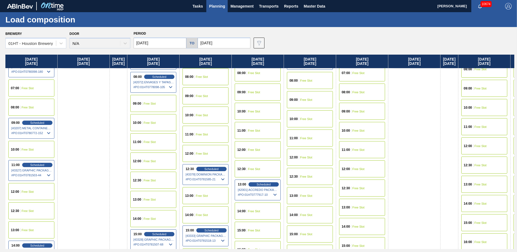
scroll to position [216, 0]
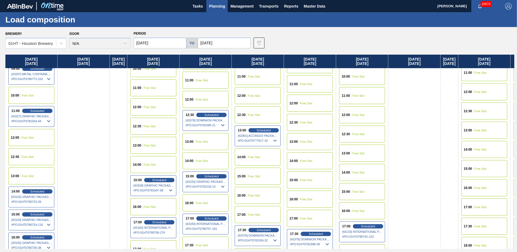
click at [258, 176] on span "Free Slot" at bounding box center [254, 176] width 12 height 3
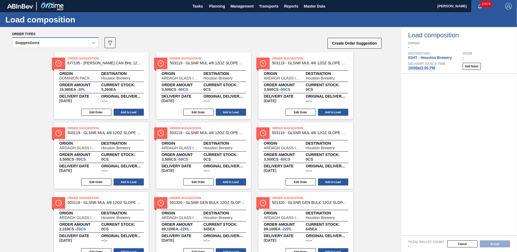
click at [93, 41] on icon at bounding box center [93, 42] width 5 height 5
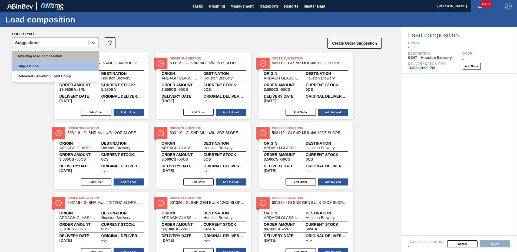
click at [58, 54] on div "Awaiting load composition" at bounding box center [55, 56] width 86 height 10
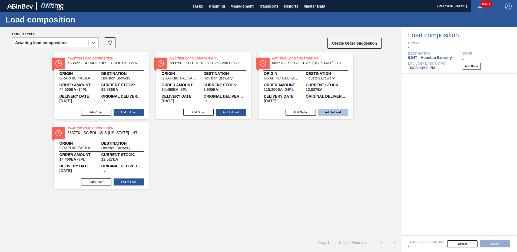
click at [329, 111] on button "Add to Load" at bounding box center [333, 112] width 30 height 7
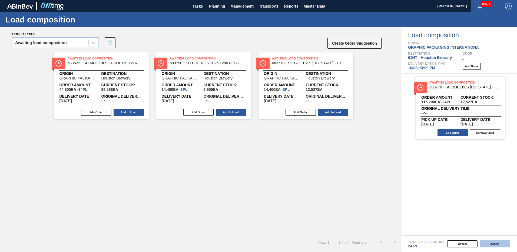
click at [504, 244] on button "Accept" at bounding box center [495, 243] width 30 height 7
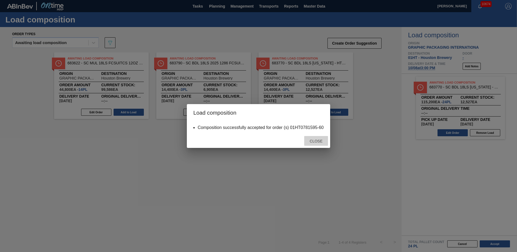
click at [313, 139] on div "Close" at bounding box center [316, 141] width 24 height 10
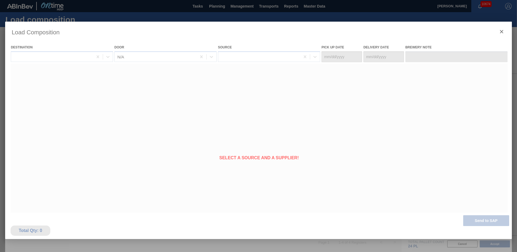
type Date "[DATE]"
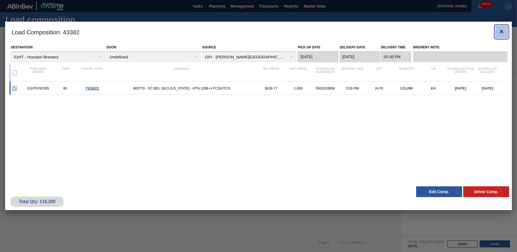
click at [501, 32] on icon "botão de ícone" at bounding box center [501, 31] width 3 height 3
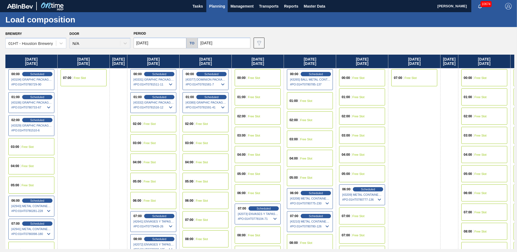
click at [214, 5] on span "Planning" at bounding box center [217, 6] width 16 height 6
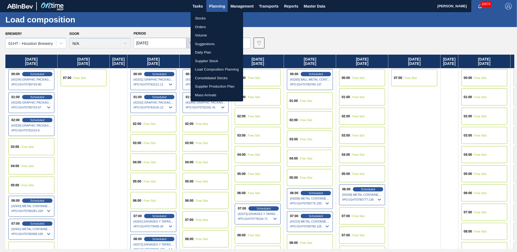
click at [200, 16] on li "Stocks" at bounding box center [217, 18] width 52 height 9
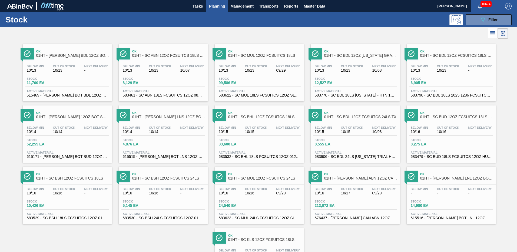
click at [443, 199] on div "Below Min - Out Of Stock - Next Delivery - Stock 14,980 EA Active Material 6155…" at bounding box center [451, 203] width 89 height 37
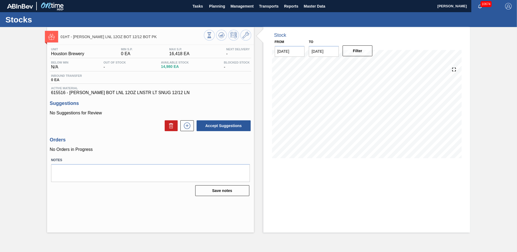
drag, startPoint x: 218, startPoint y: 6, endPoint x: 207, endPoint y: 16, distance: 14.9
click at [218, 6] on span "Planning" at bounding box center [217, 6] width 16 height 6
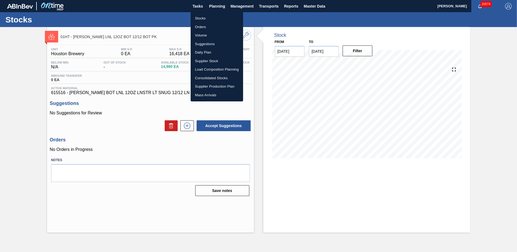
click at [203, 17] on li "Stocks" at bounding box center [217, 18] width 52 height 9
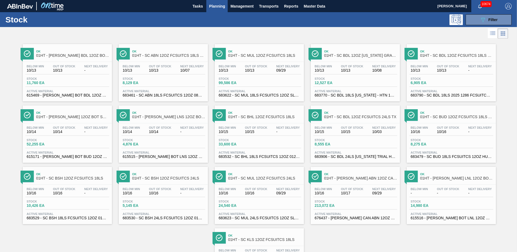
click at [149, 139] on span "Stock" at bounding box center [142, 139] width 38 height 3
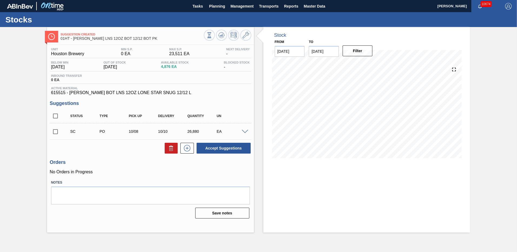
click at [244, 131] on span at bounding box center [245, 132] width 6 height 4
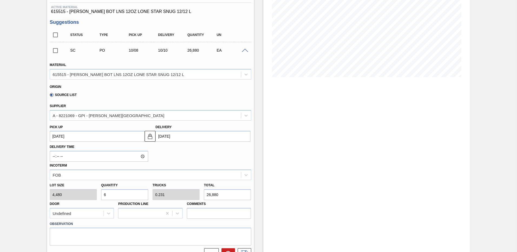
scroll to position [27, 0]
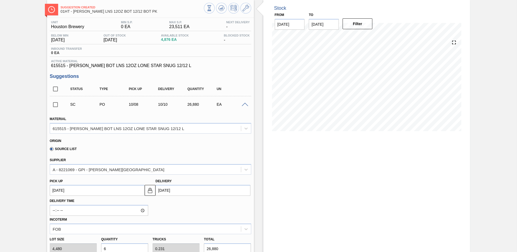
click at [244, 104] on span at bounding box center [245, 105] width 6 height 4
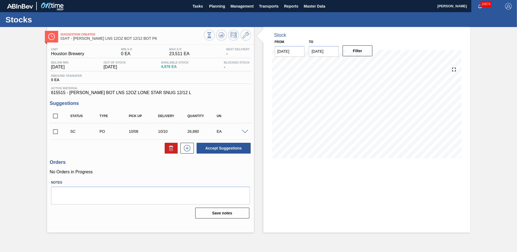
scroll to position [0, 0]
click at [56, 132] on input "checkbox" at bounding box center [55, 131] width 11 height 11
click at [214, 147] on button "Accept Suggestions" at bounding box center [224, 148] width 54 height 11
checkbox input "false"
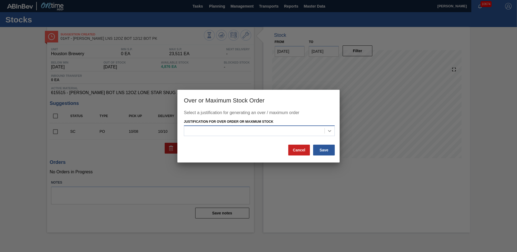
click at [328, 132] on icon at bounding box center [329, 130] width 5 height 5
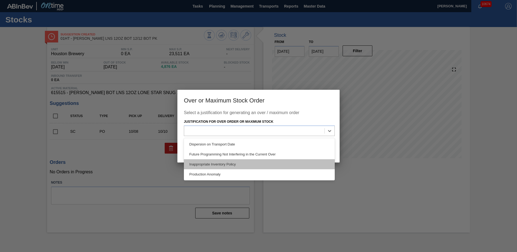
click at [209, 163] on div "Inappropriate Inventory Policy" at bounding box center [259, 164] width 151 height 10
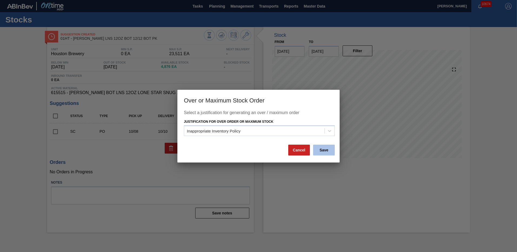
click at [322, 149] on button "Save" at bounding box center [324, 150] width 22 height 11
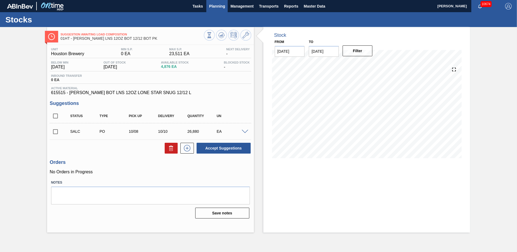
click at [218, 7] on span "Planning" at bounding box center [217, 6] width 16 height 6
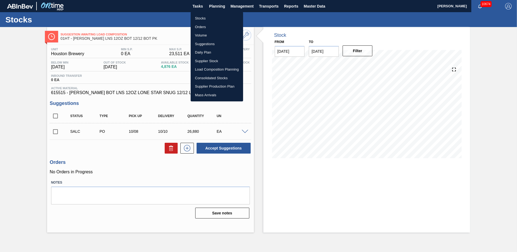
click at [200, 70] on li "Load Composition Planning" at bounding box center [217, 69] width 52 height 9
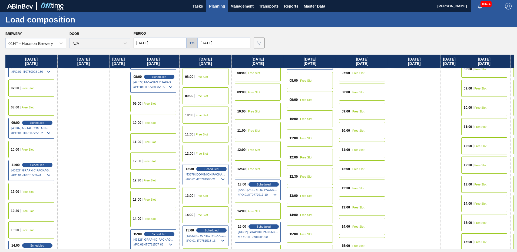
scroll to position [216, 0]
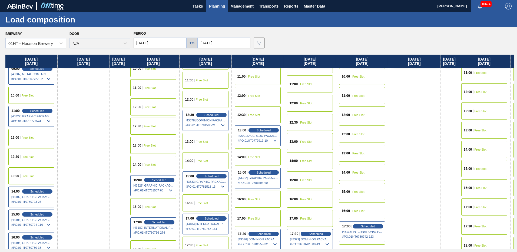
click at [258, 198] on span "Free Slot" at bounding box center [254, 199] width 12 height 3
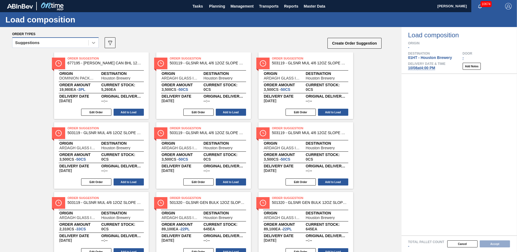
click at [93, 42] on icon at bounding box center [93, 42] width 5 height 5
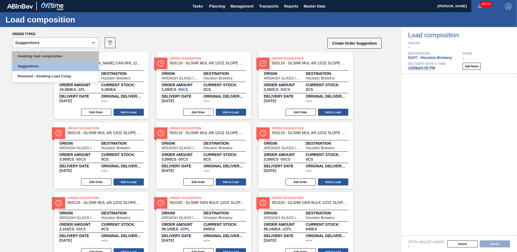
click at [64, 54] on div "Awaiting load composition" at bounding box center [55, 56] width 86 height 10
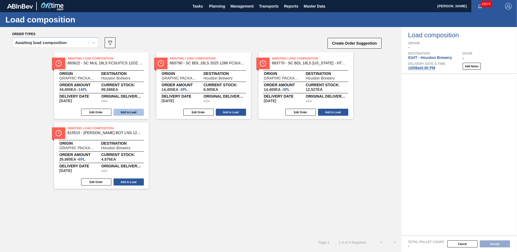
click at [127, 113] on button "Add to Load" at bounding box center [129, 112] width 30 height 7
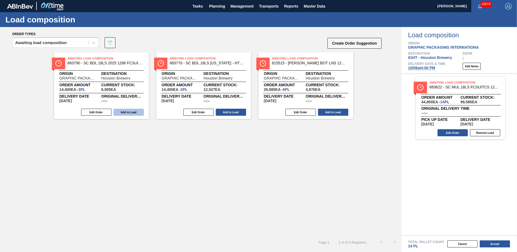
click at [129, 112] on button "Add to Load" at bounding box center [129, 112] width 30 height 7
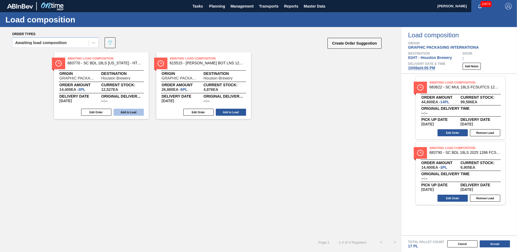
click at [126, 111] on button "Add to Load" at bounding box center [129, 112] width 30 height 7
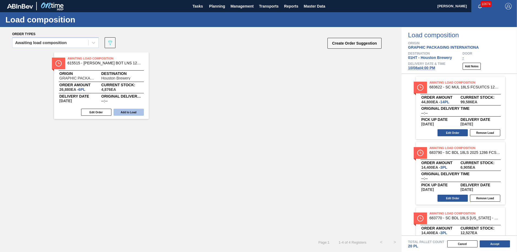
click at [128, 112] on button "Add to Load" at bounding box center [129, 112] width 30 height 7
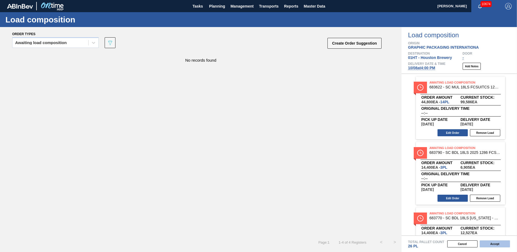
click at [497, 243] on button "Accept" at bounding box center [495, 243] width 30 height 7
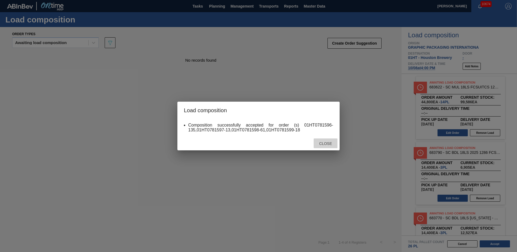
click at [325, 144] on span "Close" at bounding box center [325, 143] width 21 height 4
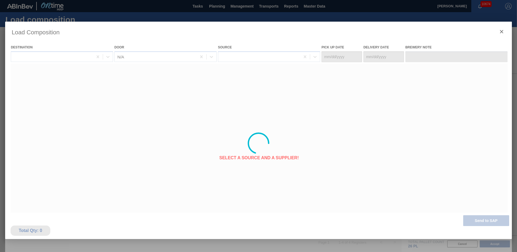
type Date "[DATE]"
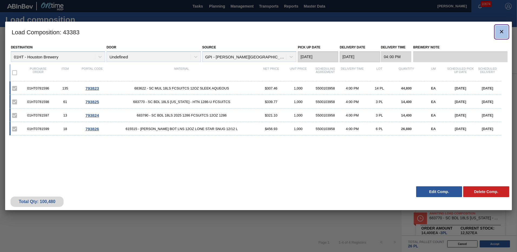
click at [502, 30] on icon "botão de ícone" at bounding box center [501, 31] width 6 height 6
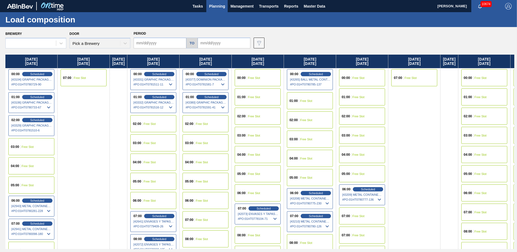
type input "[DATE]"
drag, startPoint x: 217, startPoint y: 7, endPoint x: 198, endPoint y: 19, distance: 22.8
click at [217, 7] on span "Planning" at bounding box center [217, 6] width 16 height 6
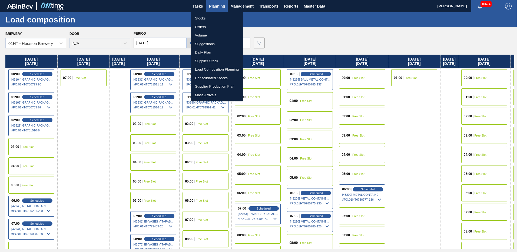
click at [193, 19] on li "Stocks" at bounding box center [217, 18] width 52 height 9
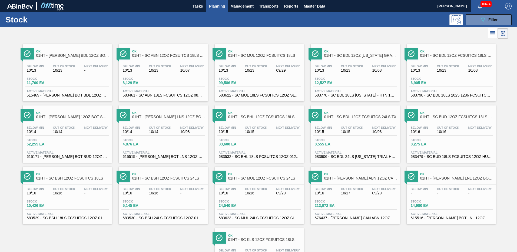
click at [56, 76] on div "Below Min 10/13 Out Of Stock 10/13 Next Delivery - Stock 11,760 EA Active Mater…" at bounding box center [67, 80] width 89 height 37
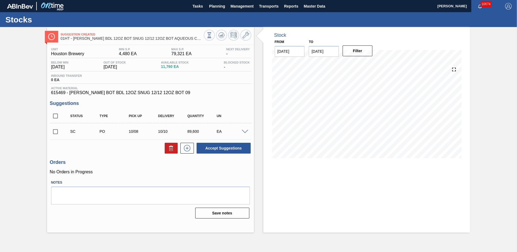
click at [244, 131] on span at bounding box center [245, 132] width 6 height 4
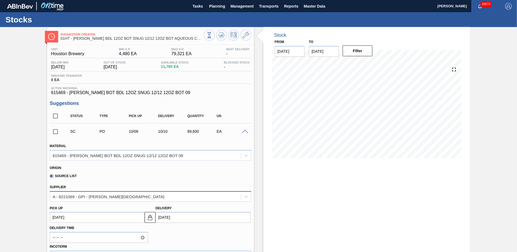
scroll to position [54, 0]
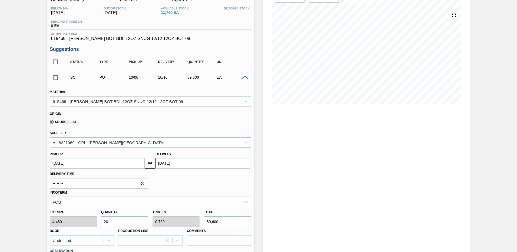
click at [244, 76] on span at bounding box center [245, 78] width 6 height 4
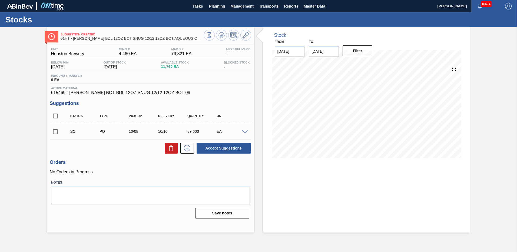
scroll to position [0, 0]
click at [55, 131] on input "checkbox" at bounding box center [55, 131] width 11 height 11
click at [244, 130] on span at bounding box center [245, 132] width 6 height 4
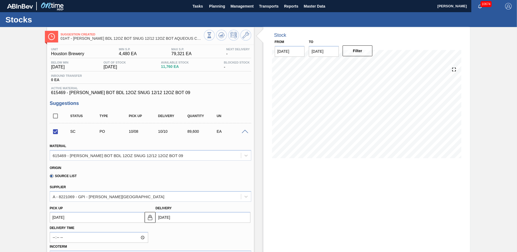
scroll to position [54, 0]
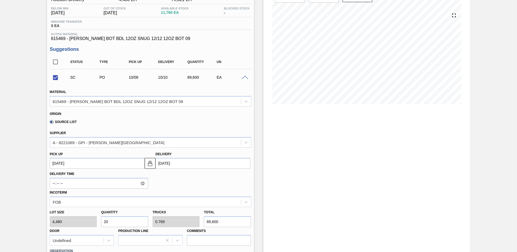
click at [242, 76] on span at bounding box center [245, 78] width 6 height 4
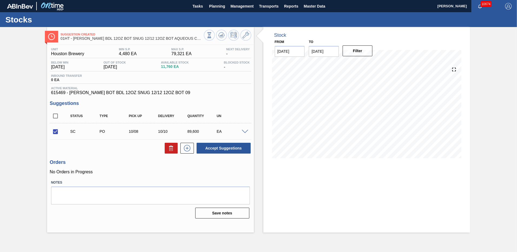
scroll to position [0, 0]
click at [234, 148] on button "Accept Suggestions" at bounding box center [224, 148] width 54 height 11
checkbox input "false"
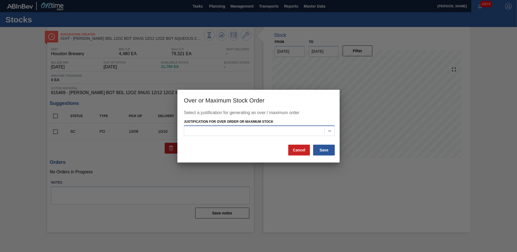
click at [328, 131] on icon at bounding box center [329, 131] width 3 height 2
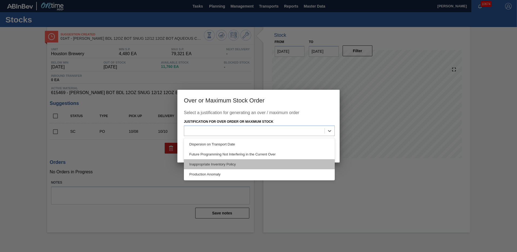
click at [211, 163] on div "Inappropriate Inventory Policy" at bounding box center [259, 164] width 151 height 10
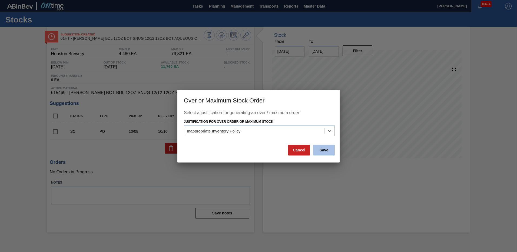
click at [321, 148] on button "Save" at bounding box center [324, 150] width 22 height 11
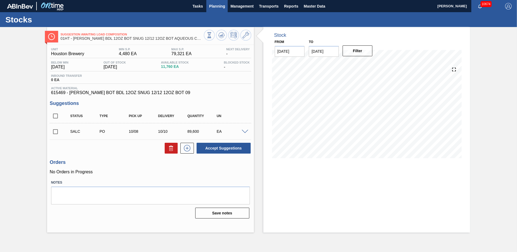
click at [213, 6] on span "Planning" at bounding box center [217, 6] width 16 height 6
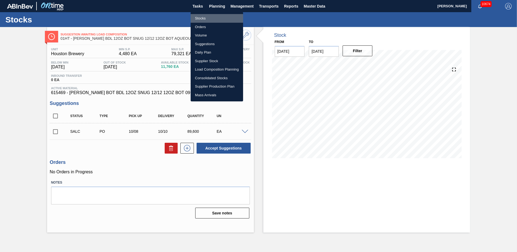
click at [195, 19] on li "Stocks" at bounding box center [217, 18] width 52 height 9
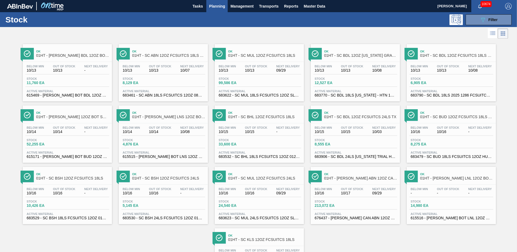
click at [47, 148] on div "Stock 52,255 EA" at bounding box center [67, 143] width 84 height 10
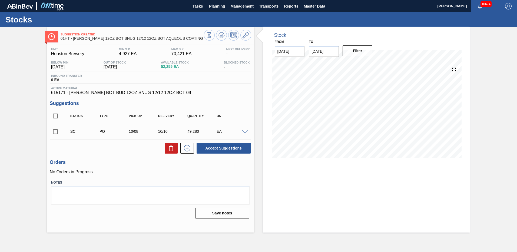
click at [244, 131] on span at bounding box center [245, 132] width 6 height 4
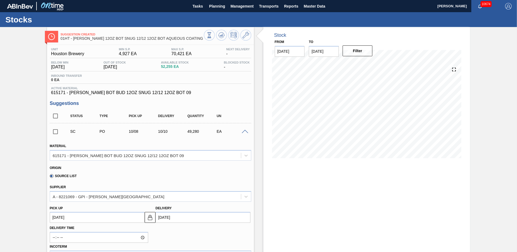
scroll to position [54, 0]
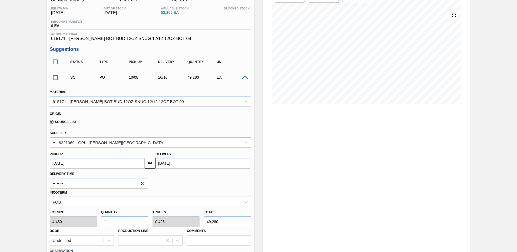
click at [244, 78] on span at bounding box center [245, 78] width 6 height 4
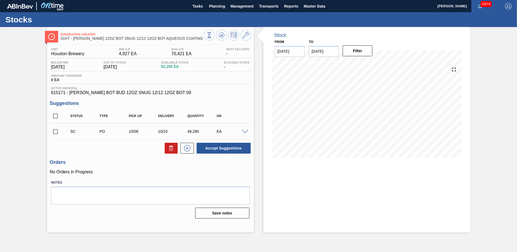
scroll to position [0, 0]
click at [188, 148] on icon at bounding box center [187, 148] width 9 height 6
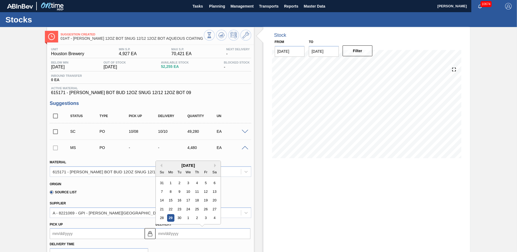
click at [169, 236] on input "Delivery" at bounding box center [202, 233] width 95 height 11
click at [215, 165] on button "Next Month" at bounding box center [216, 166] width 4 height 4
click at [179, 190] on div "7" at bounding box center [179, 191] width 7 height 7
type up105017788 "[DATE]"
type input "[DATE]"
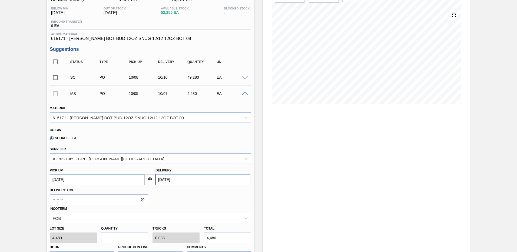
scroll to position [108, 0]
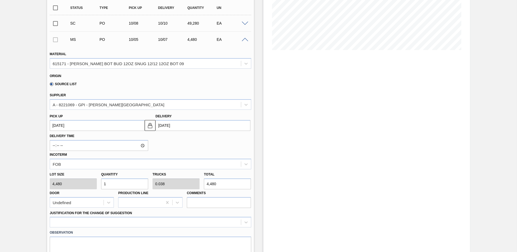
click at [116, 183] on input "1" at bounding box center [124, 183] width 47 height 11
type input "0"
type input "5"
type input "0.192"
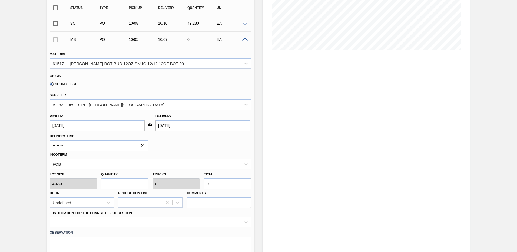
type input "22,400"
type input "5"
click at [57, 225] on div at bounding box center [150, 222] width 201 height 11
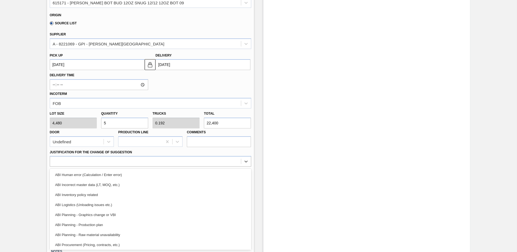
scroll to position [54, 0]
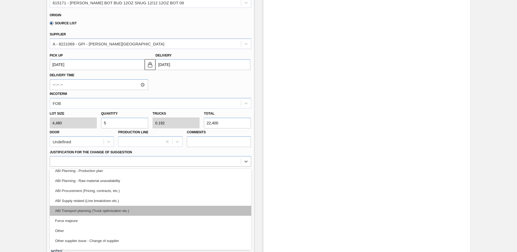
click at [102, 209] on div "ABI Transport planning (Truck optimization etc.)" at bounding box center [150, 211] width 201 height 10
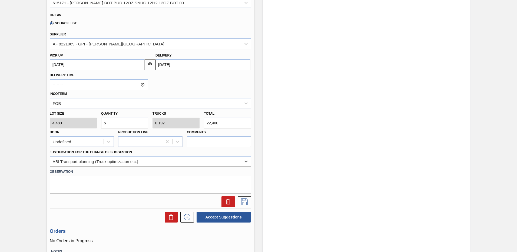
click at [65, 181] on textarea at bounding box center [150, 185] width 201 height 18
type textarea "needed to split suggestion to get 5P to fill load. Rest of suggestion will go o…"
click at [244, 202] on icon at bounding box center [244, 201] width 9 height 6
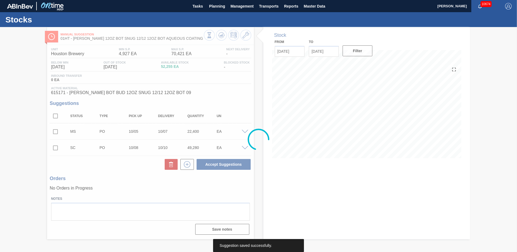
scroll to position [0, 0]
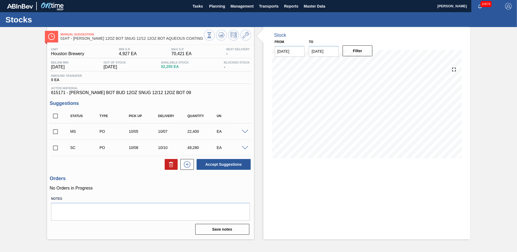
click at [243, 148] on span at bounding box center [245, 148] width 6 height 4
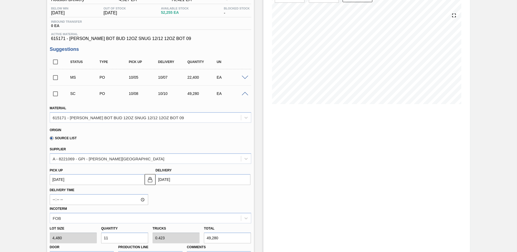
scroll to position [81, 0]
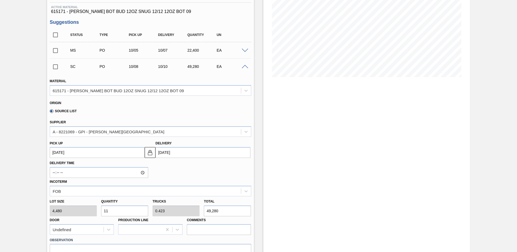
click at [114, 211] on input "11" at bounding box center [124, 210] width 47 height 11
type input "1"
type input "0.038"
type input "4,480"
type input "0"
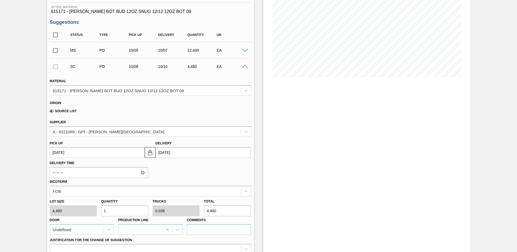
type input "0"
type input "12"
type input "0.462"
type input "53,760"
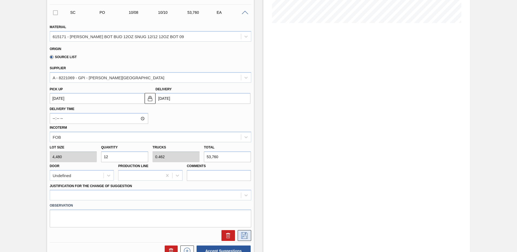
click at [241, 236] on icon at bounding box center [244, 235] width 9 height 6
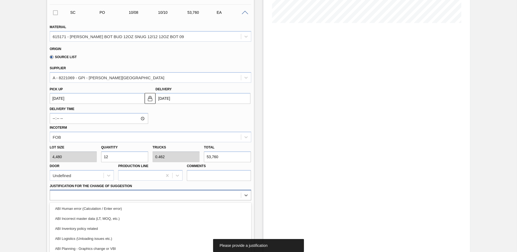
click at [57, 192] on div "option ABI Inventory policy related focused, 3 of 18. 18 results available. Use…" at bounding box center [150, 195] width 201 height 11
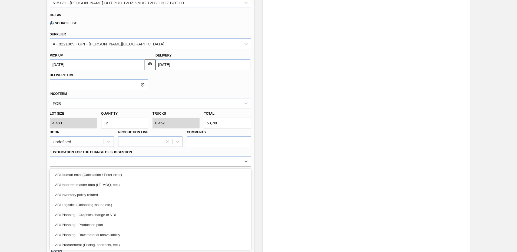
scroll to position [54, 0]
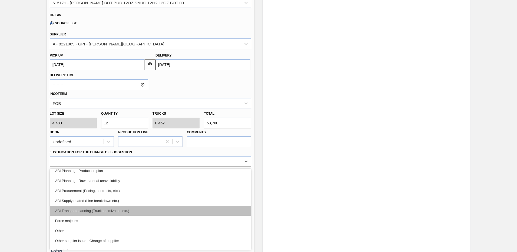
click at [107, 209] on div "ABI Transport planning (Truck optimization etc.)" at bounding box center [150, 211] width 201 height 10
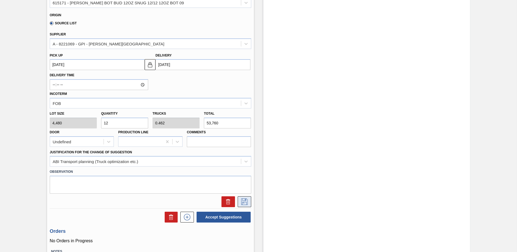
click at [241, 199] on icon at bounding box center [244, 201] width 9 height 6
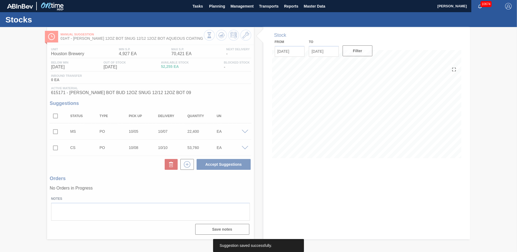
scroll to position [0, 0]
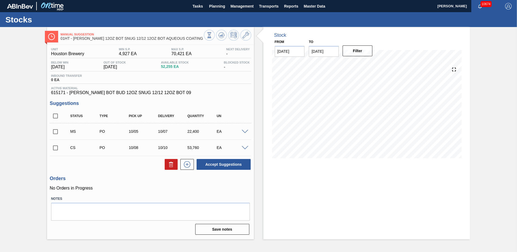
click at [244, 149] on span at bounding box center [245, 148] width 6 height 4
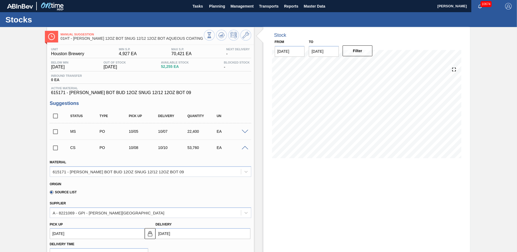
scroll to position [54, 0]
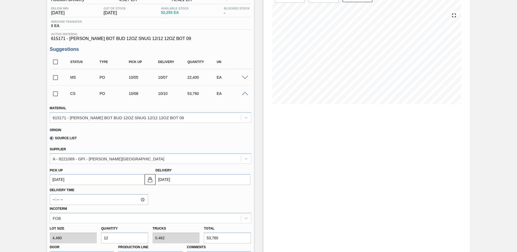
click at [117, 239] on input "12" at bounding box center [124, 237] width 47 height 11
type input "1"
type input "0.038"
type input "4,480"
type input "0"
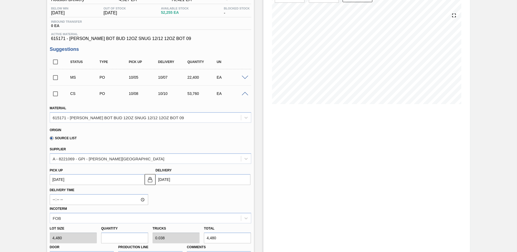
type input "0"
type input "7"
type input "0.269"
type input "31,360"
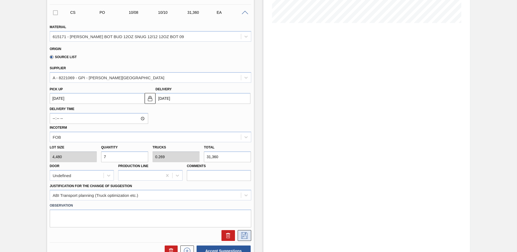
type input "7"
click at [247, 234] on icon at bounding box center [244, 235] width 9 height 6
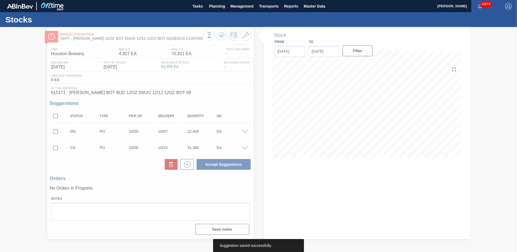
scroll to position [0, 0]
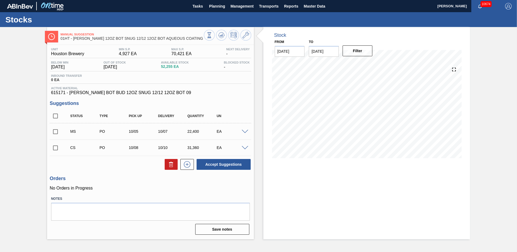
drag, startPoint x: 54, startPoint y: 132, endPoint x: 54, endPoint y: 141, distance: 8.4
click at [54, 132] on input "checkbox" at bounding box center [55, 131] width 11 height 11
checkbox input "true"
click at [54, 148] on input "checkbox" at bounding box center [55, 147] width 11 height 11
checkbox input "true"
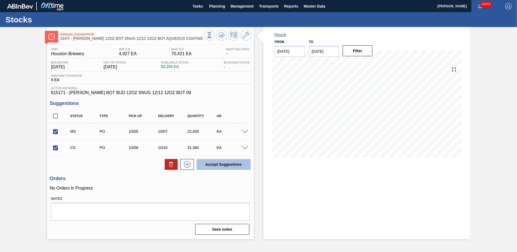
click at [229, 163] on button "Accept Suggestions" at bounding box center [224, 164] width 54 height 11
checkbox input "false"
click at [218, 6] on span "Planning" at bounding box center [217, 6] width 16 height 6
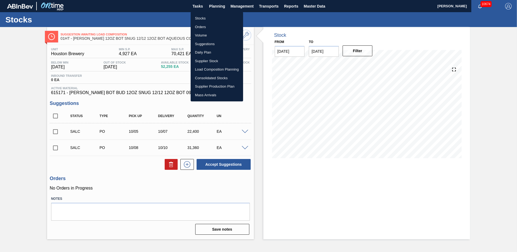
click at [204, 69] on li "Load Composition Planning" at bounding box center [217, 69] width 52 height 9
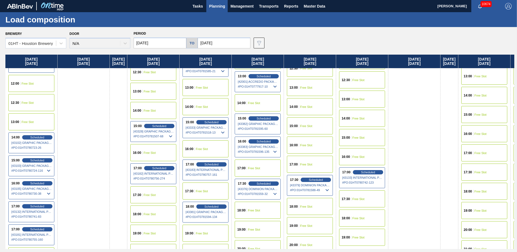
scroll to position [341, 0]
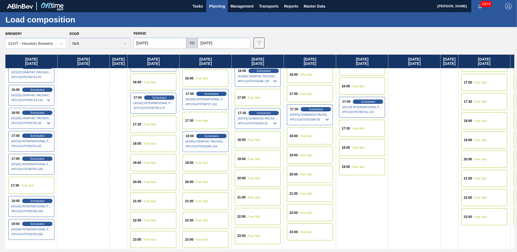
click at [206, 162] on span "Free Slot" at bounding box center [202, 162] width 12 height 3
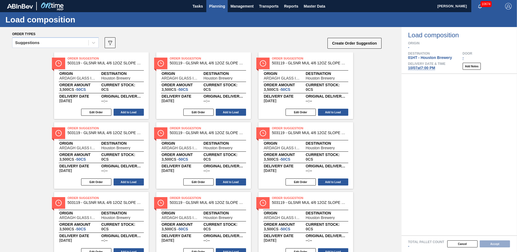
click at [217, 5] on span "Planning" at bounding box center [217, 6] width 16 height 6
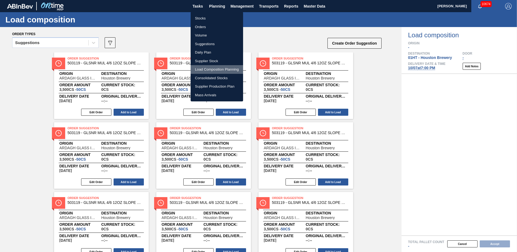
click at [203, 68] on li "Load Composition Planning" at bounding box center [217, 69] width 52 height 9
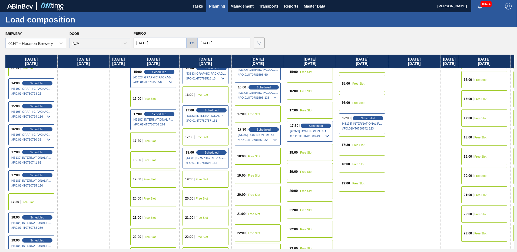
scroll to position [341, 0]
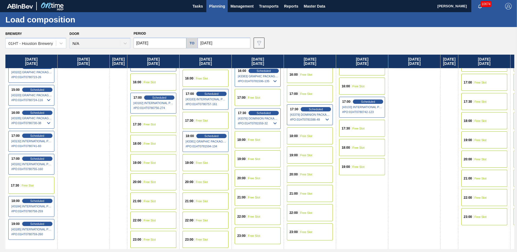
click at [193, 200] on span "21:00" at bounding box center [189, 200] width 8 height 3
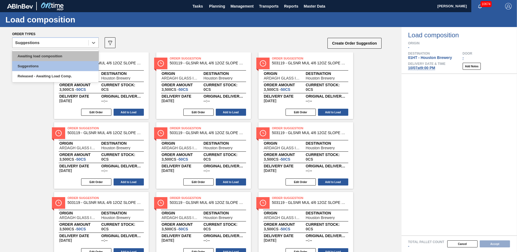
drag, startPoint x: 94, startPoint y: 42, endPoint x: 71, endPoint y: 55, distance: 26.7
click at [93, 42] on icon at bounding box center [93, 42] width 5 height 5
click at [68, 56] on div "Awaiting load composition" at bounding box center [55, 56] width 86 height 10
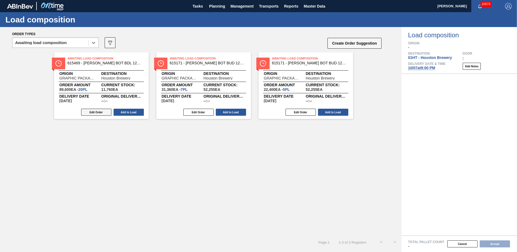
click at [99, 113] on button "Edit Order" at bounding box center [96, 112] width 30 height 7
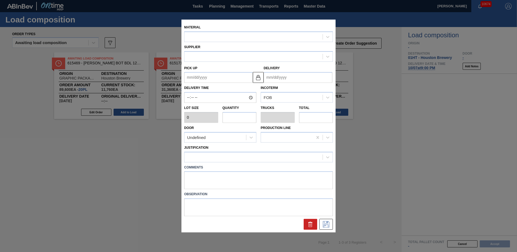
type input "4,480"
type input "20"
type input "0.769"
type input "89,600"
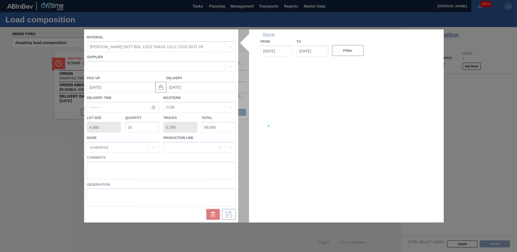
type up "[DATE]"
type input "[DATE]"
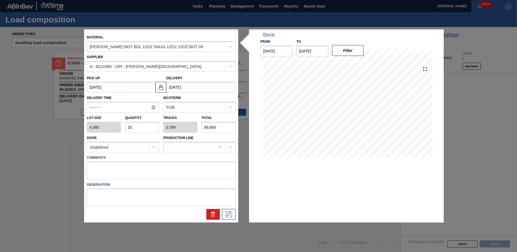
click at [134, 126] on input "20" at bounding box center [142, 127] width 34 height 11
type input "2"
type input "0.077"
type input "8,960"
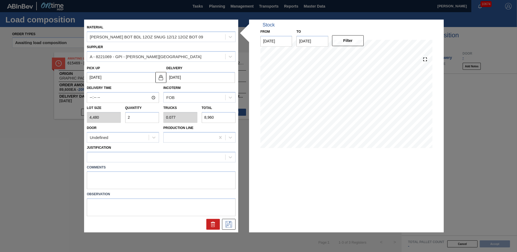
type input "0"
type input "2"
type input "0.077"
type input "8,960"
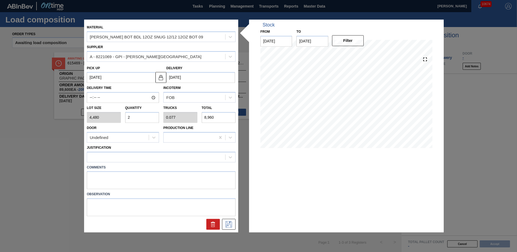
type input "21"
type input "0.808"
type input "94,080"
type input "21"
click at [230, 222] on icon at bounding box center [228, 224] width 3 height 4
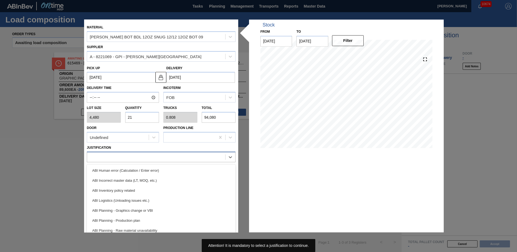
click at [151, 156] on div at bounding box center [156, 157] width 138 height 8
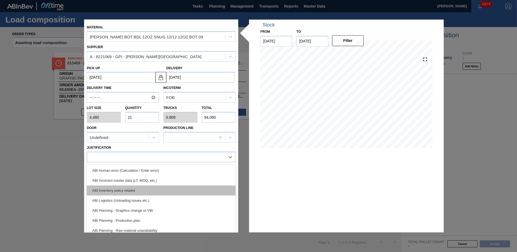
click at [130, 191] on div "ABI Inventory policy related" at bounding box center [161, 190] width 149 height 10
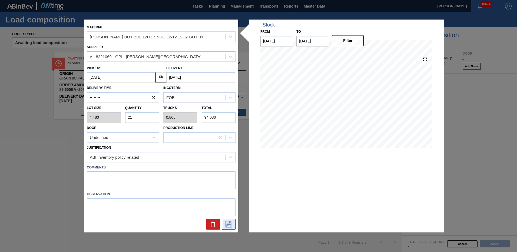
click at [229, 224] on icon at bounding box center [228, 224] width 9 height 6
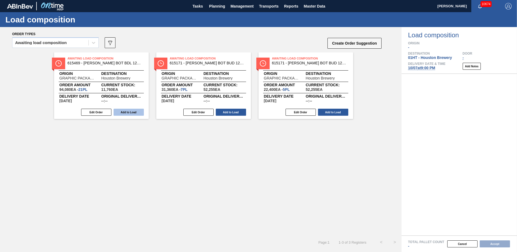
click at [131, 110] on button "Add to Load" at bounding box center [129, 112] width 30 height 7
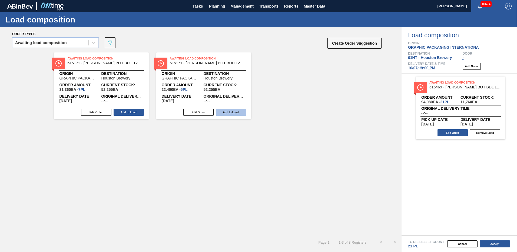
click at [231, 112] on button "Add to Load" at bounding box center [231, 112] width 30 height 7
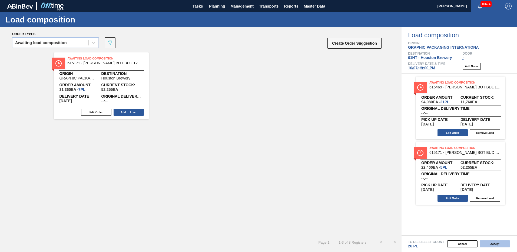
click at [495, 242] on button "Accept" at bounding box center [495, 243] width 30 height 7
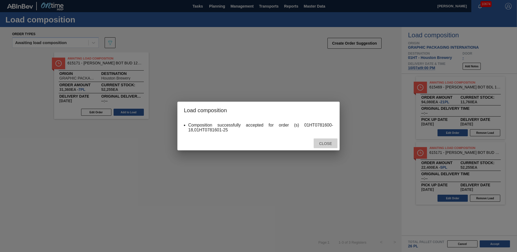
click at [330, 143] on span "Close" at bounding box center [325, 143] width 21 height 4
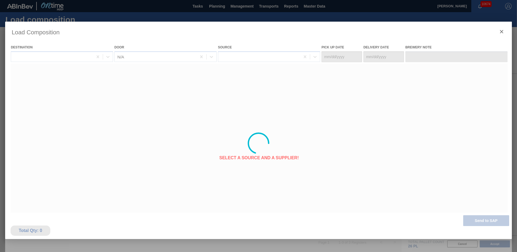
type Date "[DATE]"
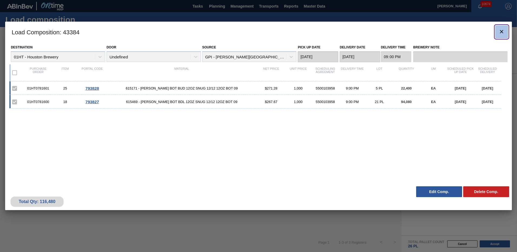
click at [502, 30] on icon "botão de ícone" at bounding box center [501, 31] width 6 height 6
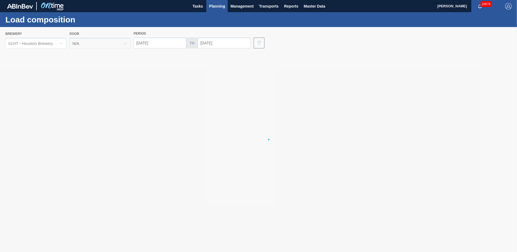
click at [217, 7] on span "Planning" at bounding box center [217, 6] width 16 height 6
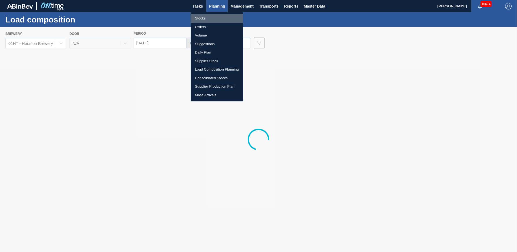
click at [203, 19] on li "Stocks" at bounding box center [217, 18] width 52 height 9
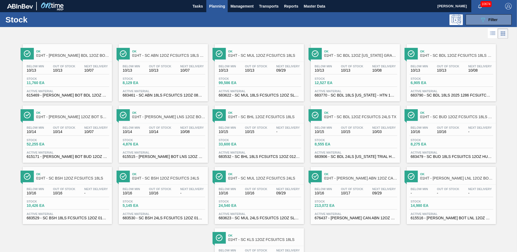
click at [254, 141] on span "Stock" at bounding box center [238, 139] width 38 height 3
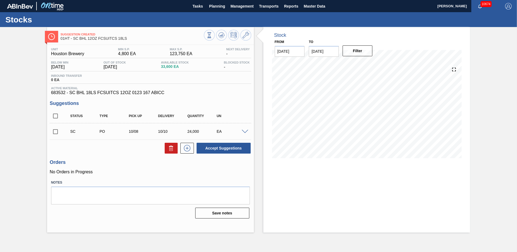
click at [246, 132] on span at bounding box center [245, 132] width 6 height 4
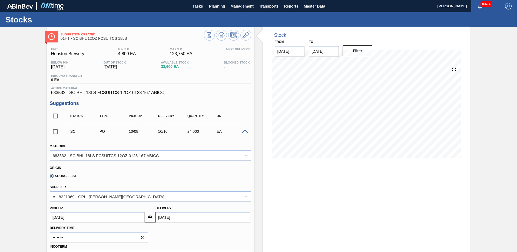
scroll to position [54, 0]
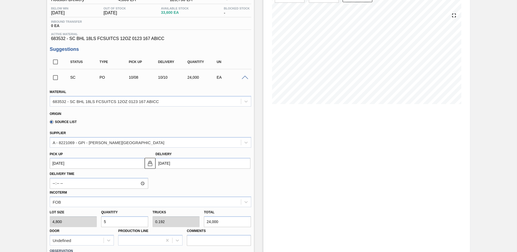
click at [111, 222] on input "5" at bounding box center [124, 221] width 47 height 11
type input "0"
type input "7"
type input "0.269"
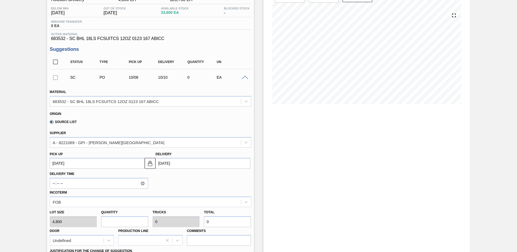
type input "33,600"
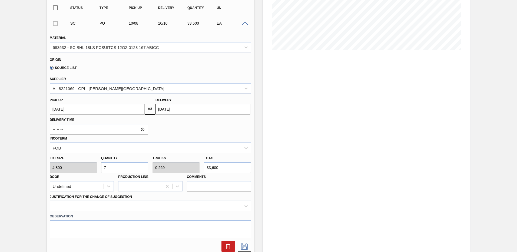
type input "7"
click at [66, 206] on div at bounding box center [150, 206] width 201 height 11
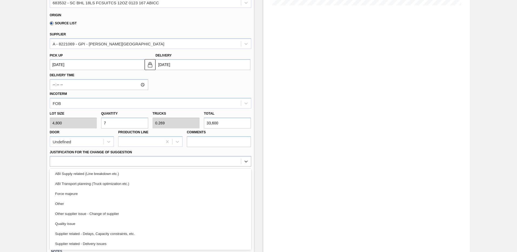
scroll to position [101, 0]
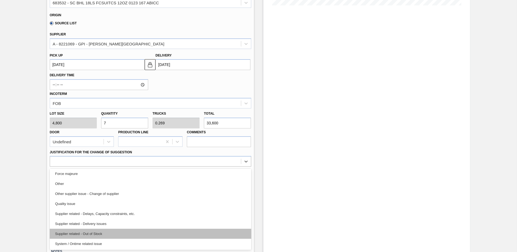
click at [79, 234] on div "Supplier related - Out of Stock" at bounding box center [150, 234] width 201 height 10
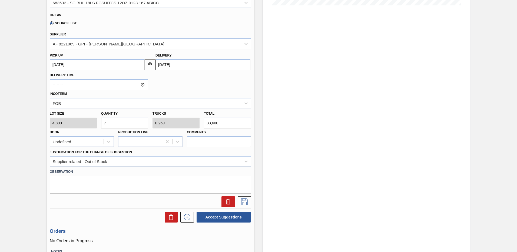
click at [60, 184] on textarea at bounding box center [150, 185] width 201 height 18
type textarea "out of promo 683837 so ordering standard"
click at [247, 201] on icon at bounding box center [244, 201] width 9 height 6
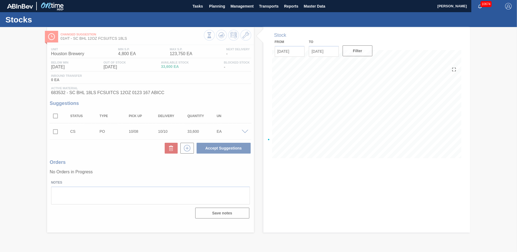
scroll to position [0, 0]
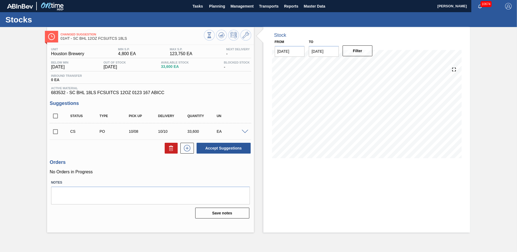
drag, startPoint x: 55, startPoint y: 131, endPoint x: 132, endPoint y: 141, distance: 77.6
click at [58, 130] on input "checkbox" at bounding box center [55, 131] width 11 height 11
click at [216, 148] on button "Accept Suggestions" at bounding box center [224, 148] width 54 height 11
checkbox input "false"
click at [212, 5] on span "Planning" at bounding box center [217, 6] width 16 height 6
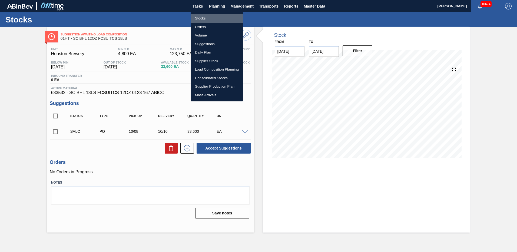
click at [196, 18] on li "Stocks" at bounding box center [217, 18] width 52 height 9
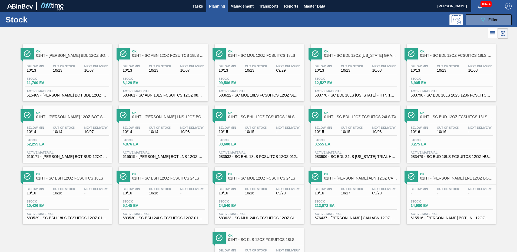
click at [331, 141] on span "Stock" at bounding box center [334, 139] width 38 height 3
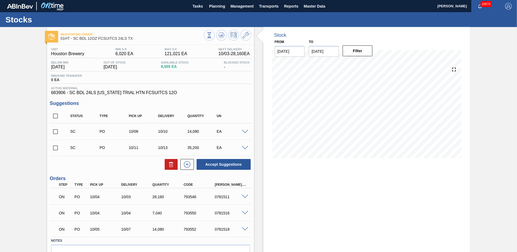
click at [245, 131] on span at bounding box center [245, 132] width 6 height 4
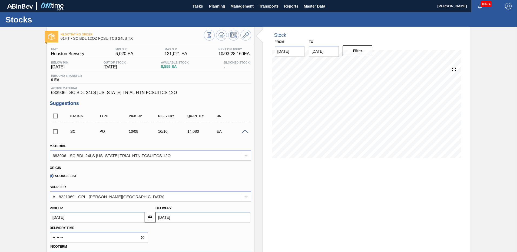
scroll to position [54, 0]
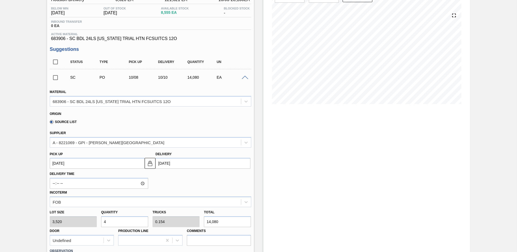
click at [243, 78] on span at bounding box center [245, 78] width 6 height 4
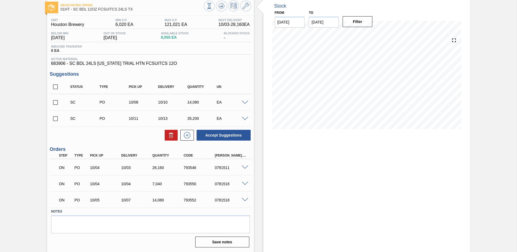
scroll to position [29, 0]
click at [243, 119] on span at bounding box center [245, 119] width 6 height 4
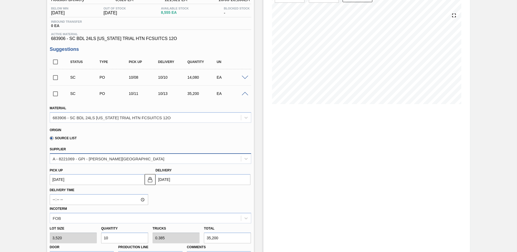
scroll to position [108, 0]
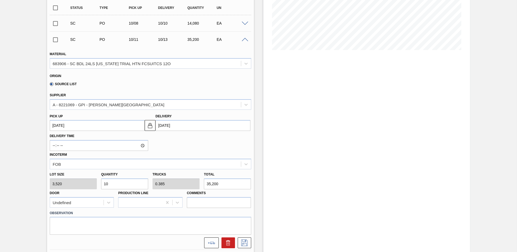
click at [112, 186] on input "10" at bounding box center [124, 183] width 47 height 11
type input "1"
type input "0.038"
type input "3,520"
type input "0"
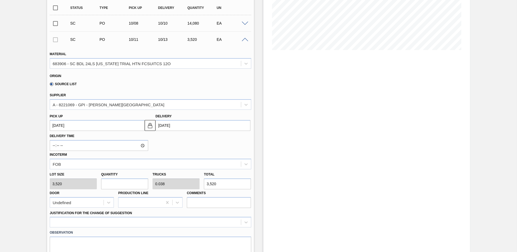
type input "0"
type input "12"
type input "0.462"
type input "42,240"
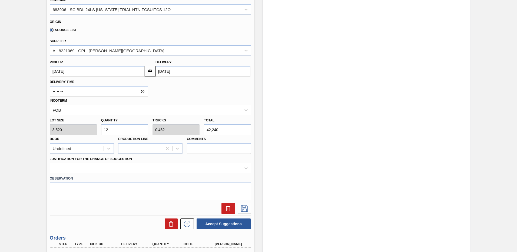
type input "12"
click at [57, 166] on div at bounding box center [150, 168] width 201 height 11
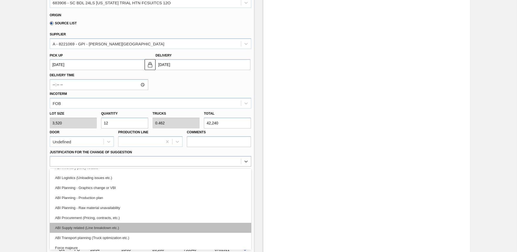
scroll to position [54, 0]
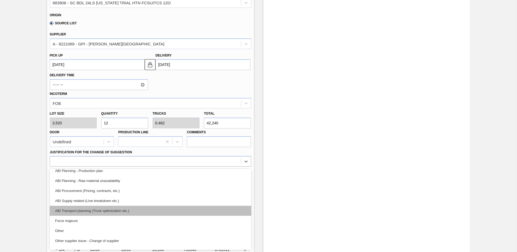
click at [101, 211] on div "ABI Transport planning (Truck optimization etc.)" at bounding box center [150, 211] width 201 height 10
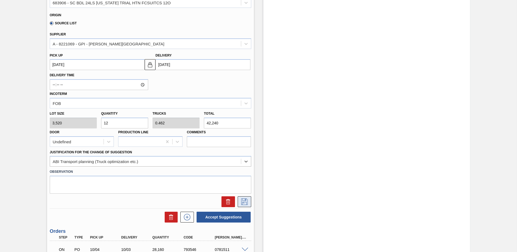
click at [243, 201] on icon at bounding box center [244, 201] width 9 height 6
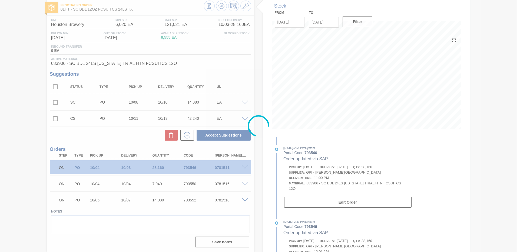
scroll to position [29, 0]
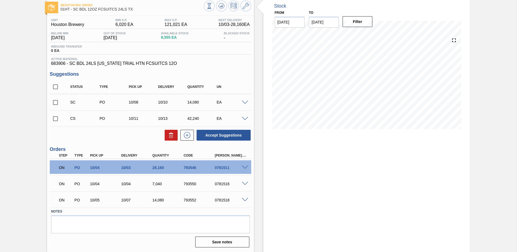
click at [244, 102] on span at bounding box center [245, 103] width 6 height 4
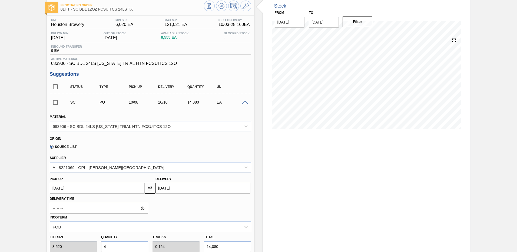
scroll to position [101, 0]
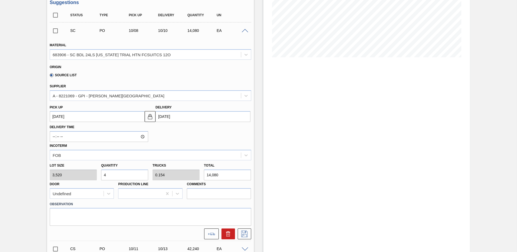
click at [115, 175] on input "4" at bounding box center [124, 174] width 47 height 11
type input "0"
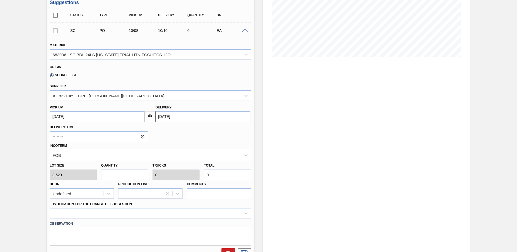
type input "2"
type input "0.077"
type input "7,040"
type input "2"
click at [62, 212] on div at bounding box center [150, 213] width 201 height 11
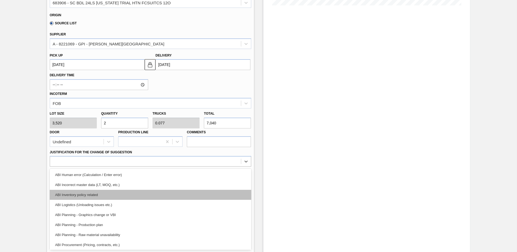
scroll to position [54, 0]
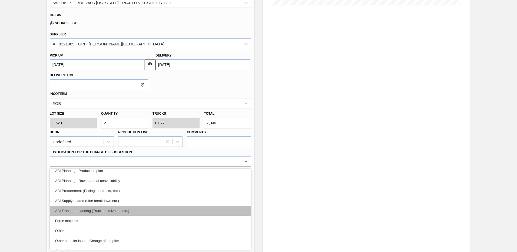
click at [113, 212] on div "ABI Transport planning (Truck optimization etc.)" at bounding box center [150, 211] width 201 height 10
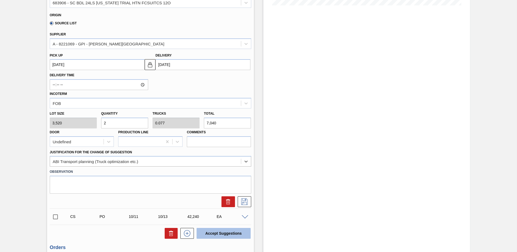
scroll to position [180, 0]
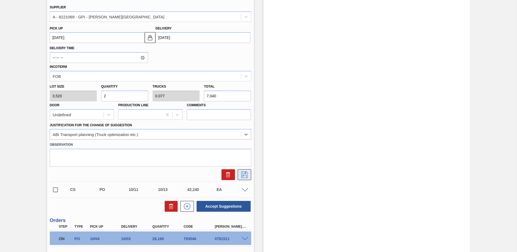
click at [244, 175] on icon at bounding box center [244, 174] width 9 height 6
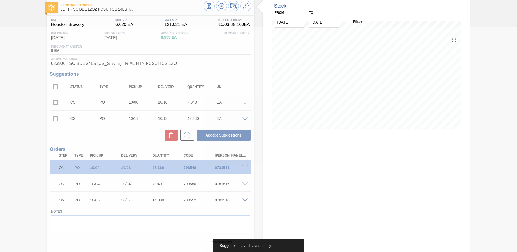
scroll to position [29, 0]
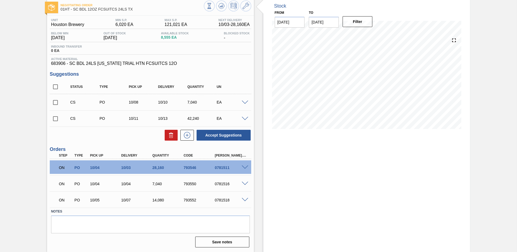
click at [55, 103] on input "checkbox" at bounding box center [55, 102] width 11 height 11
checkbox input "true"
click at [54, 119] on input "checkbox" at bounding box center [55, 118] width 11 height 11
checkbox input "true"
click at [228, 133] on button "Accept Suggestions" at bounding box center [224, 135] width 54 height 11
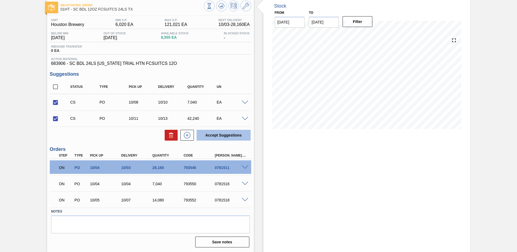
checkbox input "false"
click at [244, 118] on span at bounding box center [245, 119] width 6 height 4
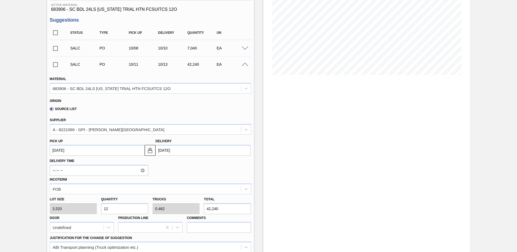
scroll to position [0, 0]
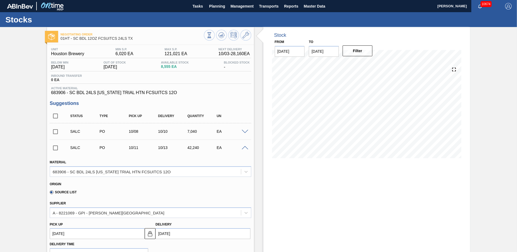
drag, startPoint x: 213, startPoint y: 5, endPoint x: 212, endPoint y: 27, distance: 22.5
click at [213, 5] on span "Planning" at bounding box center [217, 6] width 16 height 6
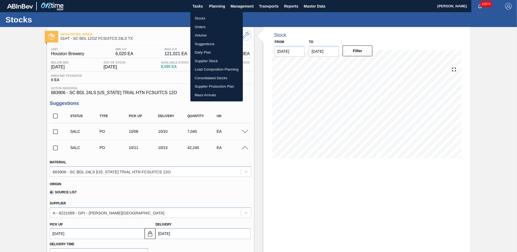
click at [198, 68] on li "Load Composition Planning" at bounding box center [216, 69] width 52 height 9
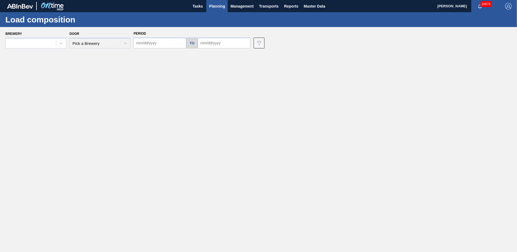
type input "[DATE]"
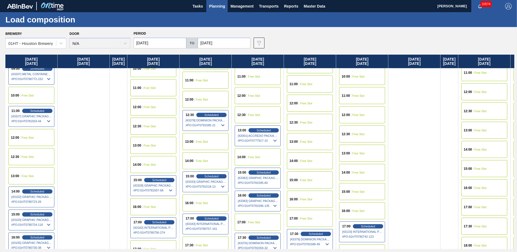
scroll to position [270, 0]
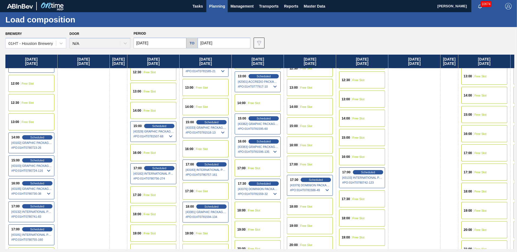
click at [245, 104] on span "14:00" at bounding box center [241, 102] width 8 height 3
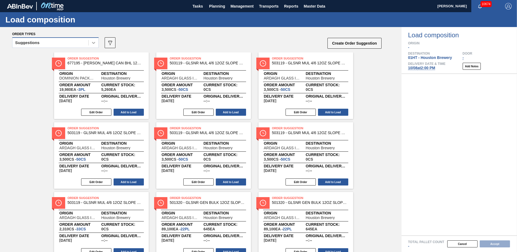
click at [92, 44] on icon at bounding box center [93, 42] width 5 height 5
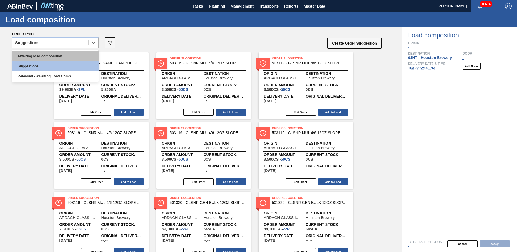
click at [67, 55] on div "Awaiting load composition" at bounding box center [55, 56] width 86 height 10
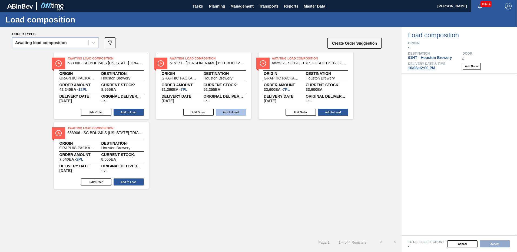
click at [234, 112] on button "Add to Load" at bounding box center [231, 112] width 30 height 7
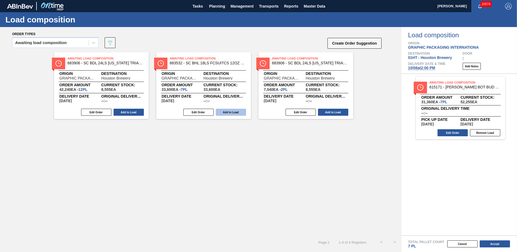
click at [231, 112] on button "Add to Load" at bounding box center [231, 112] width 30 height 7
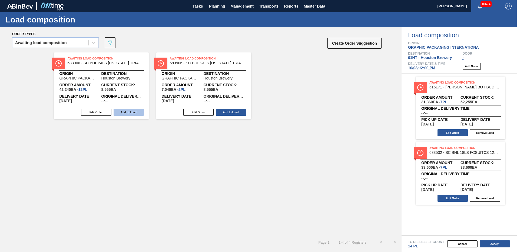
click at [129, 110] on button "Add to Load" at bounding box center [129, 112] width 30 height 7
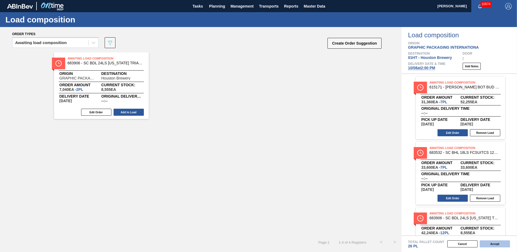
click at [493, 242] on button "Accept" at bounding box center [495, 243] width 30 height 7
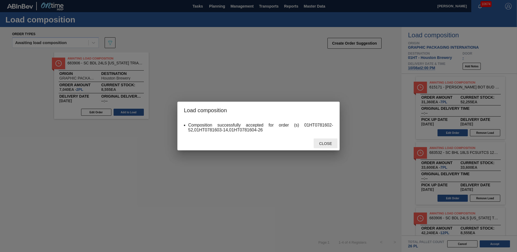
click at [326, 143] on span "Close" at bounding box center [325, 143] width 21 height 4
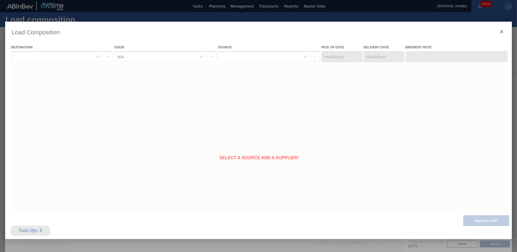
type Date "[DATE]"
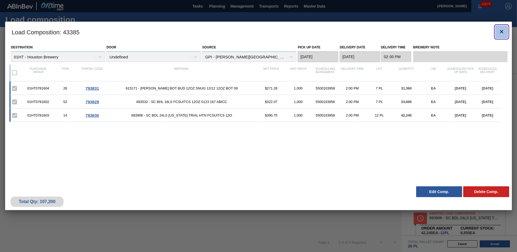
click at [501, 32] on icon "botão de ícone" at bounding box center [501, 31] width 6 height 6
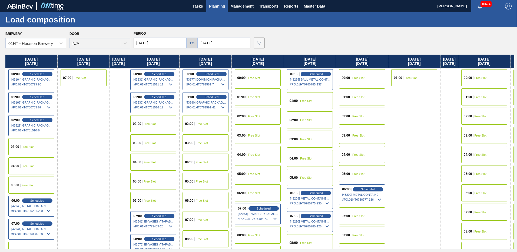
click at [217, 4] on span "Planning" at bounding box center [217, 6] width 16 height 6
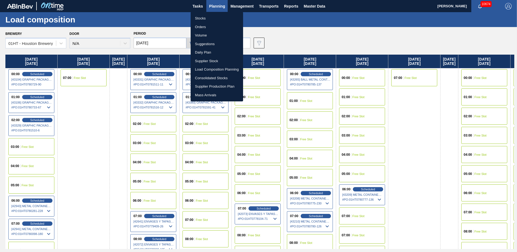
click at [198, 19] on li "Stocks" at bounding box center [217, 18] width 52 height 9
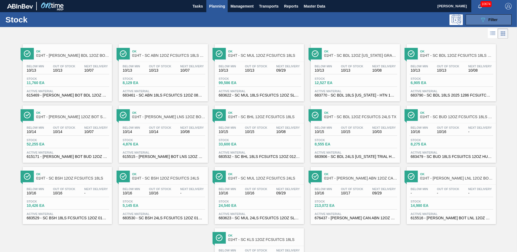
click at [480, 19] on icon "089F7B8B-B2A5-4AFE-B5C0-19BA573D28AC" at bounding box center [483, 19] width 6 height 6
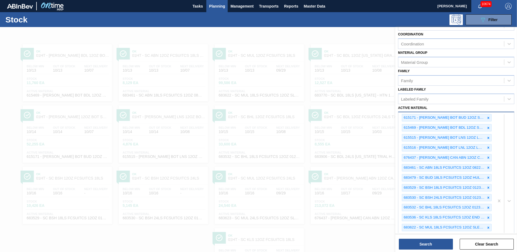
scroll to position [108, 0]
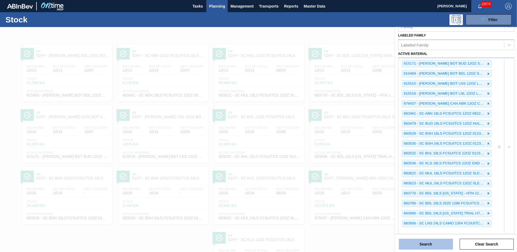
click at [417, 243] on button "Search" at bounding box center [426, 244] width 54 height 11
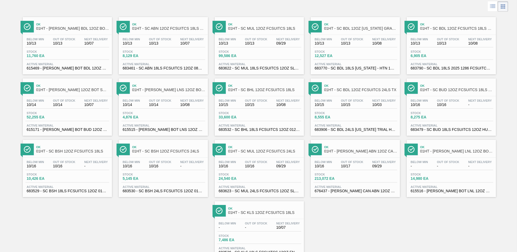
scroll to position [47, 0]
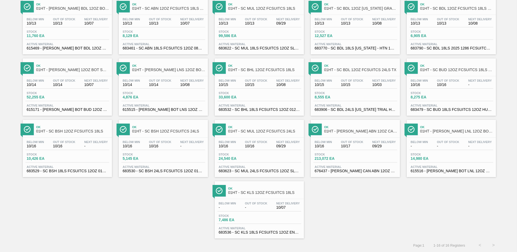
click at [149, 159] on span "5,145 EA" at bounding box center [142, 159] width 38 height 4
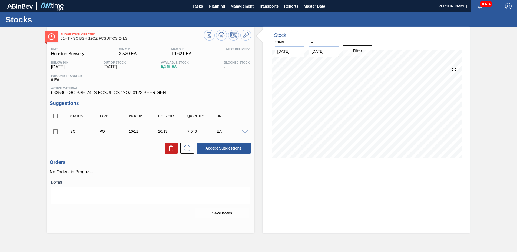
click at [246, 129] on div "EA" at bounding box center [231, 131] width 33 height 4
click at [245, 131] on span at bounding box center [245, 132] width 6 height 4
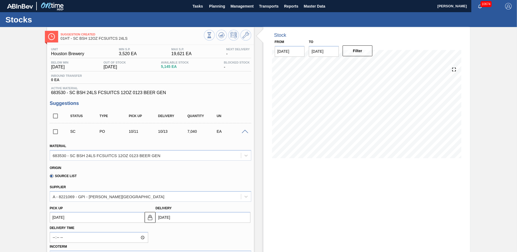
click at [243, 131] on span at bounding box center [245, 132] width 6 height 4
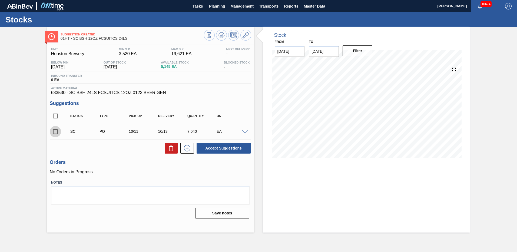
click at [57, 132] on input "checkbox" at bounding box center [55, 131] width 11 height 11
click at [231, 148] on button "Accept Suggestions" at bounding box center [224, 148] width 54 height 11
checkbox input "false"
click at [213, 7] on span "Planning" at bounding box center [217, 6] width 16 height 6
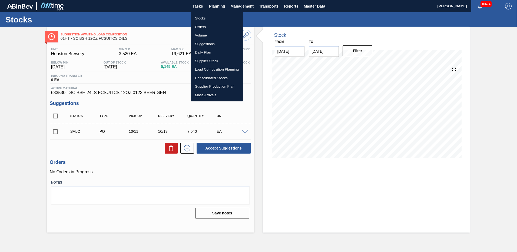
click at [202, 19] on li "Stocks" at bounding box center [217, 18] width 52 height 9
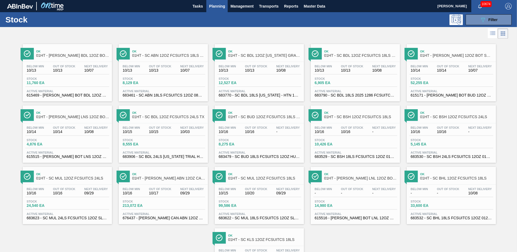
scroll to position [47, 0]
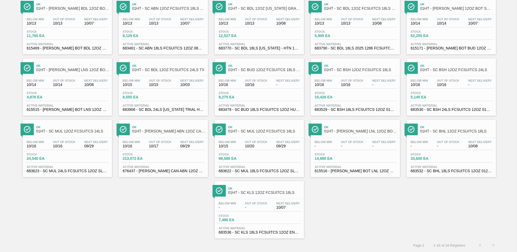
click at [344, 97] on span "10,426 EA" at bounding box center [334, 97] width 38 height 4
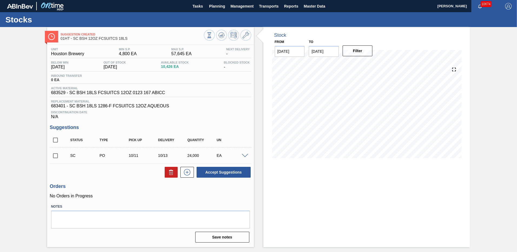
click at [245, 155] on span at bounding box center [245, 156] width 6 height 4
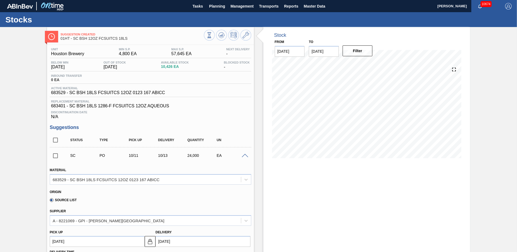
scroll to position [54, 0]
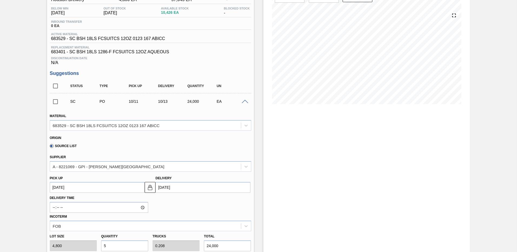
click at [244, 100] on span at bounding box center [245, 102] width 6 height 4
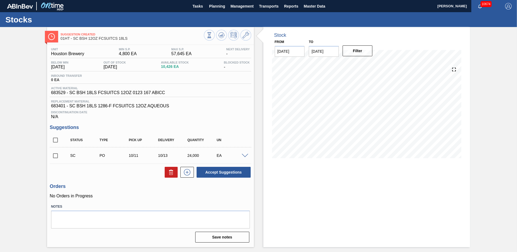
scroll to position [0, 0]
click at [54, 156] on input "checkbox" at bounding box center [55, 155] width 11 height 11
click at [224, 171] on button "Accept Suggestions" at bounding box center [224, 172] width 54 height 11
checkbox input "false"
click at [213, 7] on span "Planning" at bounding box center [217, 6] width 16 height 6
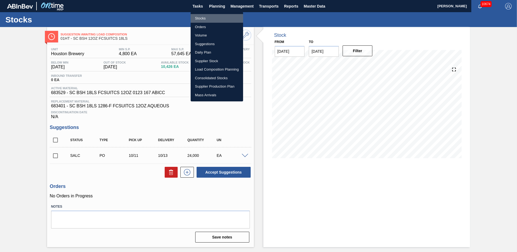
click at [196, 17] on li "Stocks" at bounding box center [217, 18] width 52 height 9
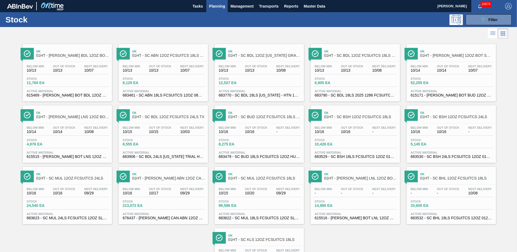
click at [242, 145] on span "8,275 EA" at bounding box center [238, 144] width 38 height 4
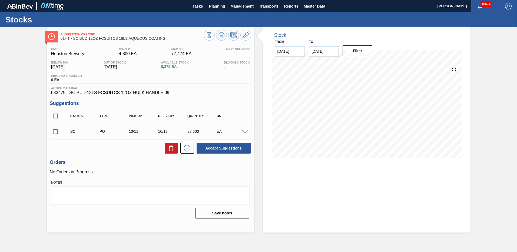
click at [247, 132] on span at bounding box center [245, 132] width 6 height 4
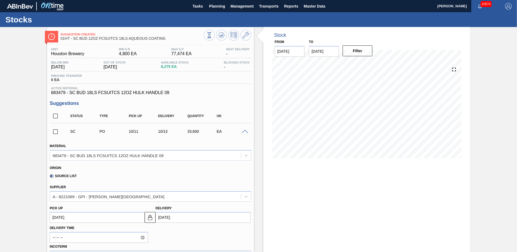
scroll to position [54, 0]
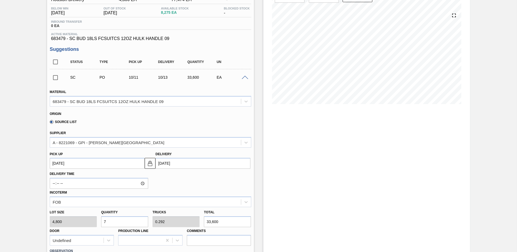
click at [244, 76] on span at bounding box center [245, 78] width 6 height 4
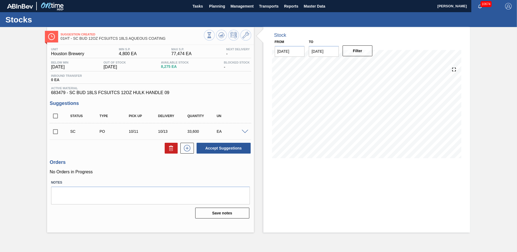
scroll to position [0, 0]
click at [56, 131] on input "checkbox" at bounding box center [55, 131] width 11 height 11
click at [213, 147] on button "Accept Suggestions" at bounding box center [224, 148] width 54 height 11
checkbox input "false"
click at [218, 7] on span "Planning" at bounding box center [217, 6] width 16 height 6
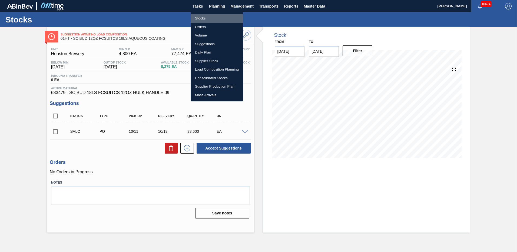
click at [201, 18] on li "Stocks" at bounding box center [217, 18] width 52 height 9
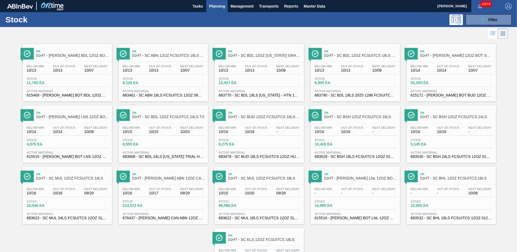
click at [57, 205] on span "24,540 EA" at bounding box center [46, 206] width 38 height 4
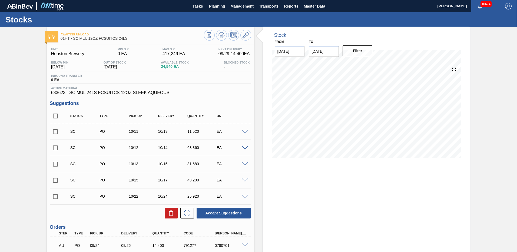
click at [244, 132] on span at bounding box center [245, 132] width 6 height 4
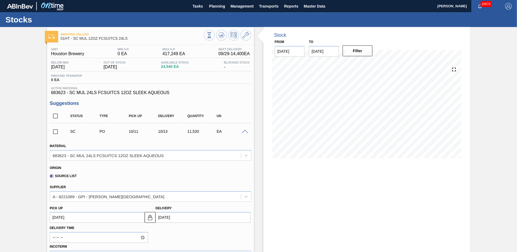
scroll to position [54, 0]
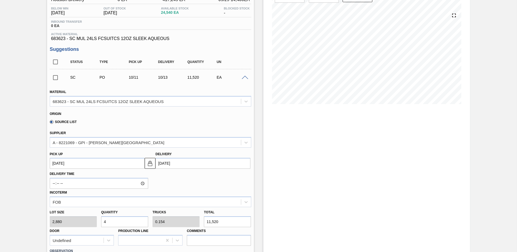
click at [118, 225] on input "4" at bounding box center [124, 221] width 47 height 11
type input "0"
click at [244, 77] on span at bounding box center [245, 78] width 6 height 4
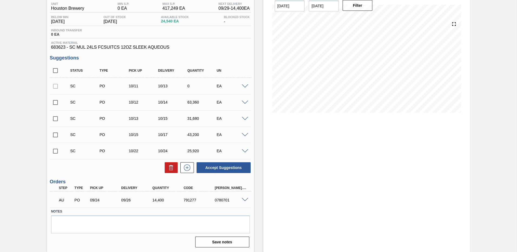
scroll to position [0, 0]
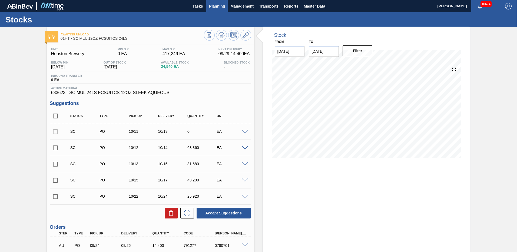
click at [209, 7] on span "Planning" at bounding box center [217, 6] width 16 height 6
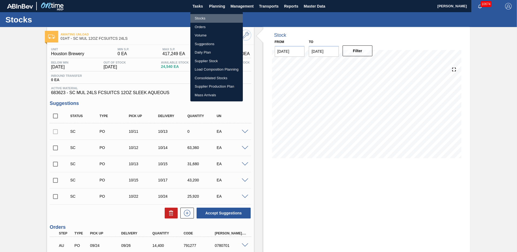
click at [205, 18] on li "Stocks" at bounding box center [216, 18] width 52 height 9
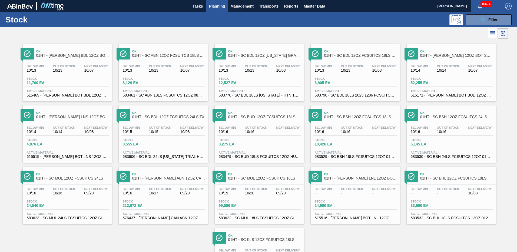
click at [51, 209] on div "Below Min 10/16 Out Of Stock 10/16 Next Delivery 09/29 Stock 24,540 EA Active M…" at bounding box center [67, 203] width 89 height 37
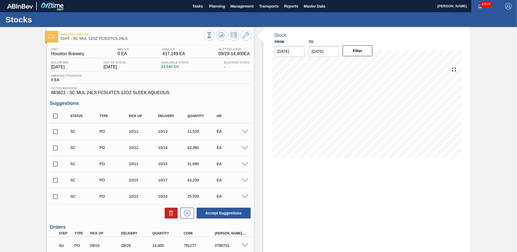
click at [245, 132] on span at bounding box center [245, 132] width 6 height 4
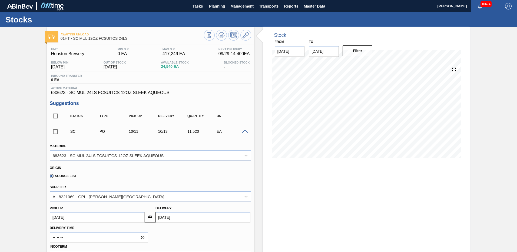
scroll to position [54, 0]
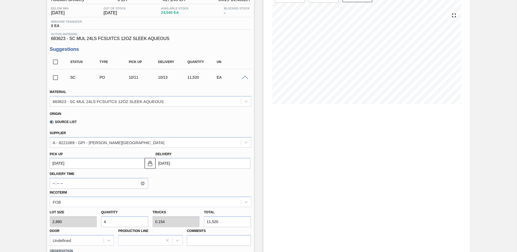
click at [116, 223] on input "4" at bounding box center [124, 221] width 47 height 11
type input "0"
type input "3"
type input "0.115"
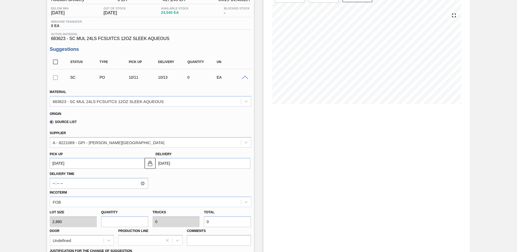
type input "8,640"
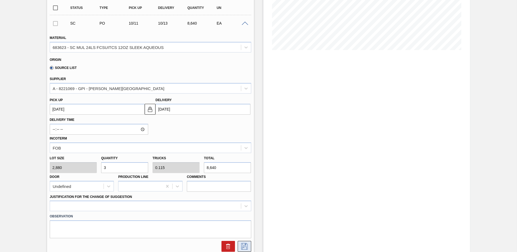
type input "3"
click at [245, 245] on icon at bounding box center [244, 246] width 9 height 6
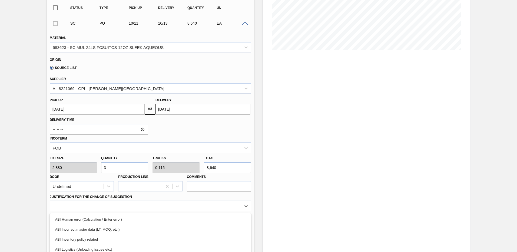
click at [62, 205] on div "option ABI Human error (Calculation / Enter error) focused, 1 of 18. 18 results…" at bounding box center [150, 206] width 201 height 11
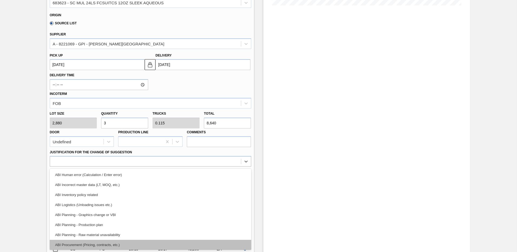
scroll to position [54, 0]
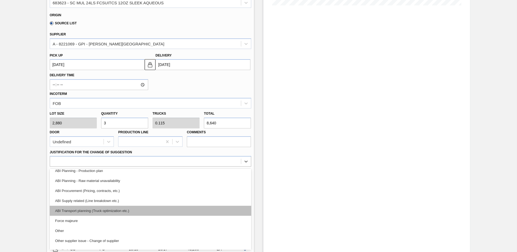
click at [115, 209] on div "ABI Transport planning (Truck optimization etc.)" at bounding box center [150, 211] width 201 height 10
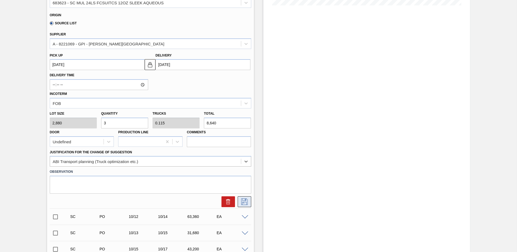
click at [243, 202] on icon at bounding box center [244, 201] width 9 height 6
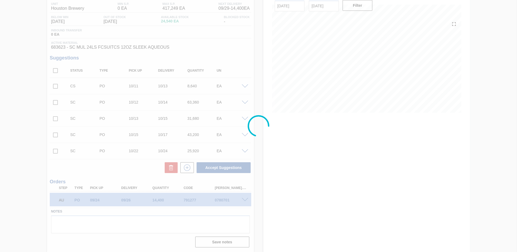
scroll to position [45, 0]
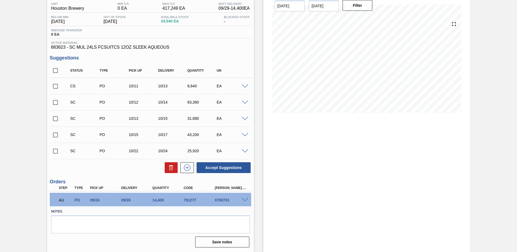
click at [242, 102] on span at bounding box center [245, 103] width 6 height 4
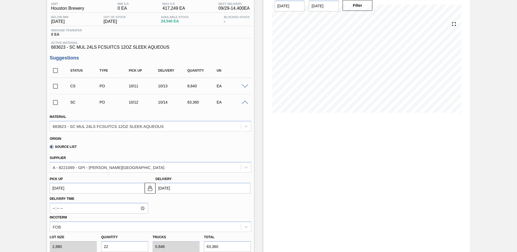
scroll to position [99, 0]
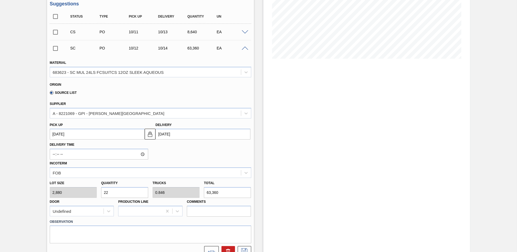
click at [119, 194] on input "22" at bounding box center [124, 192] width 47 height 11
type input "2"
type input "0"
type input "25"
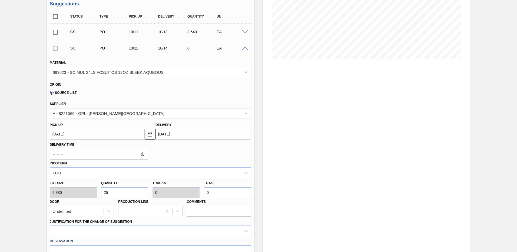
type input "0.962"
type input "72,000"
type input "2,596"
type input "99.846"
type input "7,476,480"
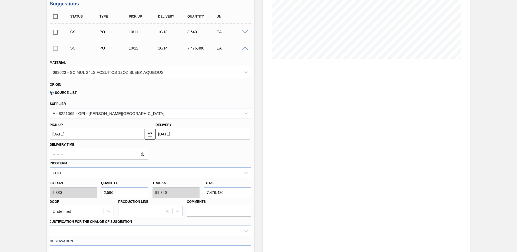
type input "259"
type input "9.962"
type input "745,920"
type input "25"
type input "0.962"
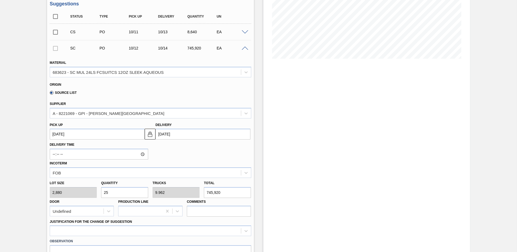
type input "72,000"
type input "2"
type input "0.077"
type input "5,760"
type input "0"
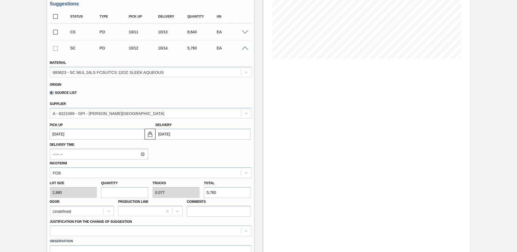
type input "0"
type input "2"
type input "0.077"
type input "5,760"
type input "26"
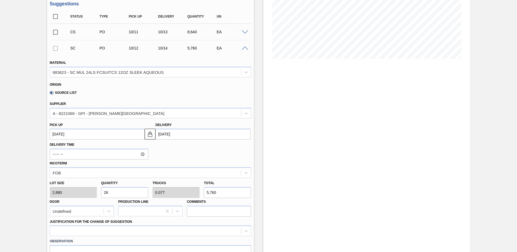
type input "1"
type input "74,880"
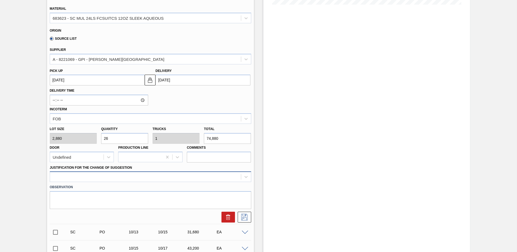
type input "26"
click at [65, 177] on div at bounding box center [150, 176] width 201 height 11
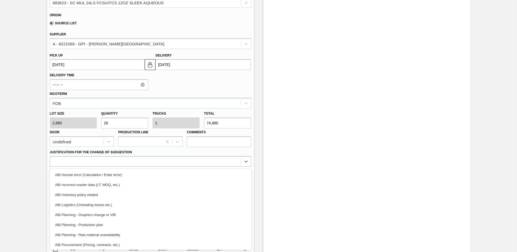
scroll to position [54, 0]
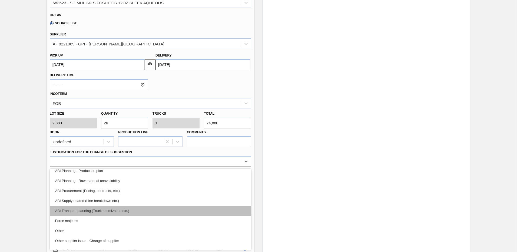
click at [93, 209] on div "ABI Transport planning (Truck optimization etc.)" at bounding box center [150, 211] width 201 height 10
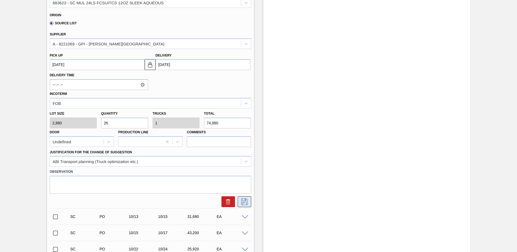
click at [242, 201] on icon at bounding box center [244, 201] width 9 height 6
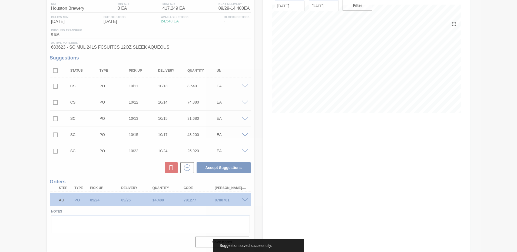
scroll to position [45, 0]
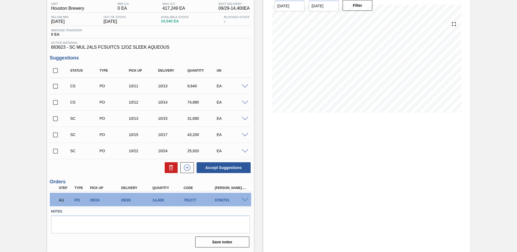
click at [244, 117] on span at bounding box center [245, 119] width 6 height 4
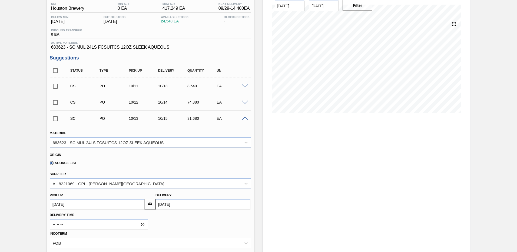
scroll to position [99, 0]
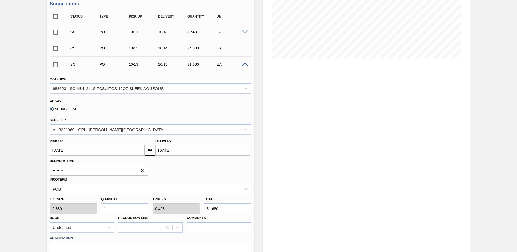
click at [114, 209] on input "11" at bounding box center [124, 208] width 47 height 11
type input "1"
type input "0"
type input "1"
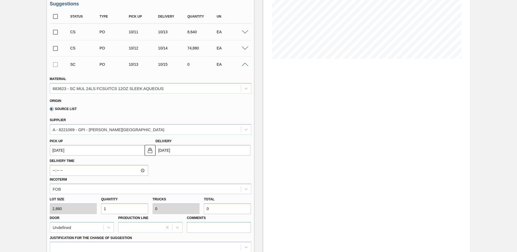
type input "0.038"
type input "2,880"
type input "14"
type input "0.538"
type input "40,320"
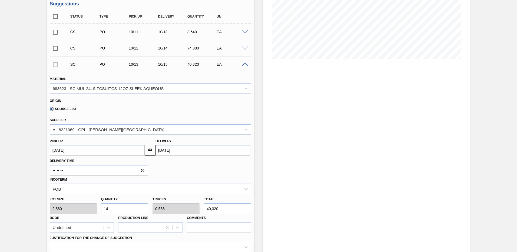
type input "1"
type input "0.038"
type input "2,880"
type input "0"
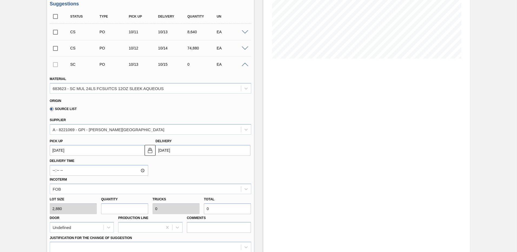
type input "1"
type input "0.038"
type input "2,880"
type input "15"
type input "0.577"
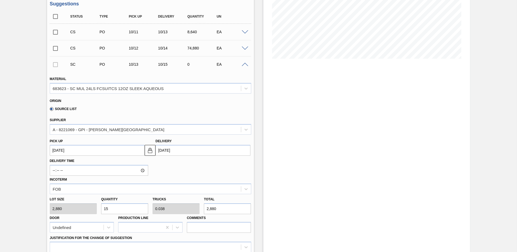
type input "43,200"
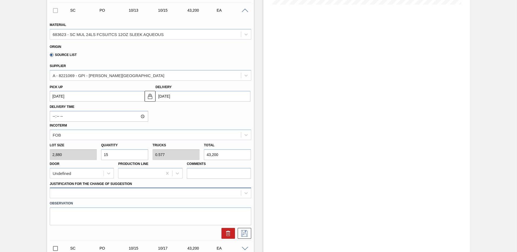
type input "15"
click at [64, 192] on div at bounding box center [150, 193] width 201 height 11
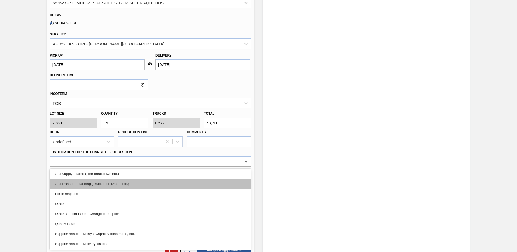
scroll to position [101, 0]
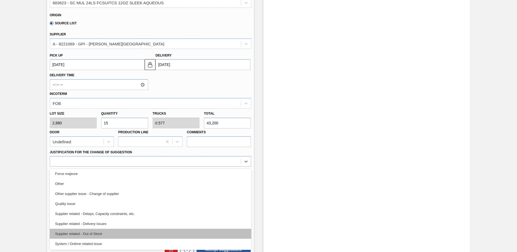
click at [78, 232] on div "Supplier related - Out of Stock" at bounding box center [150, 234] width 201 height 10
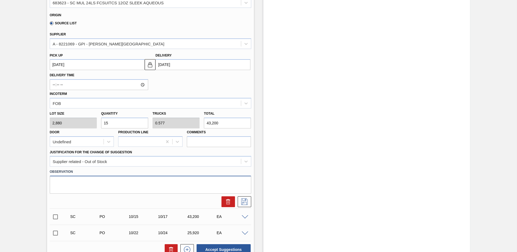
click at [60, 180] on textarea at bounding box center [150, 185] width 201 height 18
type textarea "o"
type textarea "promo 683994 not running yet so ordering standard 683623 to cover"
click at [243, 203] on icon at bounding box center [244, 201] width 3 height 4
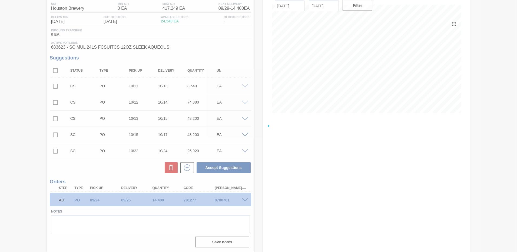
scroll to position [45, 0]
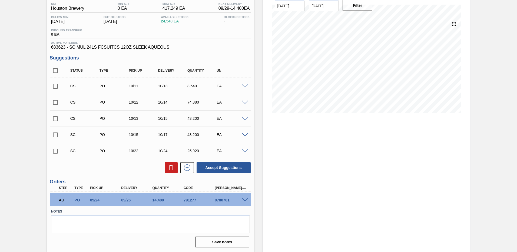
click at [55, 85] on input "checkbox" at bounding box center [55, 86] width 11 height 11
checkbox input "true"
click at [54, 103] on input "checkbox" at bounding box center [55, 102] width 11 height 11
checkbox input "true"
click at [53, 118] on input "checkbox" at bounding box center [55, 118] width 11 height 11
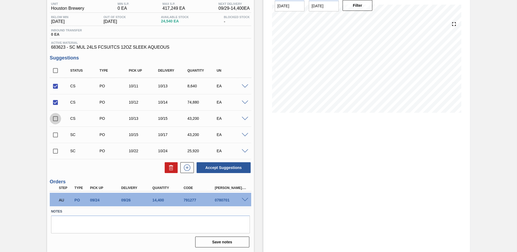
checkbox input "true"
click at [246, 118] on span at bounding box center [245, 119] width 6 height 4
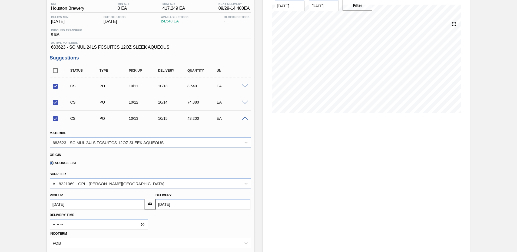
scroll to position [99, 0]
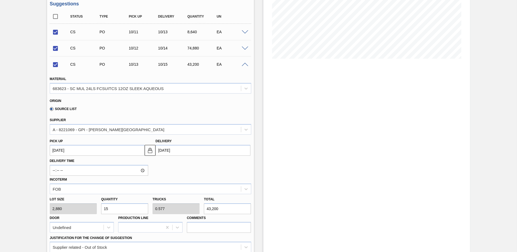
click at [112, 209] on input "15" at bounding box center [124, 208] width 47 height 11
type input "1"
checkbox input "false"
type input "0.038"
type input "2,880"
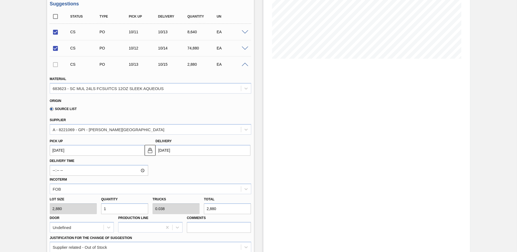
type input "16"
type input "0.615"
type input "46,080"
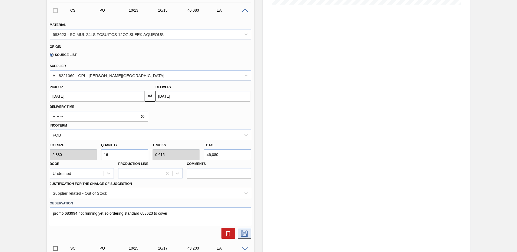
type input "16"
click at [244, 234] on icon at bounding box center [244, 233] width 9 height 6
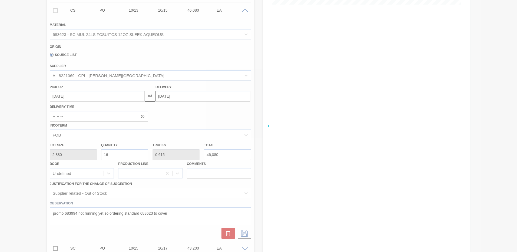
checkbox input "true"
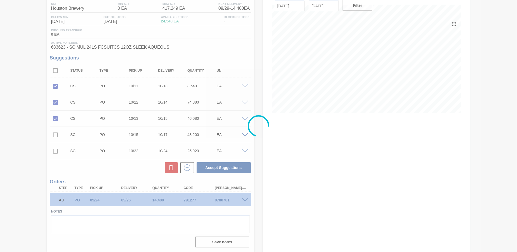
scroll to position [45, 0]
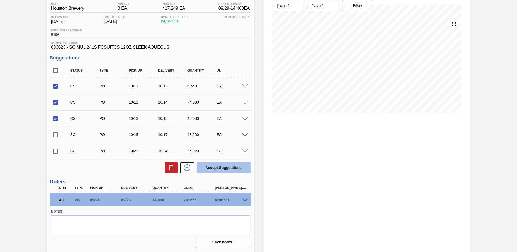
click at [223, 165] on button "Accept Suggestions" at bounding box center [224, 167] width 54 height 11
checkbox input "false"
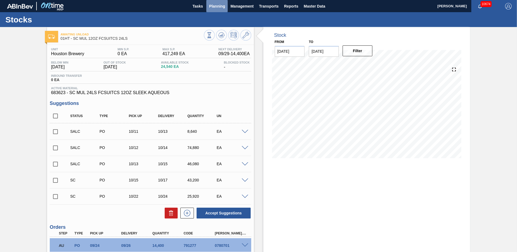
click at [210, 7] on span "Planning" at bounding box center [217, 6] width 16 height 6
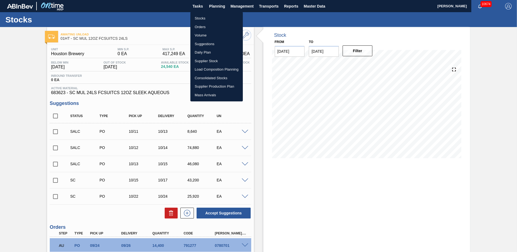
click at [201, 69] on li "Load Composition Planning" at bounding box center [216, 69] width 52 height 9
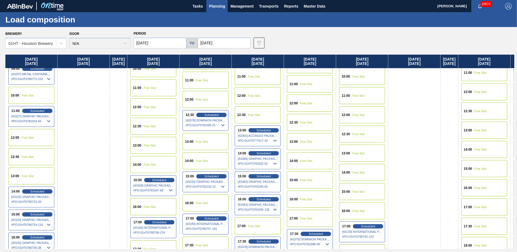
scroll to position [270, 0]
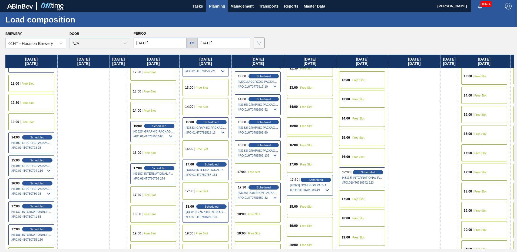
click at [298, 127] on span "15:00" at bounding box center [293, 125] width 8 height 3
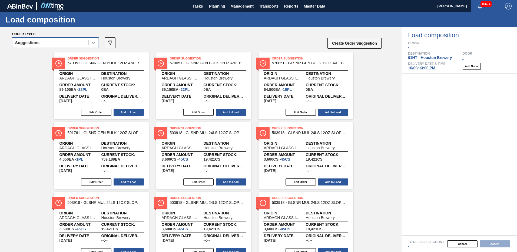
click at [92, 43] on icon at bounding box center [93, 42] width 5 height 5
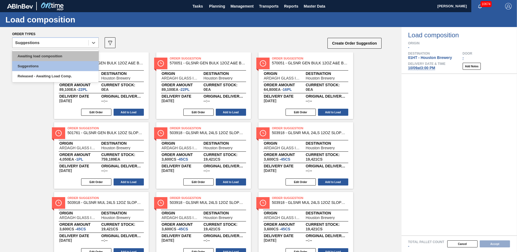
click at [70, 56] on div "Awaiting load composition" at bounding box center [55, 56] width 86 height 10
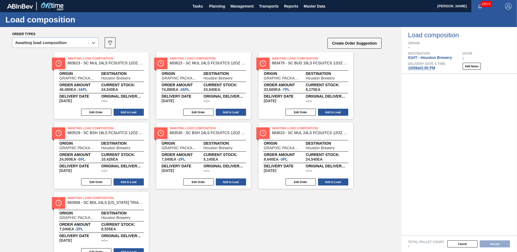
scroll to position [23, 0]
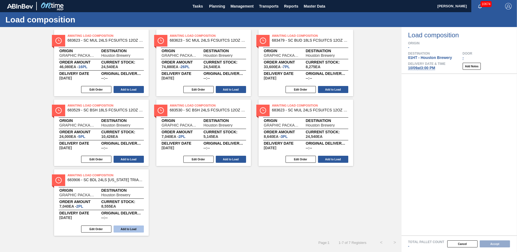
click at [131, 229] on button "Add to Load" at bounding box center [129, 228] width 30 height 7
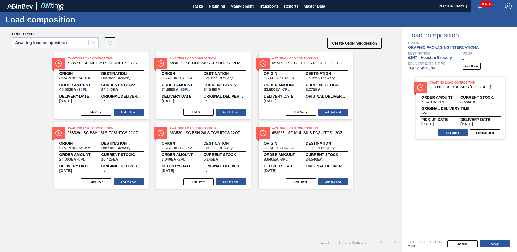
scroll to position [0, 0]
click at [226, 181] on button "Add to Load" at bounding box center [231, 181] width 30 height 7
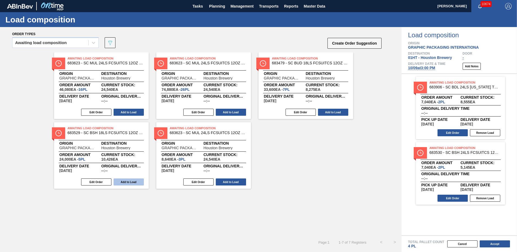
click at [126, 182] on button "Add to Load" at bounding box center [129, 181] width 30 height 7
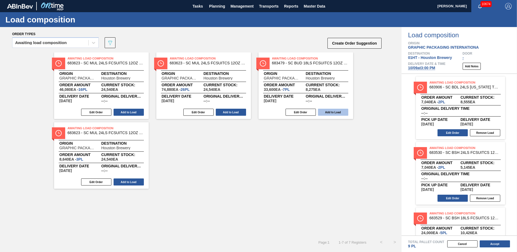
click at [331, 111] on button "Add to Load" at bounding box center [333, 112] width 30 height 7
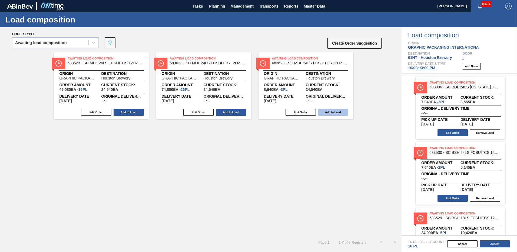
click at [336, 112] on button "Add to Load" at bounding box center [333, 112] width 30 height 7
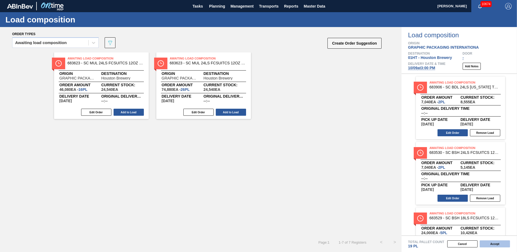
click at [498, 244] on button "Accept" at bounding box center [495, 243] width 30 height 7
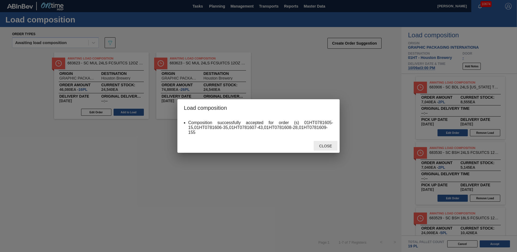
click at [325, 145] on span "Close" at bounding box center [325, 146] width 21 height 4
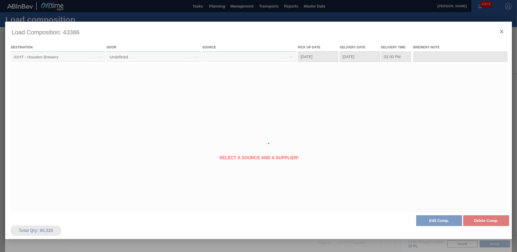
type Date "[DATE]"
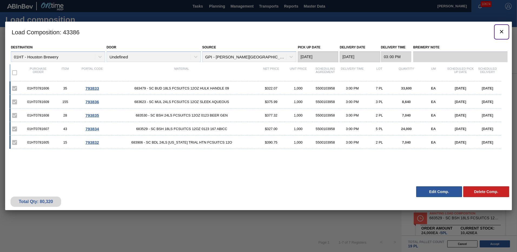
click at [501, 30] on icon "botão de ícone" at bounding box center [501, 31] width 6 height 6
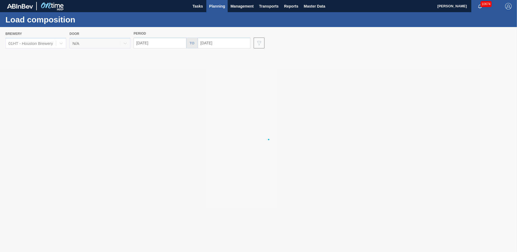
click at [212, 5] on span "Planning" at bounding box center [217, 6] width 16 height 6
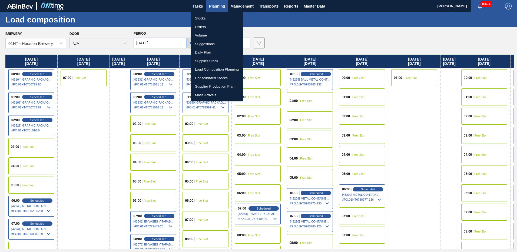
click at [203, 69] on li "Load Composition Planning" at bounding box center [217, 69] width 52 height 9
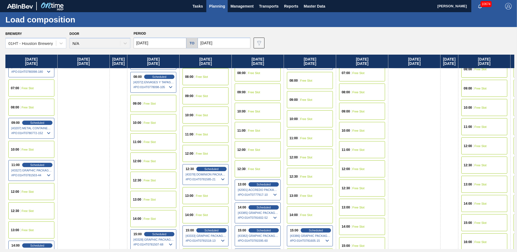
scroll to position [216, 0]
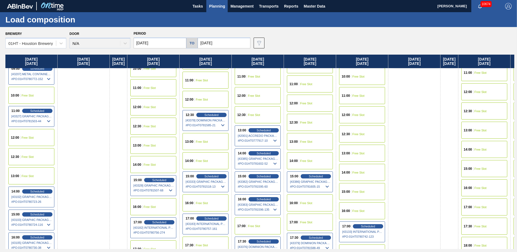
click at [487, 167] on span "Free Slot" at bounding box center [480, 168] width 12 height 3
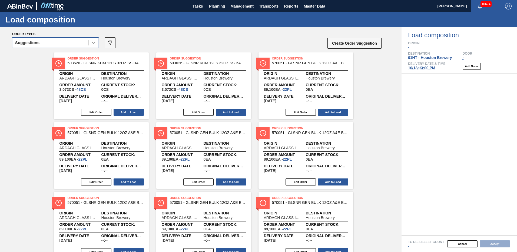
click at [94, 42] on icon at bounding box center [93, 42] width 5 height 5
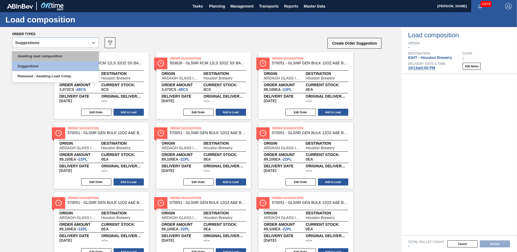
click at [69, 55] on div "Awaiting load composition" at bounding box center [55, 56] width 86 height 10
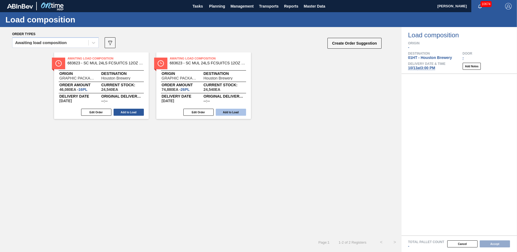
click at [231, 110] on button "Add to Load" at bounding box center [231, 112] width 30 height 7
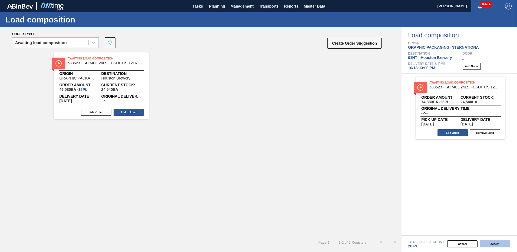
drag, startPoint x: 495, startPoint y: 243, endPoint x: 496, endPoint y: 246, distance: 2.9
click at [496, 246] on button "Accept" at bounding box center [495, 243] width 30 height 7
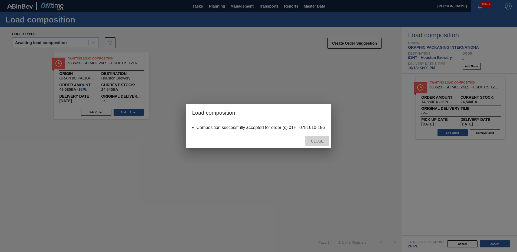
click at [321, 140] on span "Close" at bounding box center [317, 141] width 21 height 4
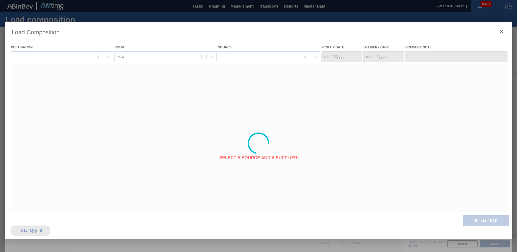
type Date "[DATE]"
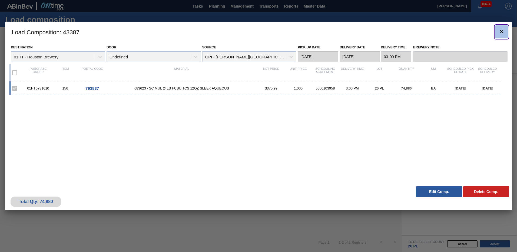
click at [502, 30] on icon "botão de ícone" at bounding box center [501, 31] width 6 height 6
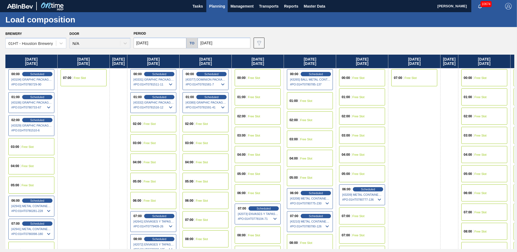
click at [213, 5] on span "Planning" at bounding box center [217, 6] width 16 height 6
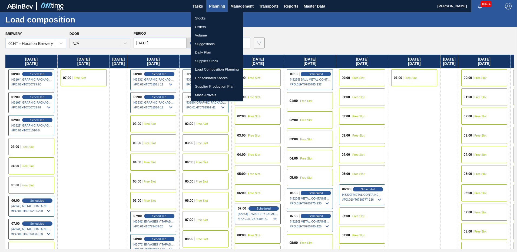
drag, startPoint x: 195, startPoint y: 16, endPoint x: 196, endPoint y: 21, distance: 4.4
click at [195, 16] on li "Stocks" at bounding box center [217, 18] width 52 height 9
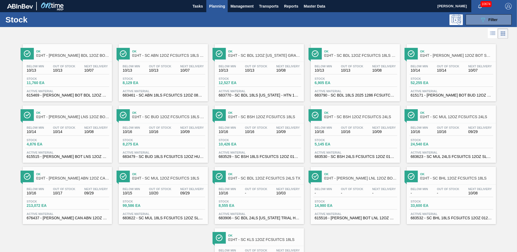
drag, startPoint x: 61, startPoint y: 207, endPoint x: 64, endPoint y: 205, distance: 3.6
click at [61, 207] on span "213,072 EA" at bounding box center [46, 206] width 38 height 4
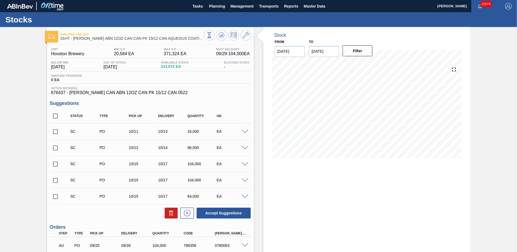
click at [244, 146] on span at bounding box center [245, 148] width 6 height 4
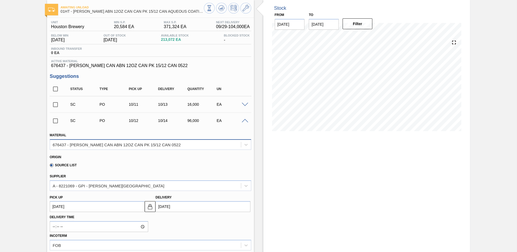
scroll to position [81, 0]
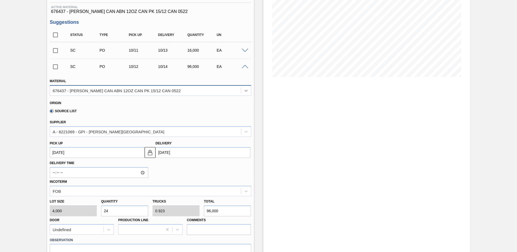
click at [246, 91] on icon at bounding box center [245, 90] width 5 height 5
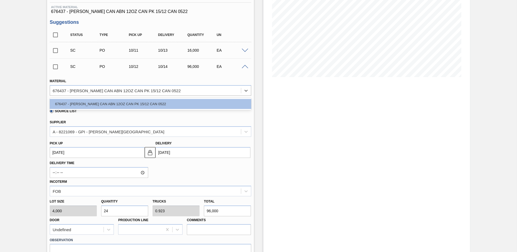
click at [244, 48] on div at bounding box center [245, 50] width 11 height 4
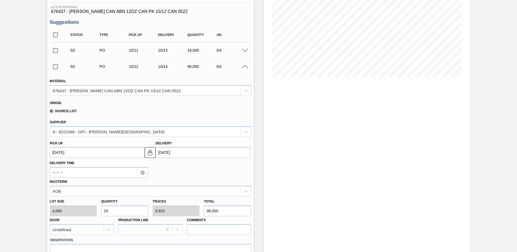
click at [244, 51] on span at bounding box center [245, 51] width 6 height 4
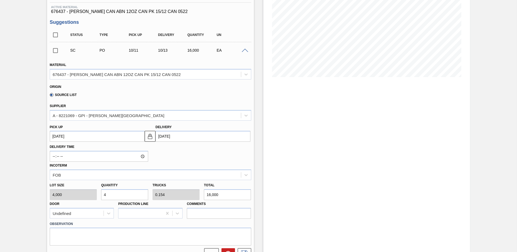
click at [245, 48] on div at bounding box center [245, 50] width 11 height 4
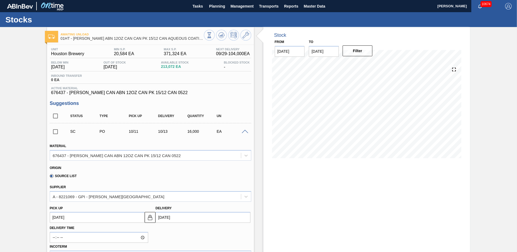
click at [242, 131] on span at bounding box center [245, 132] width 6 height 4
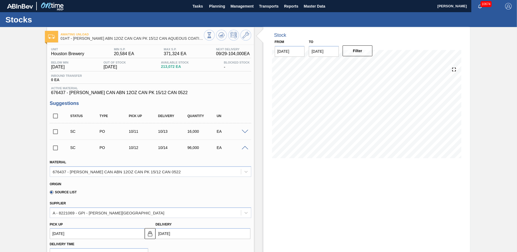
click at [245, 147] on span at bounding box center [245, 148] width 6 height 4
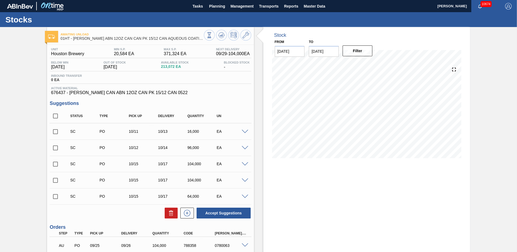
click at [245, 146] on span at bounding box center [245, 148] width 6 height 4
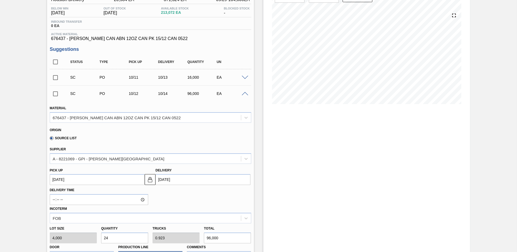
scroll to position [135, 0]
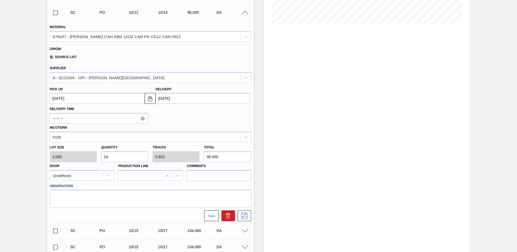
click at [111, 157] on input "24" at bounding box center [124, 156] width 47 height 11
type input "2"
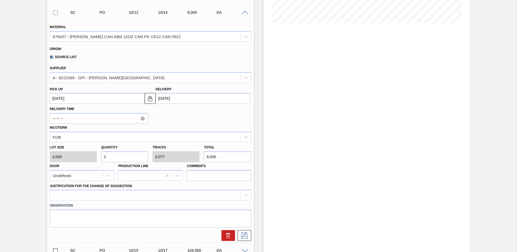
type input "0.077"
type input "8,000"
type input "0"
type input "2"
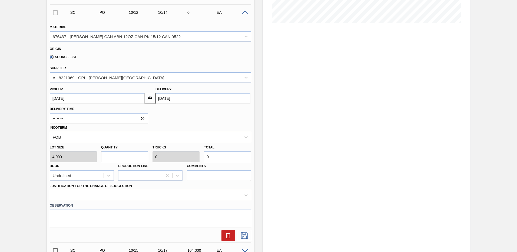
type input "0.077"
type input "8,000"
type input "26"
type input "1"
type input "104,000"
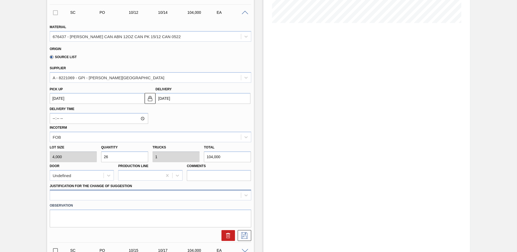
type input "26"
click at [57, 194] on div at bounding box center [150, 195] width 201 height 11
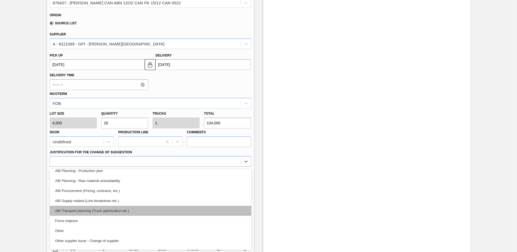
scroll to position [101, 0]
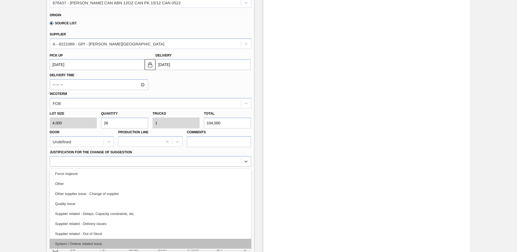
click at [81, 242] on div "System / Ontime related issue" at bounding box center [150, 244] width 201 height 10
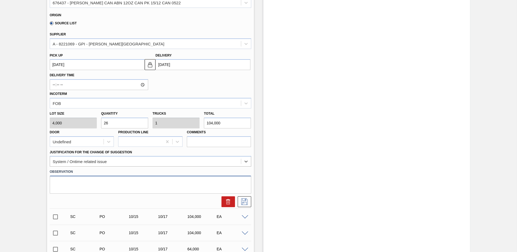
click at [55, 182] on textarea at bounding box center [150, 185] width 201 height 18
type textarea "26p fit on load not 24p"
click at [243, 201] on icon at bounding box center [244, 201] width 6 height 6
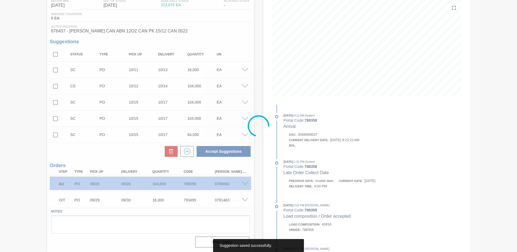
scroll to position [62, 0]
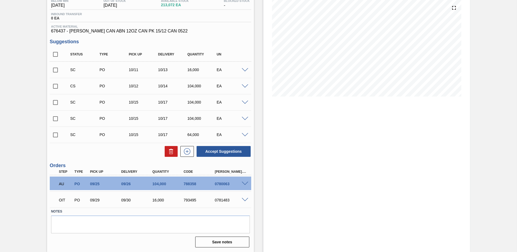
click at [54, 86] on input "checkbox" at bounding box center [55, 86] width 11 height 11
click at [226, 152] on button "Accept Suggestions" at bounding box center [224, 151] width 54 height 11
checkbox input "false"
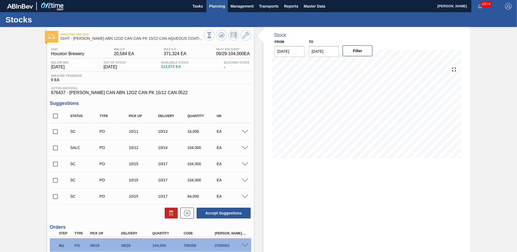
click at [215, 6] on span "Planning" at bounding box center [217, 6] width 16 height 6
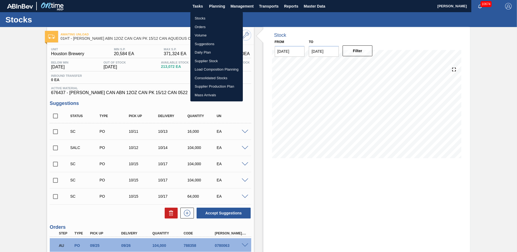
click at [198, 19] on li "Stocks" at bounding box center [216, 18] width 52 height 9
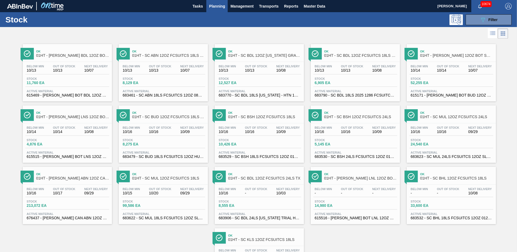
click at [215, 5] on span "Planning" at bounding box center [217, 6] width 16 height 6
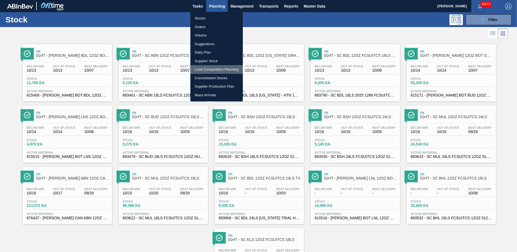
click at [201, 69] on li "Load Composition Planning" at bounding box center [216, 69] width 52 height 9
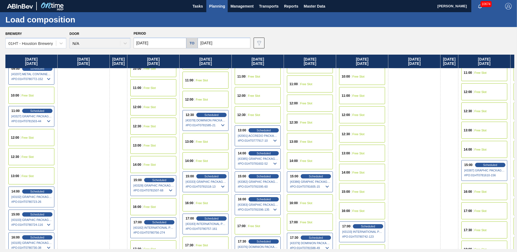
scroll to position [270, 0]
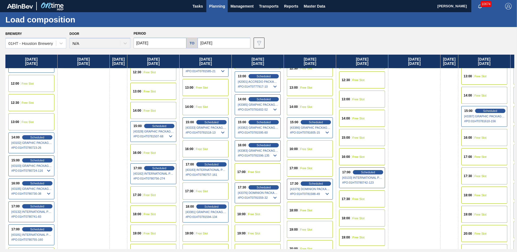
click at [351, 136] on div "15:00" at bounding box center [346, 137] width 10 height 3
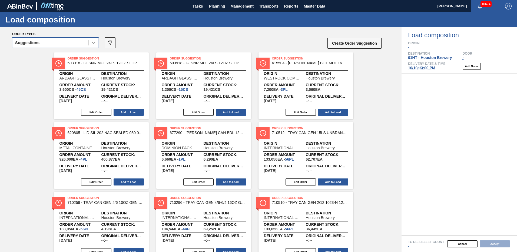
click at [92, 43] on icon at bounding box center [93, 42] width 5 height 5
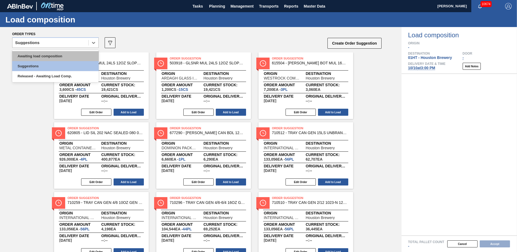
click at [59, 55] on div "Awaiting load composition" at bounding box center [55, 56] width 86 height 10
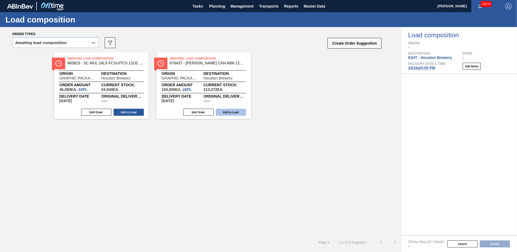
click at [228, 110] on button "Add to Load" at bounding box center [231, 112] width 30 height 7
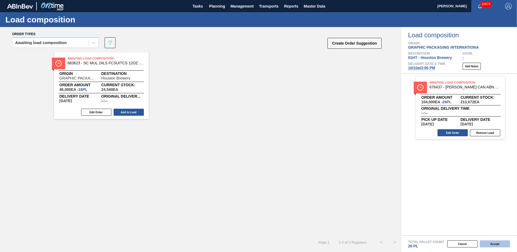
click at [497, 242] on button "Accept" at bounding box center [495, 243] width 30 height 7
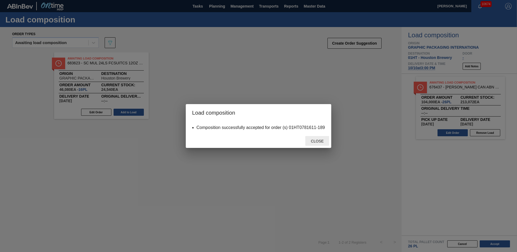
click at [318, 138] on div "Close" at bounding box center [317, 141] width 24 height 10
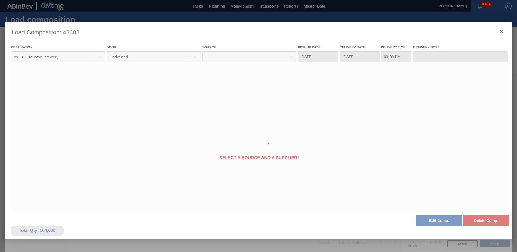
type Date "[DATE]"
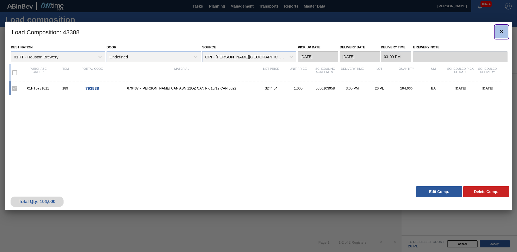
click at [502, 33] on icon "botão de ícone" at bounding box center [501, 31] width 6 height 6
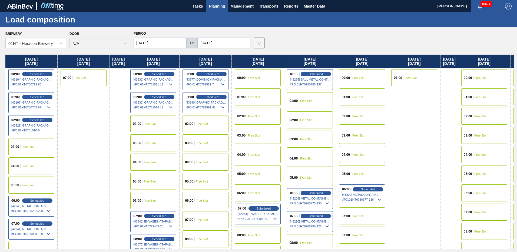
click at [215, 4] on span "Planning" at bounding box center [217, 6] width 16 height 6
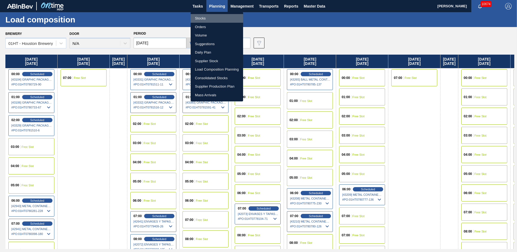
click at [205, 18] on li "Stocks" at bounding box center [217, 18] width 52 height 9
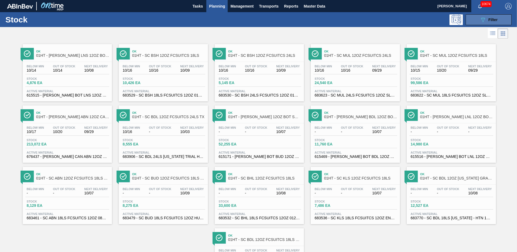
click at [480, 18] on icon "089F7B8B-B2A5-4AFE-B5C0-19BA573D28AC" at bounding box center [483, 19] width 6 height 6
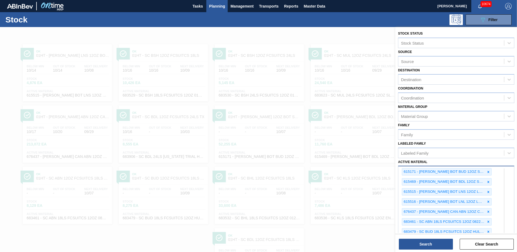
scroll to position [108, 0]
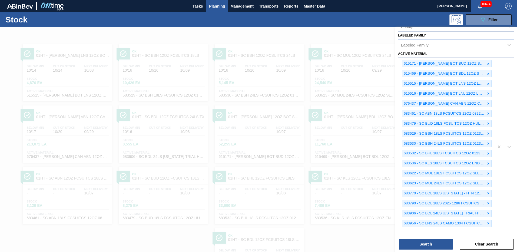
click at [407, 231] on div "615171 - [PERSON_NAME] BOT BUD 12OZ SNUG 12/12 12OZ BOT 09 615469 - [PERSON_NAM…" at bounding box center [446, 146] width 96 height 177
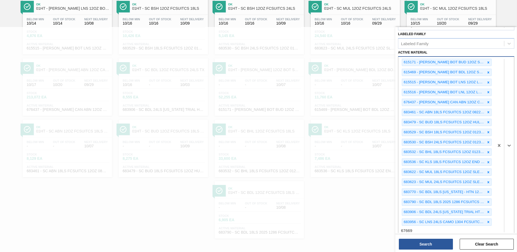
type Material "676695"
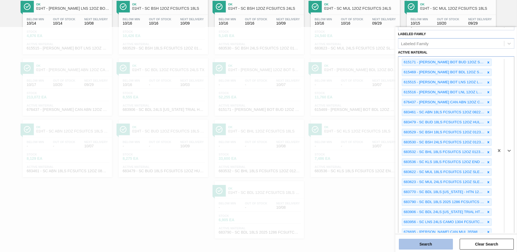
click at [425, 242] on button "Search" at bounding box center [426, 244] width 54 height 11
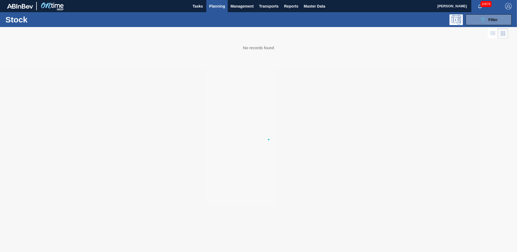
scroll to position [0, 0]
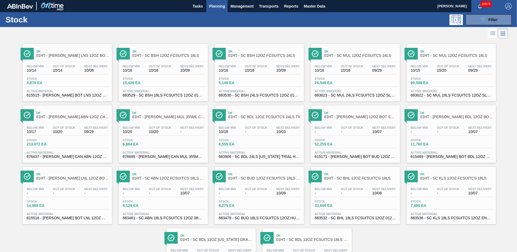
click at [148, 141] on span "Stock" at bounding box center [142, 139] width 38 height 3
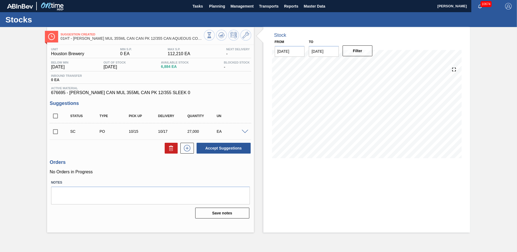
click at [244, 130] on span at bounding box center [245, 132] width 6 height 4
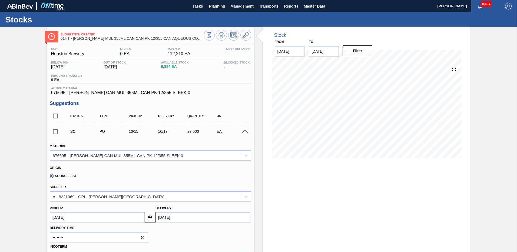
scroll to position [81, 0]
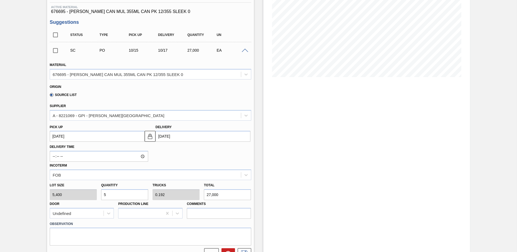
click at [111, 194] on input "5" at bounding box center [124, 194] width 47 height 11
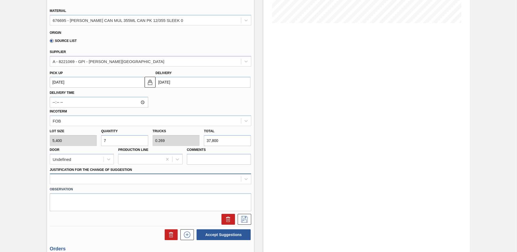
click at [61, 179] on div at bounding box center [150, 179] width 201 height 11
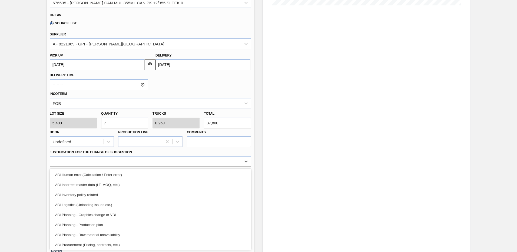
scroll to position [54, 0]
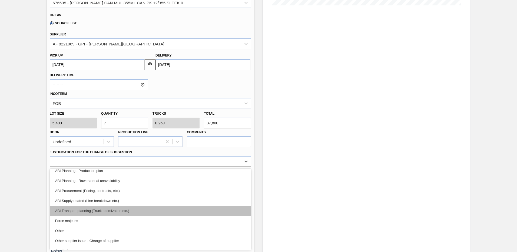
click at [97, 211] on div "ABI Transport planning (Truck optimization etc.)" at bounding box center [150, 211] width 201 height 10
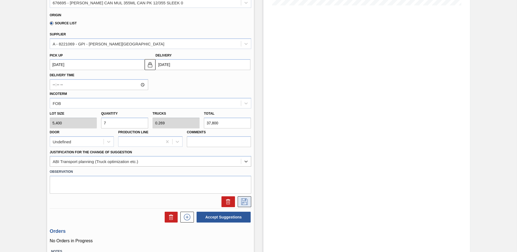
click at [244, 200] on icon at bounding box center [244, 201] width 9 height 6
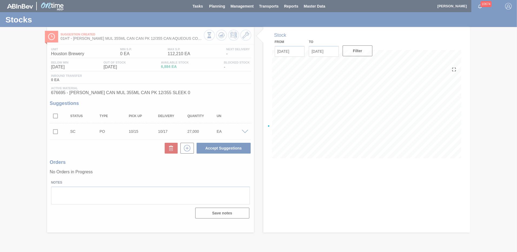
scroll to position [0, 0]
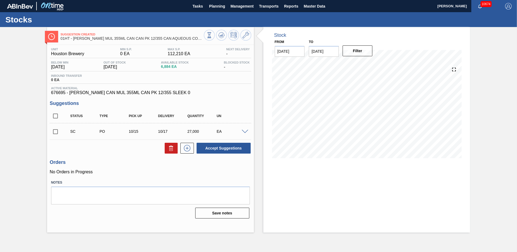
click at [245, 132] on span at bounding box center [245, 132] width 6 height 4
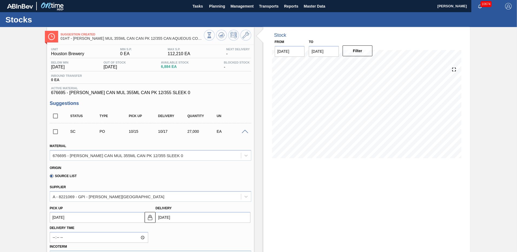
scroll to position [81, 0]
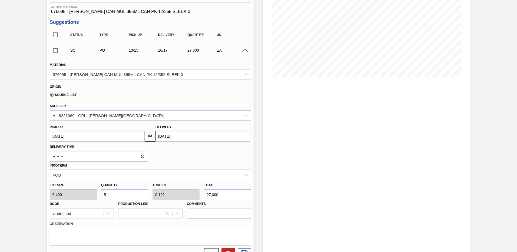
click at [124, 197] on input "5" at bounding box center [124, 194] width 47 height 11
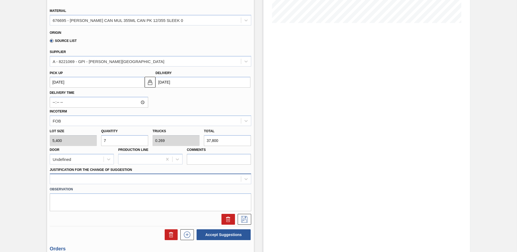
click at [60, 178] on div at bounding box center [150, 179] width 201 height 11
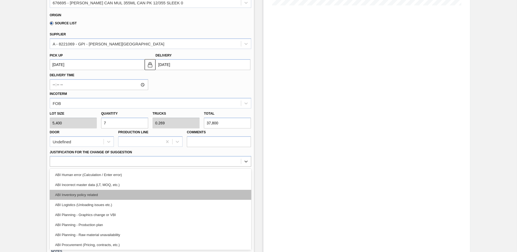
scroll to position [54, 0]
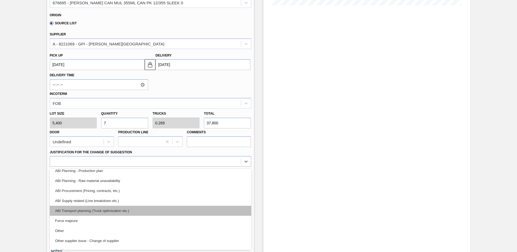
click at [105, 210] on div "ABI Transport planning (Truck optimization etc.)" at bounding box center [150, 211] width 201 height 10
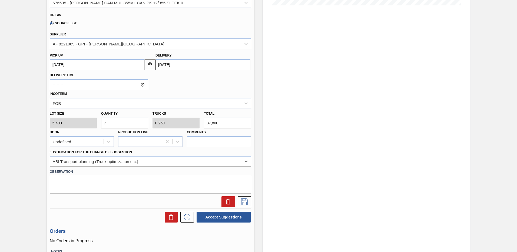
click at [56, 180] on textarea at bounding box center [150, 185] width 201 height 18
click at [242, 202] on icon at bounding box center [244, 201] width 6 height 6
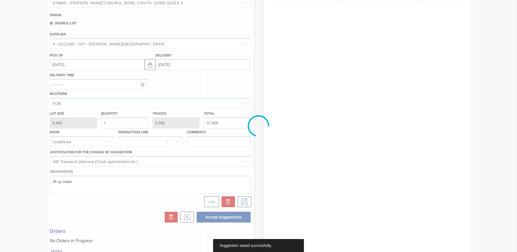
scroll to position [0, 0]
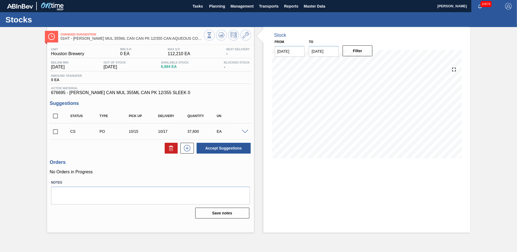
click at [54, 133] on input "checkbox" at bounding box center [55, 131] width 11 height 11
click at [211, 147] on button "Accept Suggestions" at bounding box center [224, 148] width 54 height 11
click at [214, 6] on span "Planning" at bounding box center [217, 6] width 16 height 6
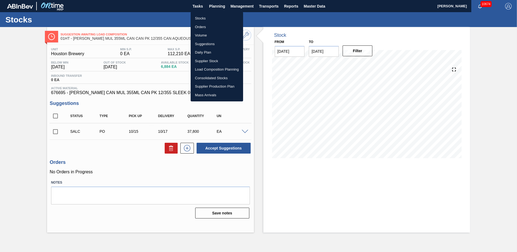
click at [205, 17] on li "Stocks" at bounding box center [217, 18] width 52 height 9
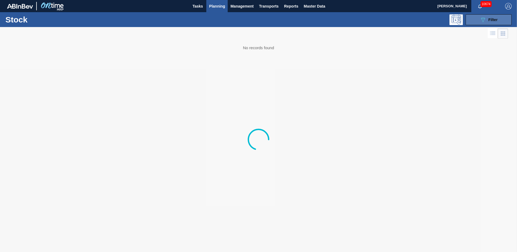
click at [494, 21] on span "Filter" at bounding box center [492, 20] width 9 height 4
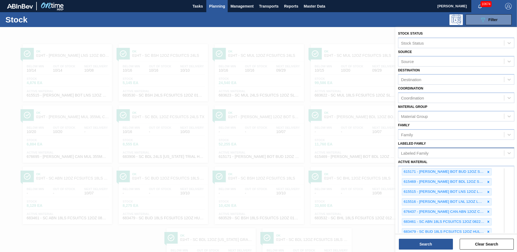
click at [494, 152] on div "Labeled Family" at bounding box center [451, 153] width 106 height 8
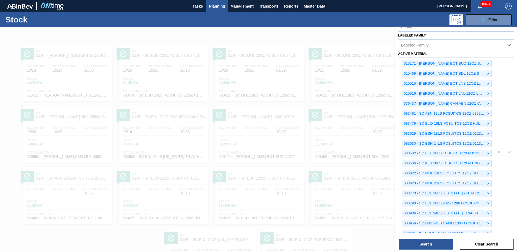
scroll to position [184, 0]
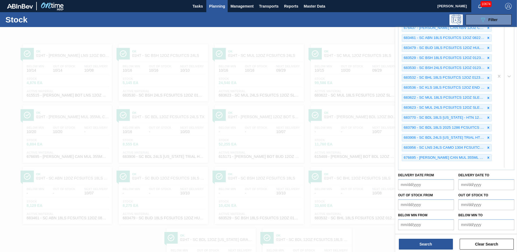
click at [408, 168] on div "615171 - [PERSON_NAME] BOT BUD 12OZ SNUG 12/12 12OZ BOT 09 615469 - [PERSON_NAM…" at bounding box center [446, 75] width 96 height 187
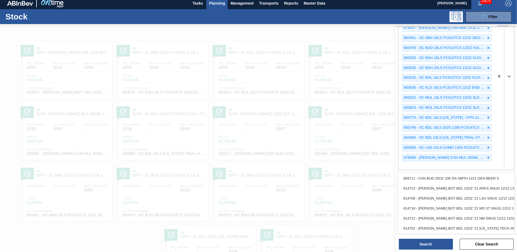
scroll to position [4, 0]
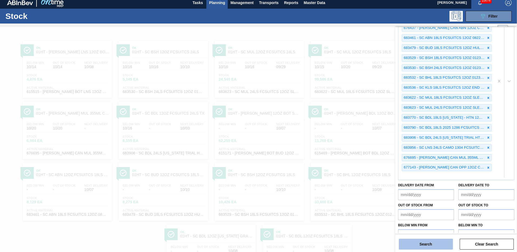
click at [422, 241] on button "Search" at bounding box center [426, 244] width 54 height 11
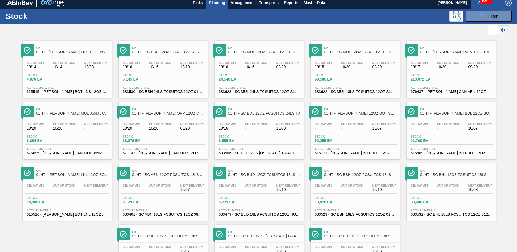
scroll to position [0, 0]
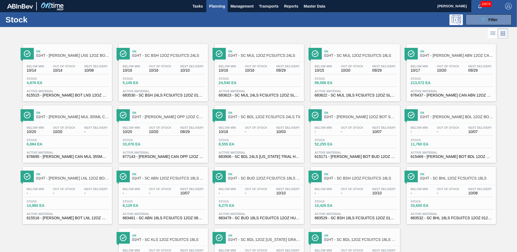
click at [145, 140] on span "Stock" at bounding box center [142, 139] width 38 height 3
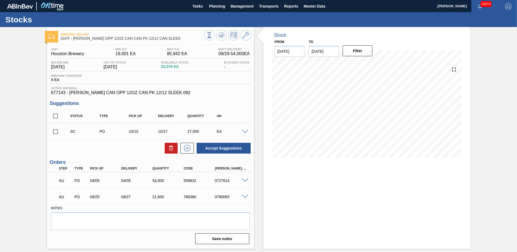
click at [246, 132] on span at bounding box center [245, 132] width 6 height 4
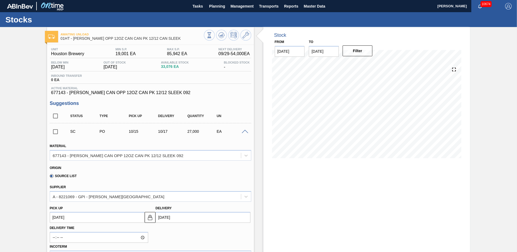
scroll to position [81, 0]
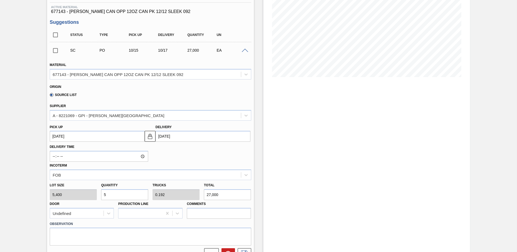
click at [113, 197] on input "5" at bounding box center [124, 194] width 47 height 11
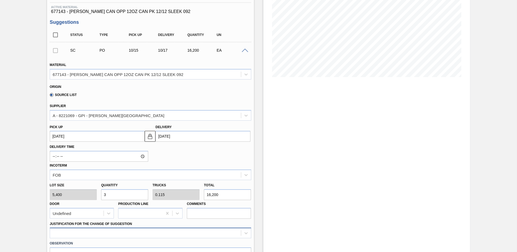
click at [63, 231] on div at bounding box center [150, 233] width 201 height 11
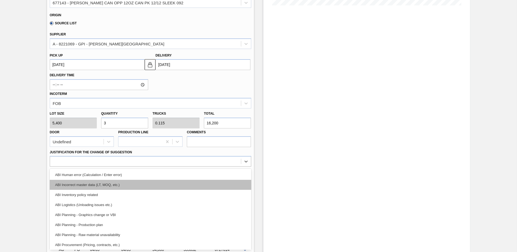
scroll to position [27, 0]
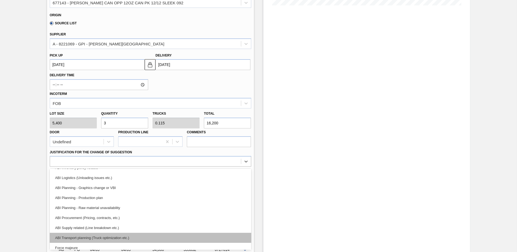
click at [107, 237] on div "ABI Transport planning (Truck optimization etc.)" at bounding box center [150, 238] width 201 height 10
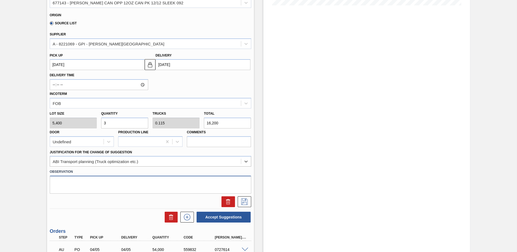
click at [59, 181] on textarea at bounding box center [150, 185] width 201 height 18
click at [246, 203] on icon at bounding box center [244, 201] width 9 height 6
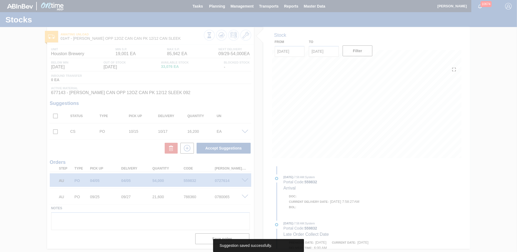
scroll to position [0, 0]
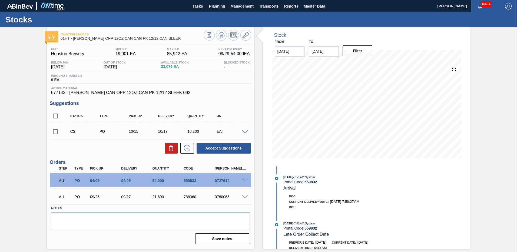
click at [55, 133] on input "checkbox" at bounding box center [55, 131] width 11 height 11
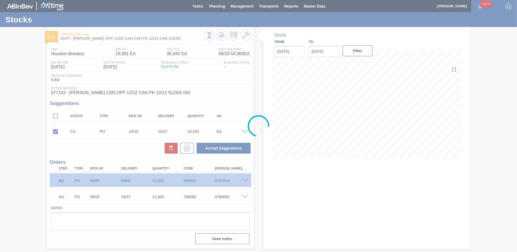
drag, startPoint x: 218, startPoint y: 148, endPoint x: 221, endPoint y: 147, distance: 3.0
click at [218, 148] on div at bounding box center [258, 126] width 517 height 252
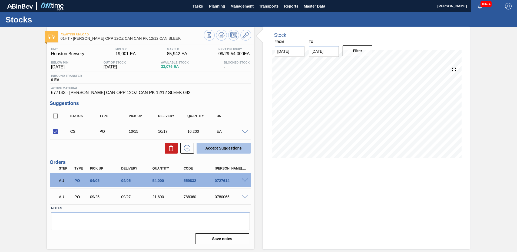
click at [219, 146] on button "Accept Suggestions" at bounding box center [224, 148] width 54 height 11
click at [221, 6] on span "Planning" at bounding box center [217, 6] width 16 height 6
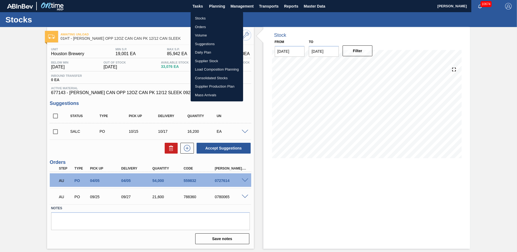
click at [203, 68] on li "Load Composition Planning" at bounding box center [217, 69] width 52 height 9
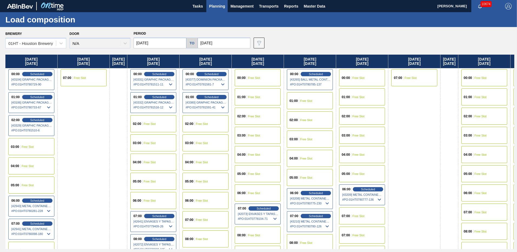
click at [164, 42] on input "[DATE]" at bounding box center [160, 43] width 53 height 11
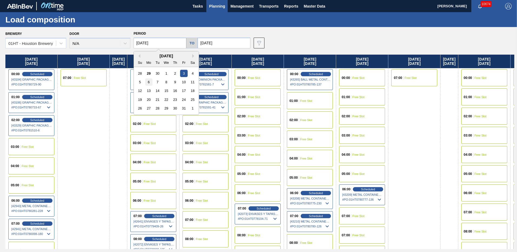
click at [149, 82] on div "6" at bounding box center [148, 81] width 7 height 7
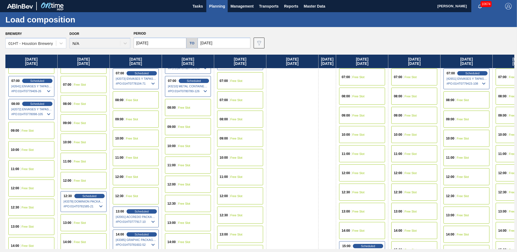
scroll to position [216, 0]
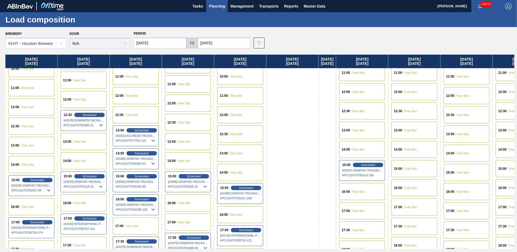
click at [403, 169] on div "15:00" at bounding box center [399, 168] width 10 height 3
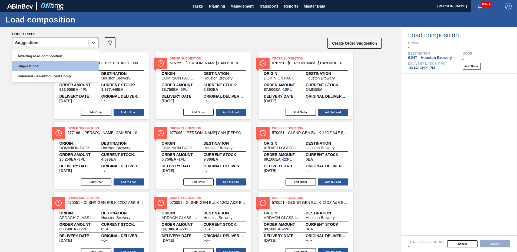
click at [92, 42] on icon at bounding box center [93, 42] width 5 height 5
click at [40, 57] on div "Awaiting load composition" at bounding box center [55, 56] width 86 height 10
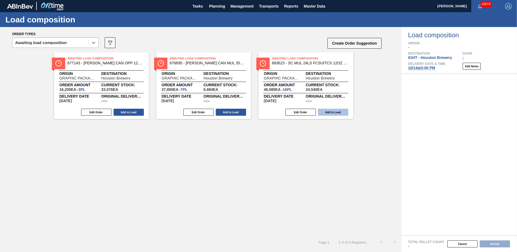
click at [334, 113] on button "Add to Load" at bounding box center [333, 112] width 30 height 7
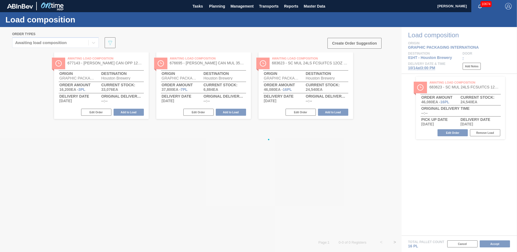
click at [226, 111] on div at bounding box center [258, 139] width 517 height 225
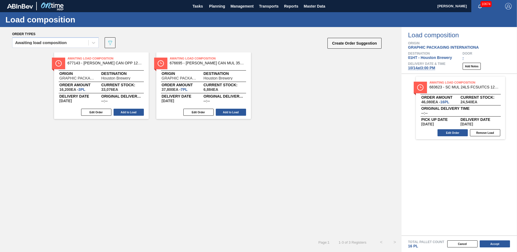
click at [227, 111] on button "Add to Load" at bounding box center [231, 112] width 30 height 7
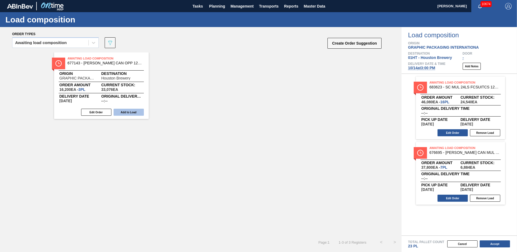
click at [132, 114] on button "Add to Load" at bounding box center [129, 112] width 30 height 7
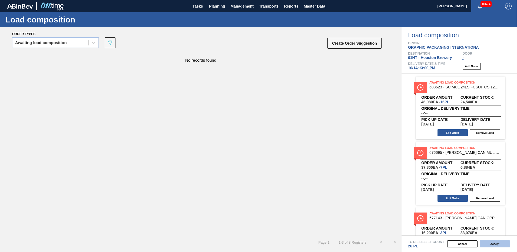
click at [491, 244] on button "Accept" at bounding box center [495, 243] width 30 height 7
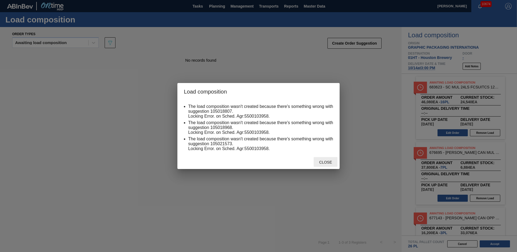
click at [330, 161] on span "Close" at bounding box center [325, 162] width 21 height 4
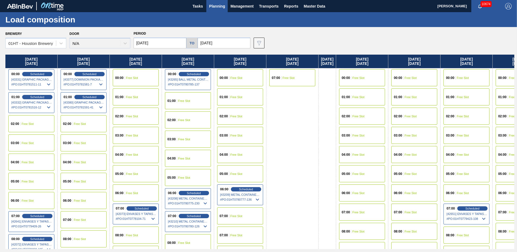
drag, startPoint x: 215, startPoint y: 5, endPoint x: 211, endPoint y: 35, distance: 30.2
click at [215, 5] on span "Planning" at bounding box center [217, 6] width 16 height 6
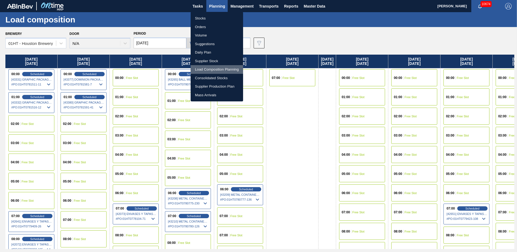
drag, startPoint x: 200, startPoint y: 69, endPoint x: 197, endPoint y: 68, distance: 3.9
click at [200, 69] on li "Load Composition Planning" at bounding box center [217, 69] width 52 height 9
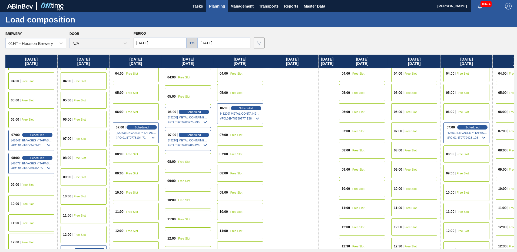
scroll to position [162, 0]
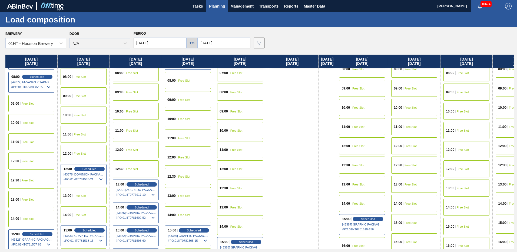
click at [402, 222] on span "15:00" at bounding box center [398, 222] width 8 height 3
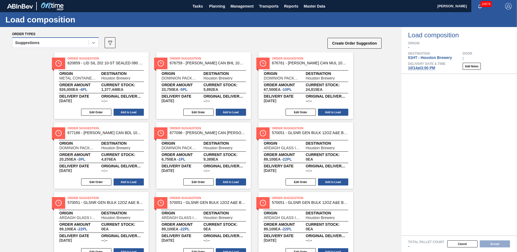
click at [93, 44] on icon at bounding box center [93, 42] width 5 height 5
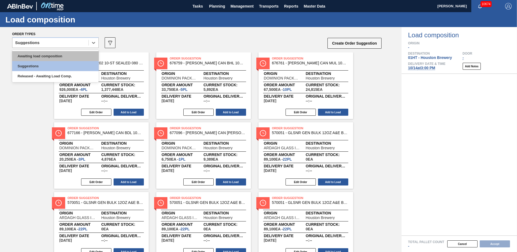
click at [71, 56] on div "Awaiting load composition" at bounding box center [55, 56] width 86 height 10
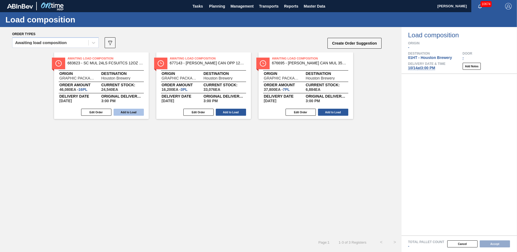
click at [124, 110] on button "Add to Load" at bounding box center [129, 112] width 30 height 7
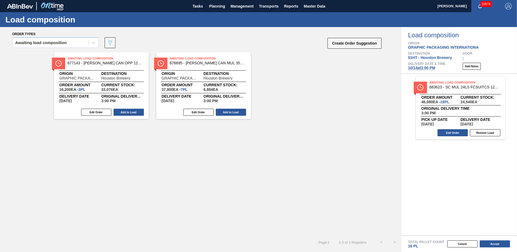
click at [123, 111] on button "Add to Load" at bounding box center [129, 112] width 30 height 7
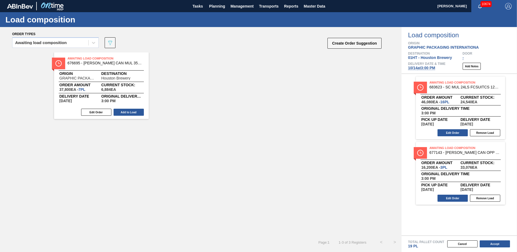
click at [123, 111] on button "Add to Load" at bounding box center [129, 112] width 30 height 7
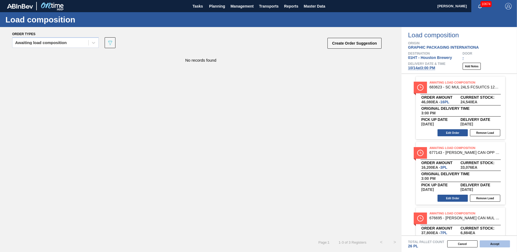
click at [494, 245] on button "Accept" at bounding box center [495, 243] width 30 height 7
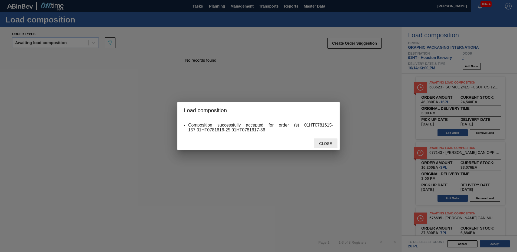
click at [328, 145] on span "Close" at bounding box center [325, 143] width 21 height 4
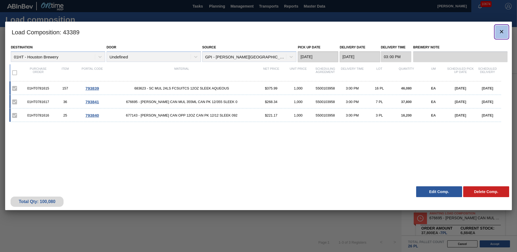
click at [501, 31] on icon "botão de ícone" at bounding box center [501, 31] width 3 height 3
